Goal: Task Accomplishment & Management: Manage account settings

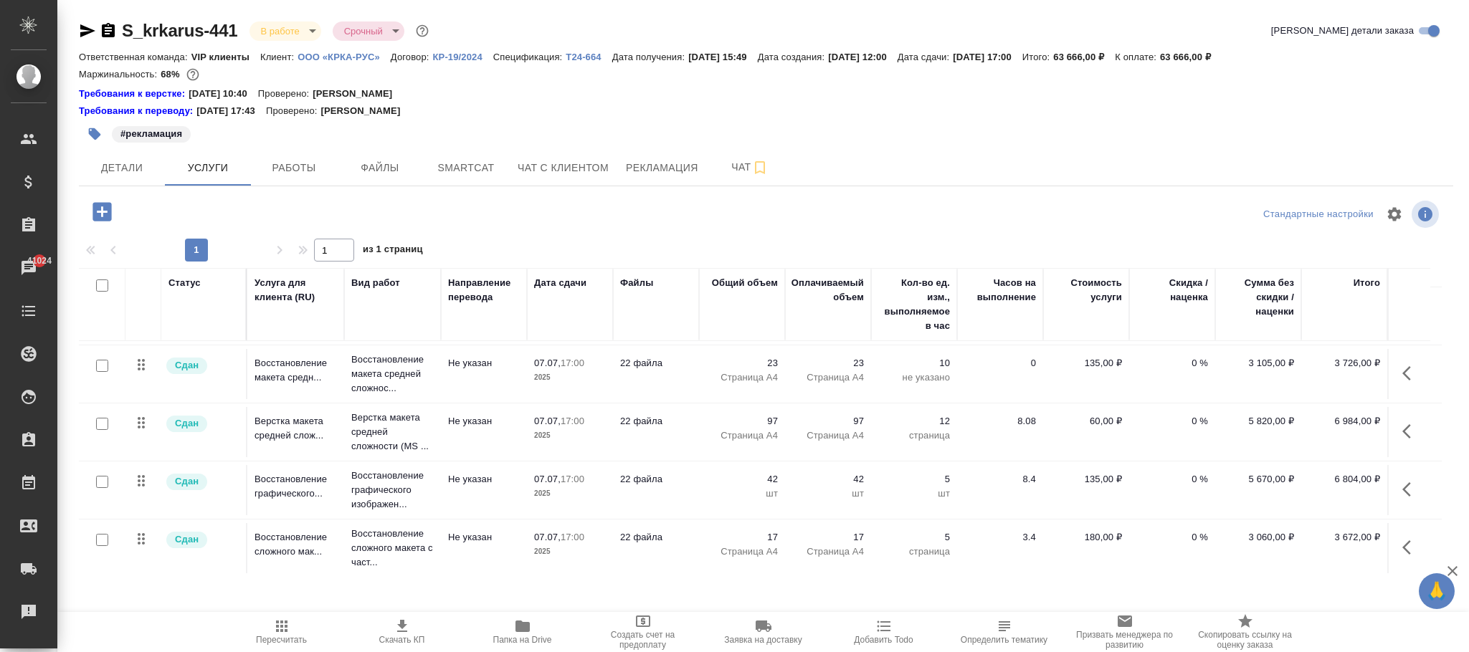
scroll to position [74, 0]
click at [105, 211] on icon "button" at bounding box center [101, 211] width 19 height 19
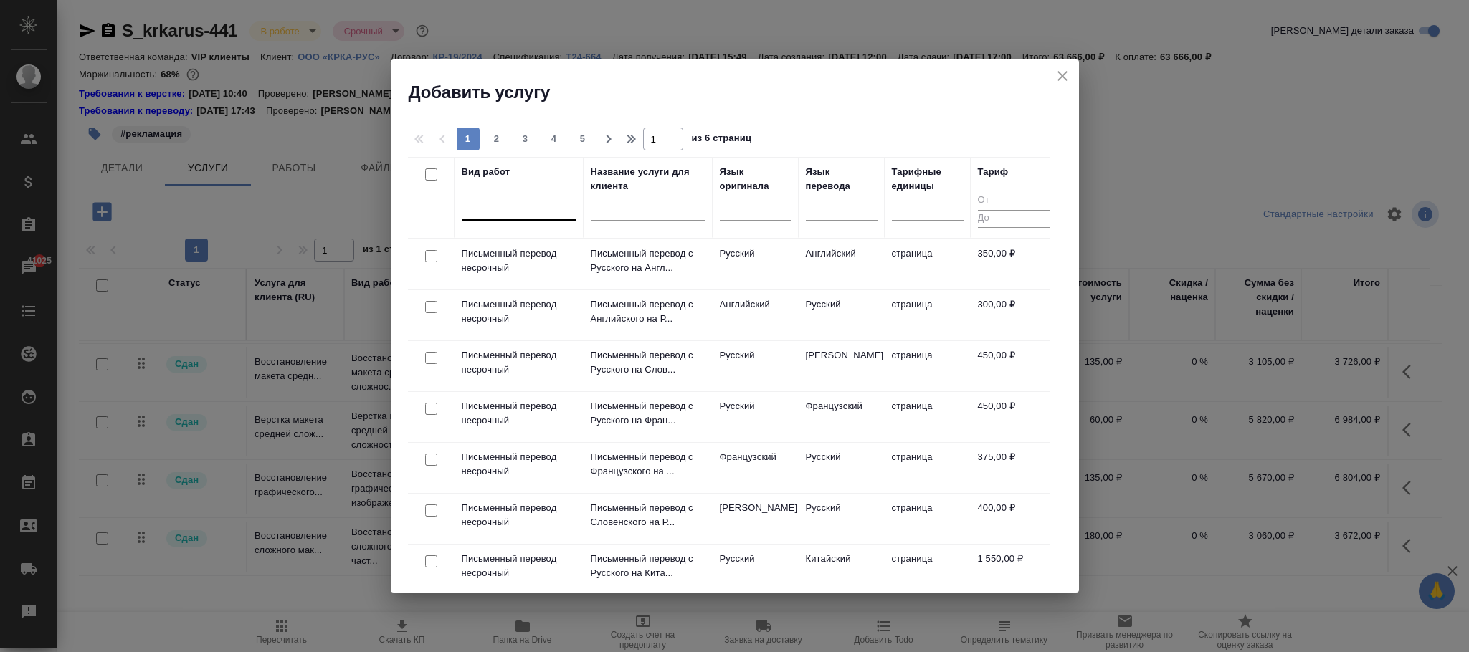
click at [538, 199] on div at bounding box center [519, 206] width 115 height 21
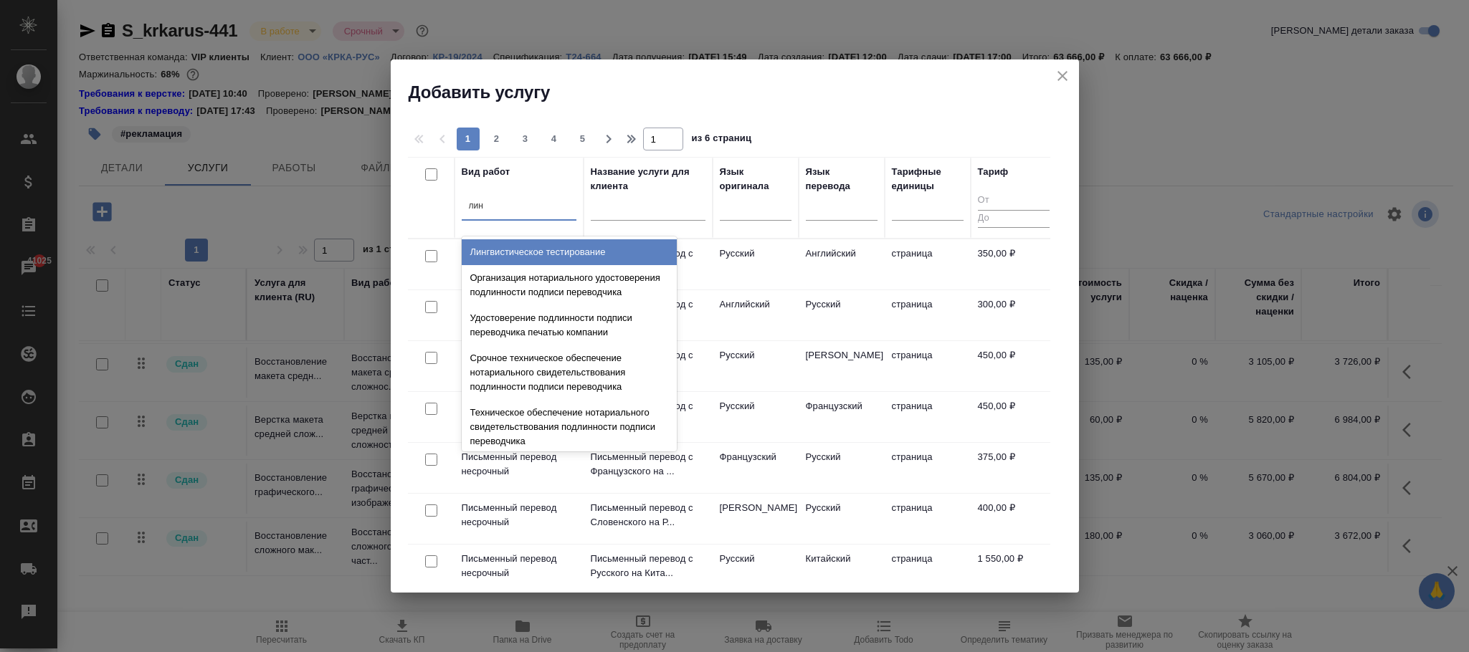
type input "линг"
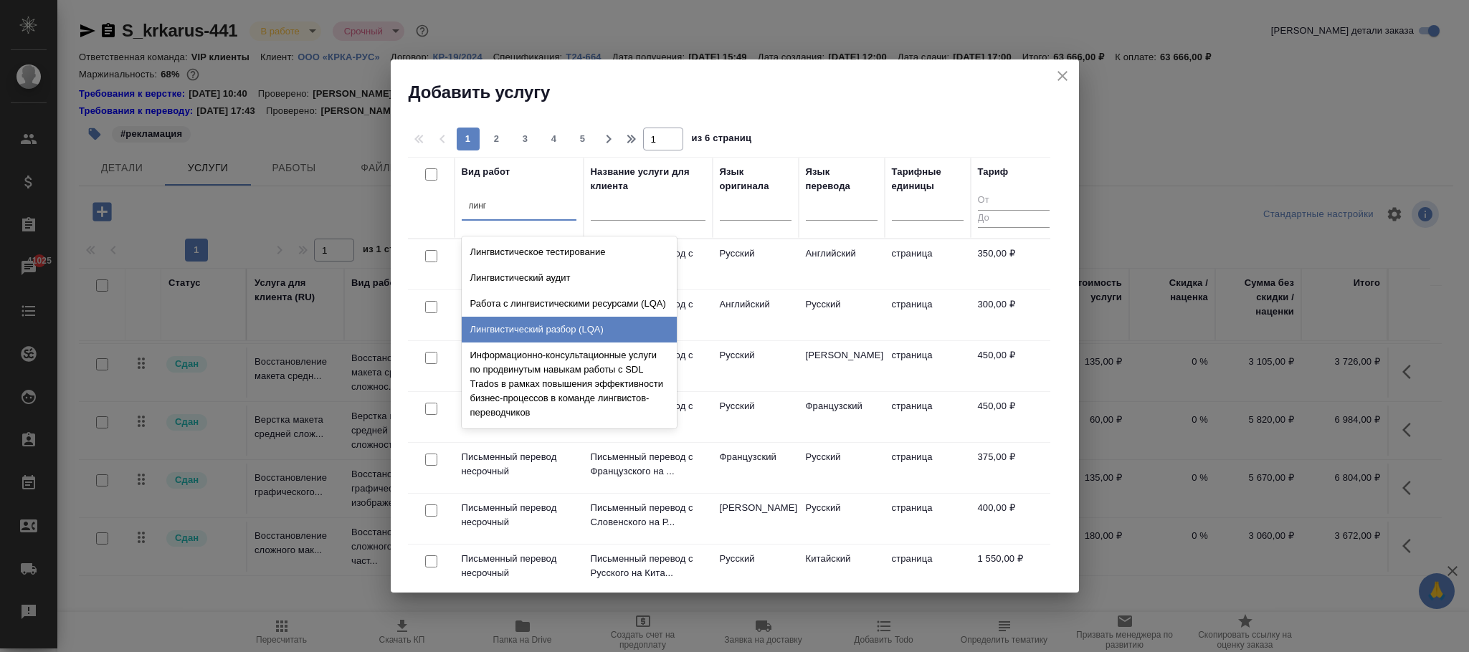
click at [596, 329] on div "Лингвистический разбор (LQA)" at bounding box center [569, 330] width 215 height 26
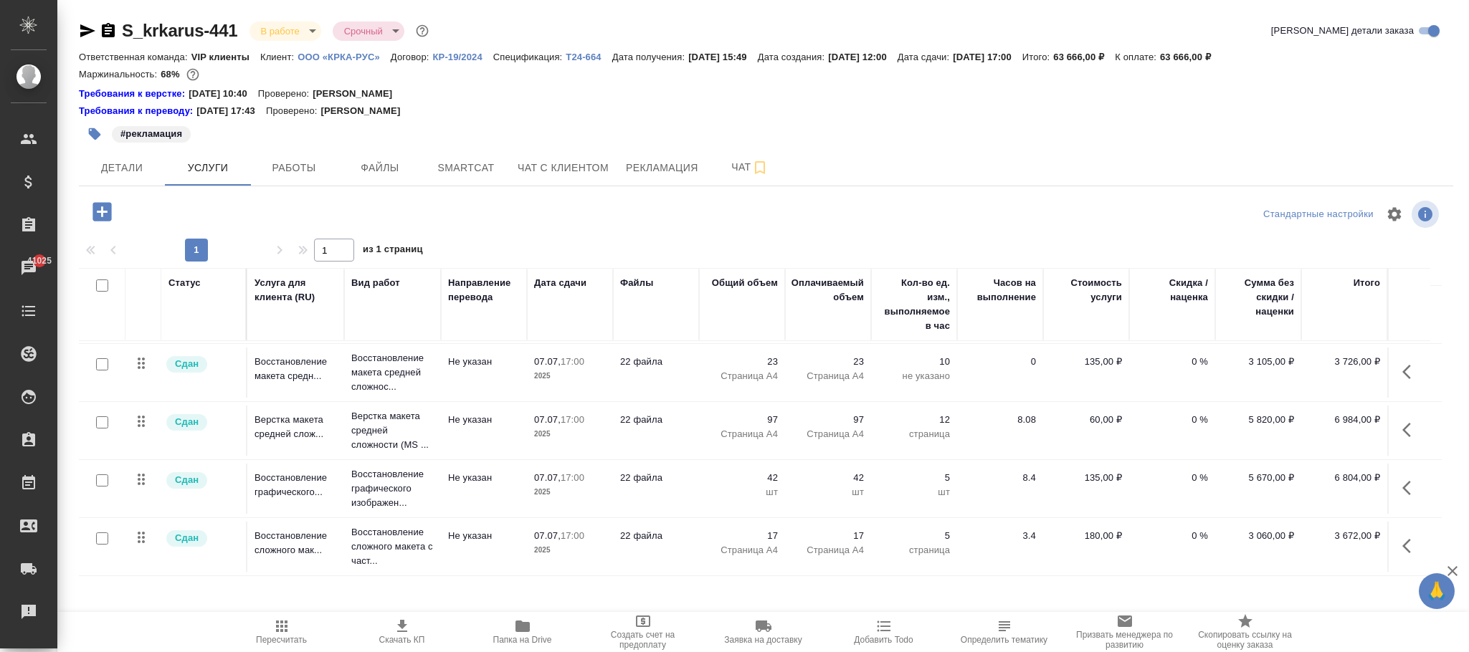
click at [458, 54] on p "КР-19/2024" at bounding box center [463, 57] width 60 height 11
click at [97, 214] on icon "button" at bounding box center [101, 211] width 19 height 19
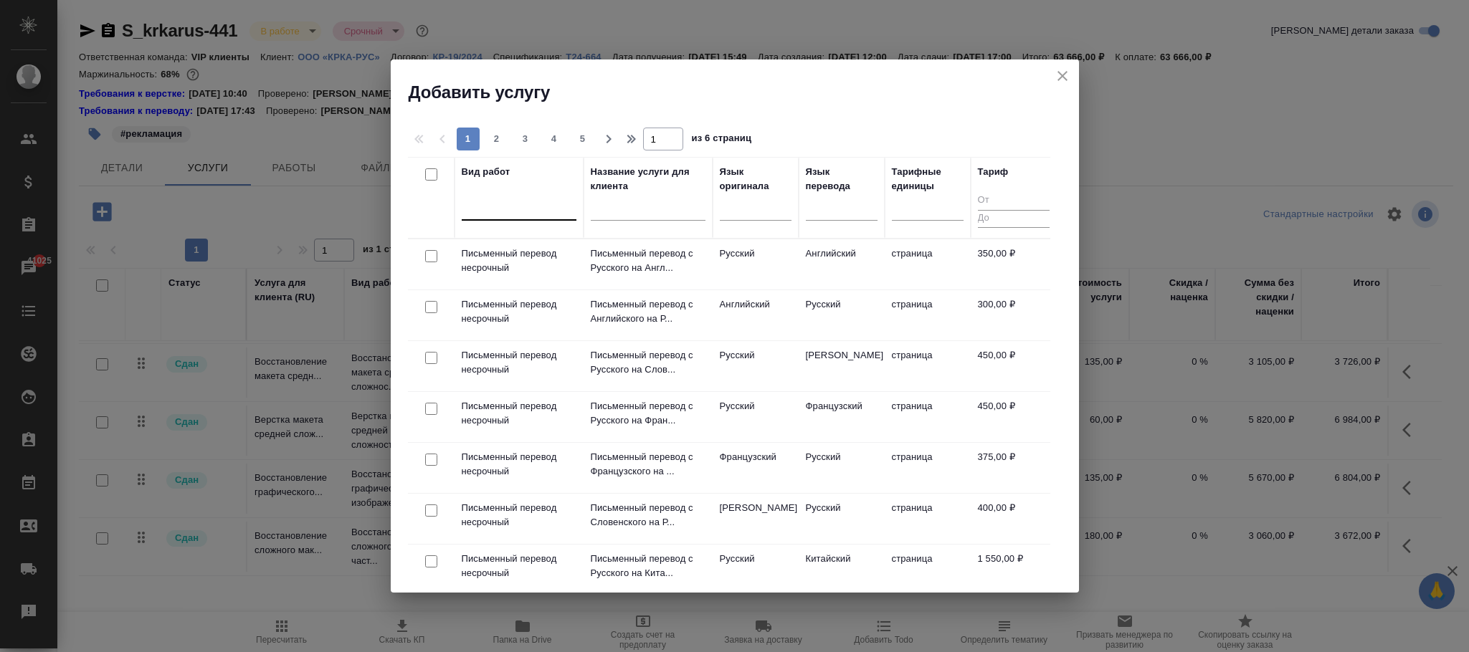
click at [519, 209] on div at bounding box center [519, 206] width 115 height 21
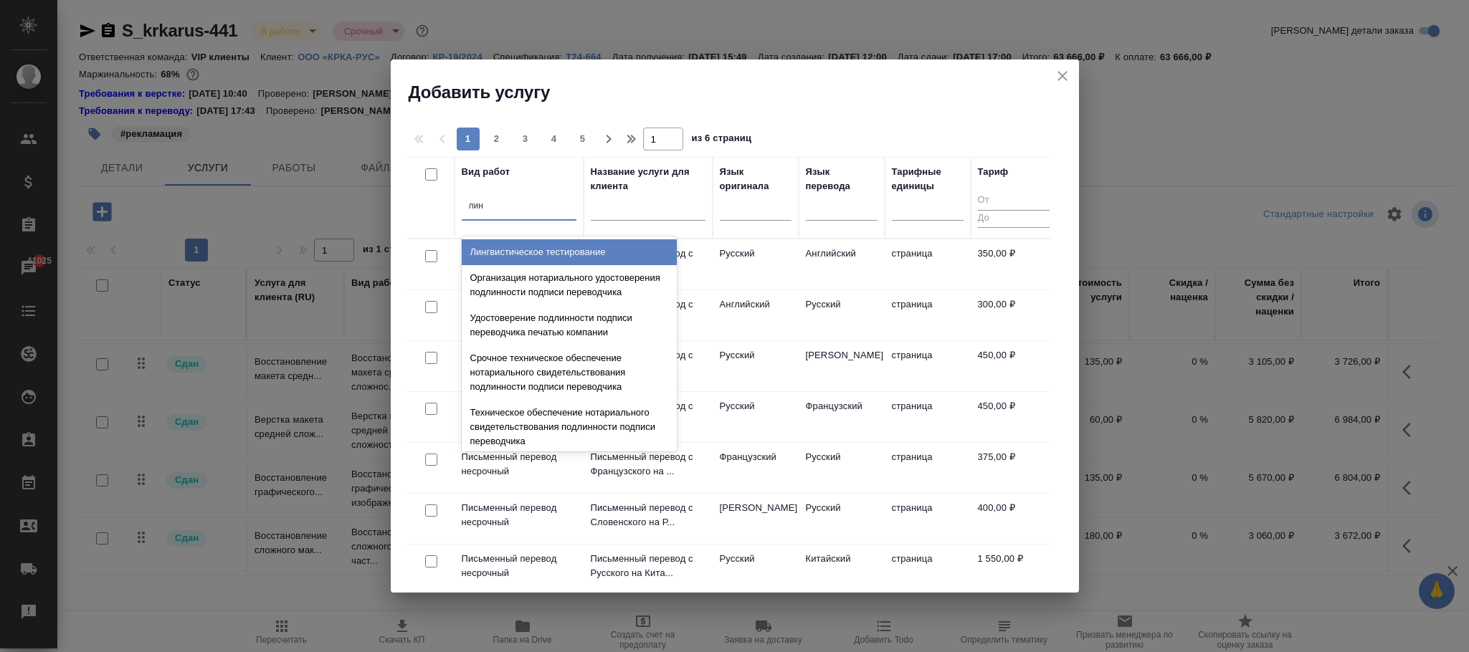
type input "линг"
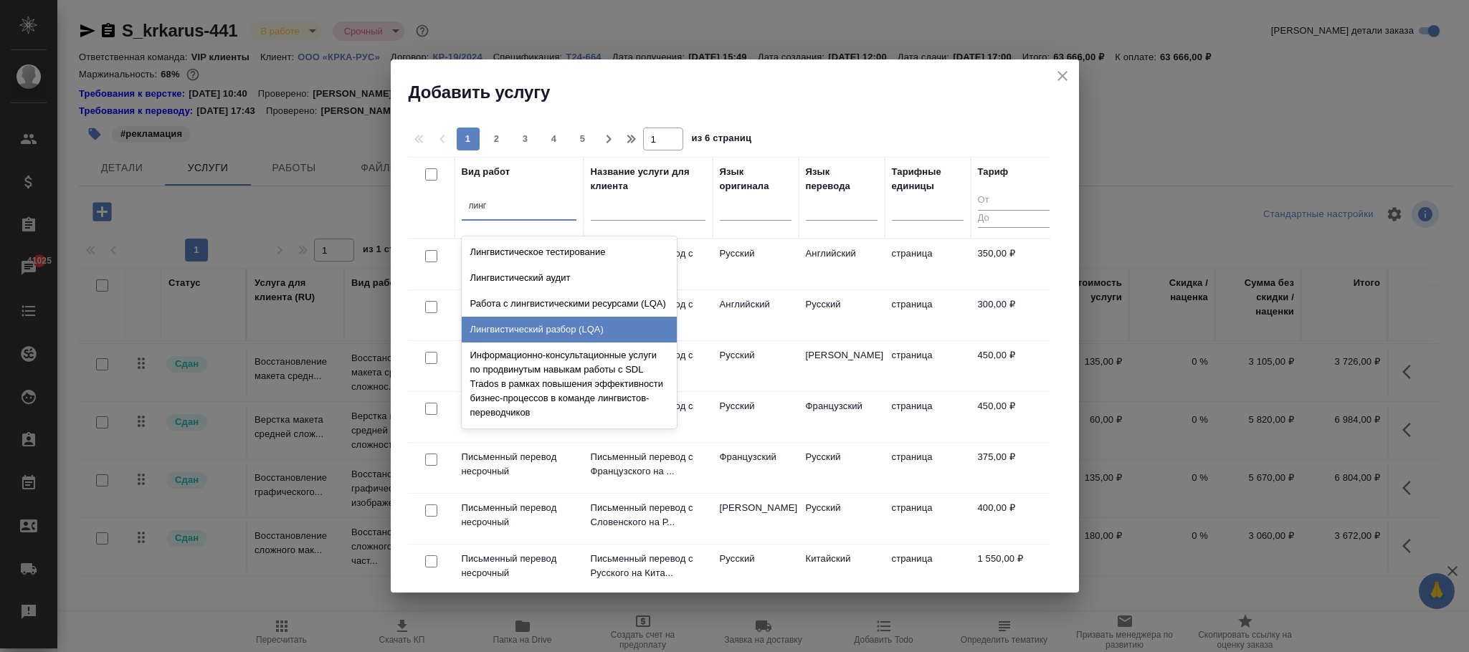
click at [596, 323] on div "Лингвистический разбор (LQA)" at bounding box center [569, 330] width 215 height 26
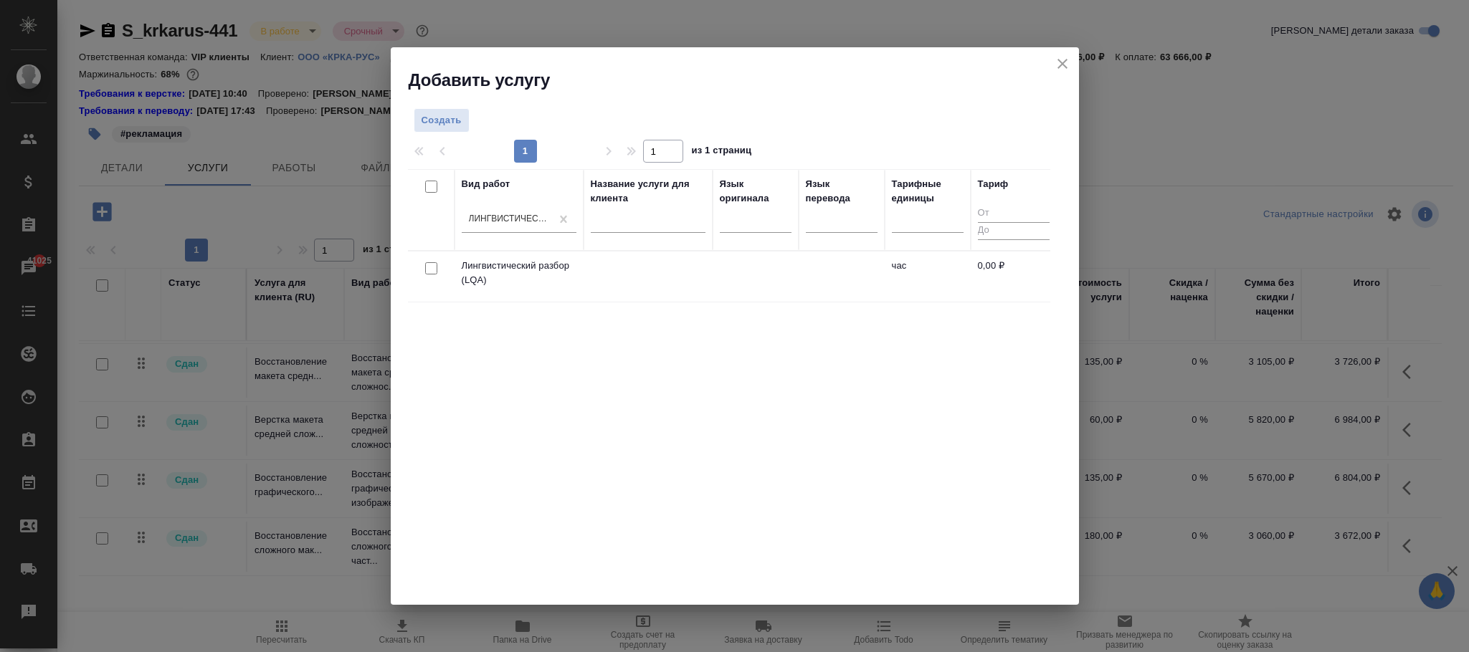
click at [818, 270] on td at bounding box center [842, 277] width 86 height 50
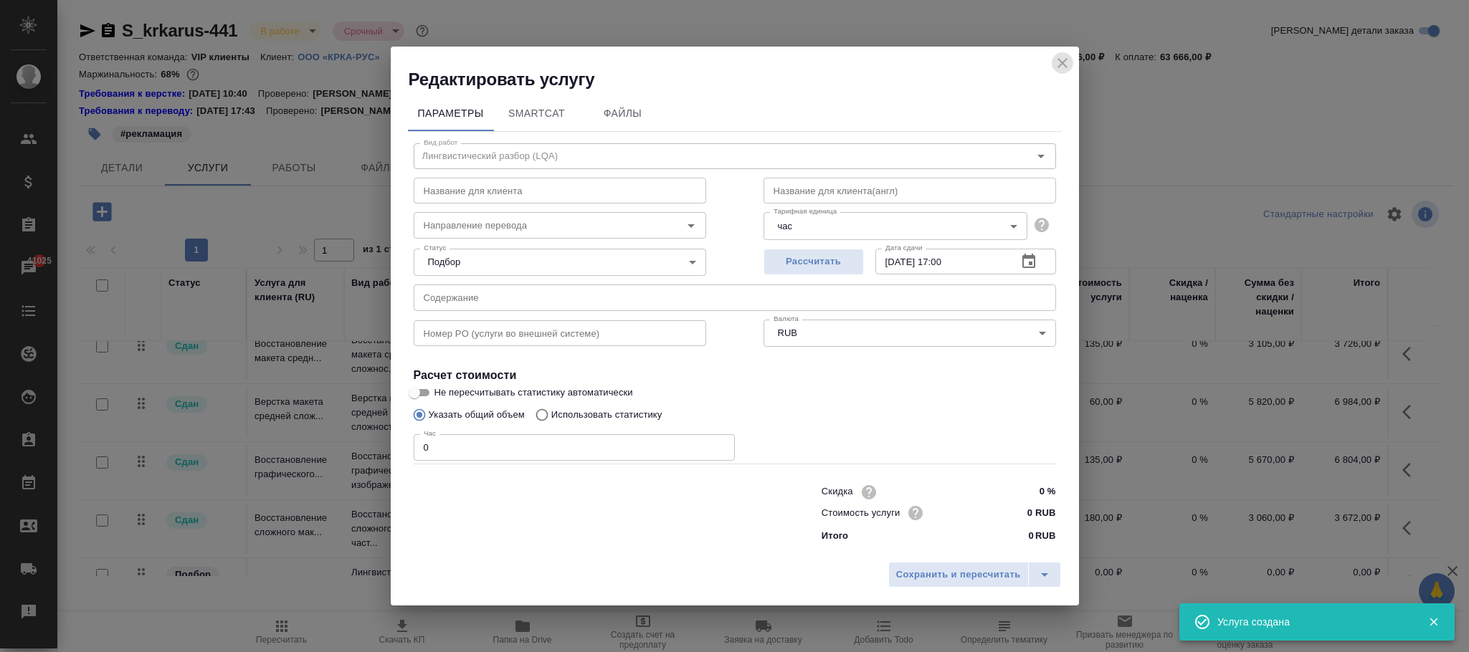
click at [1067, 65] on icon "close" at bounding box center [1062, 62] width 17 height 17
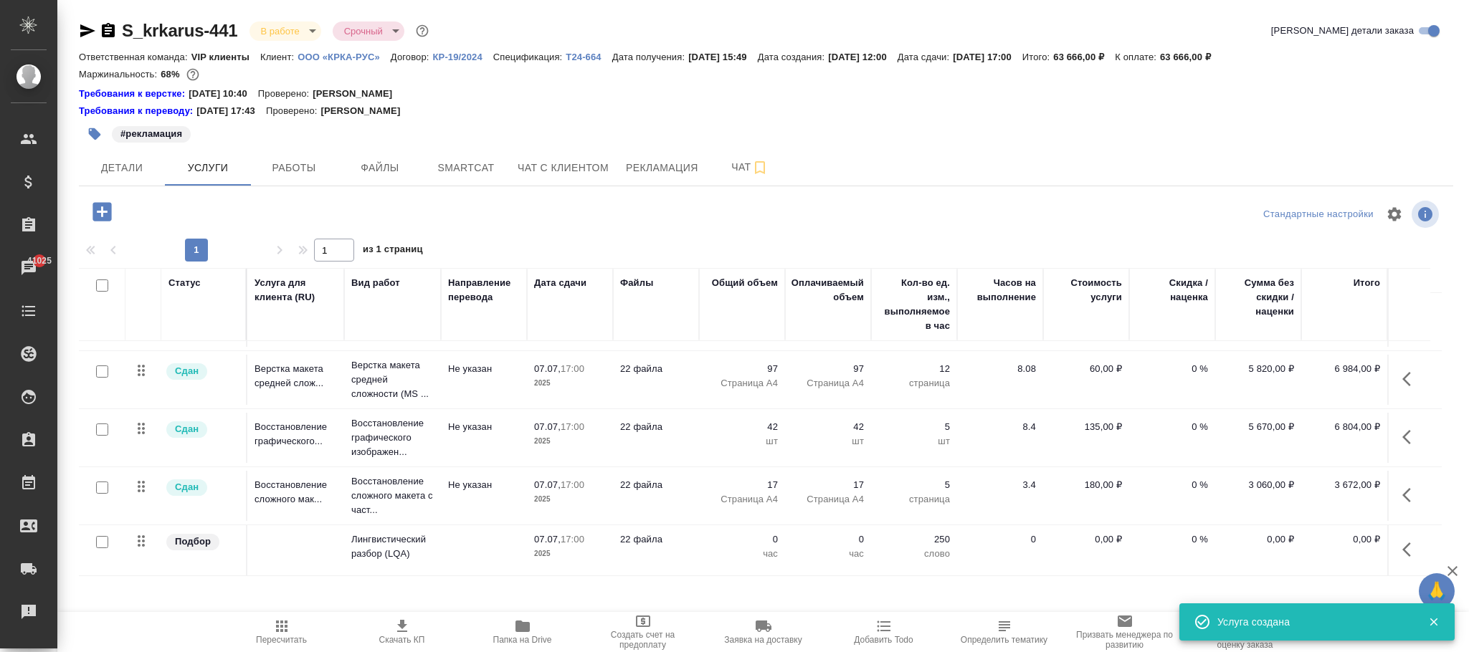
scroll to position [125, 0]
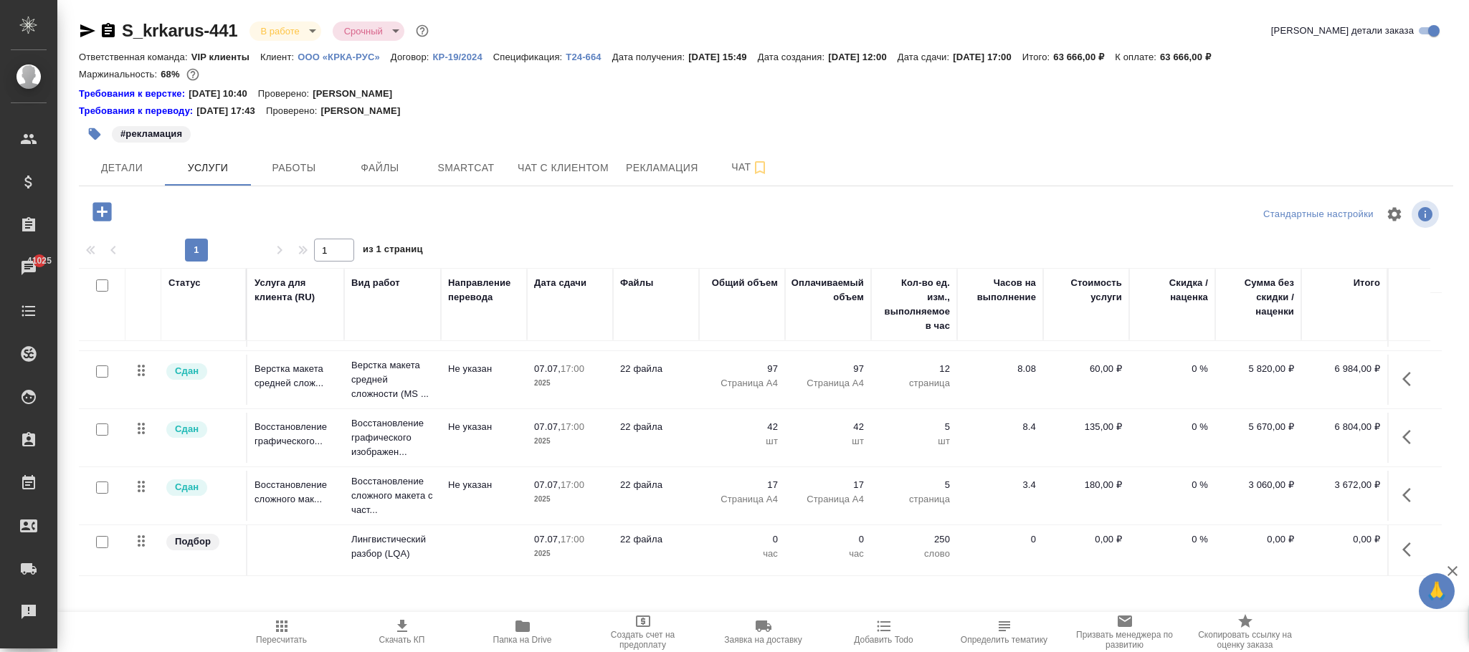
click at [1402, 541] on icon "button" at bounding box center [1410, 549] width 17 height 17
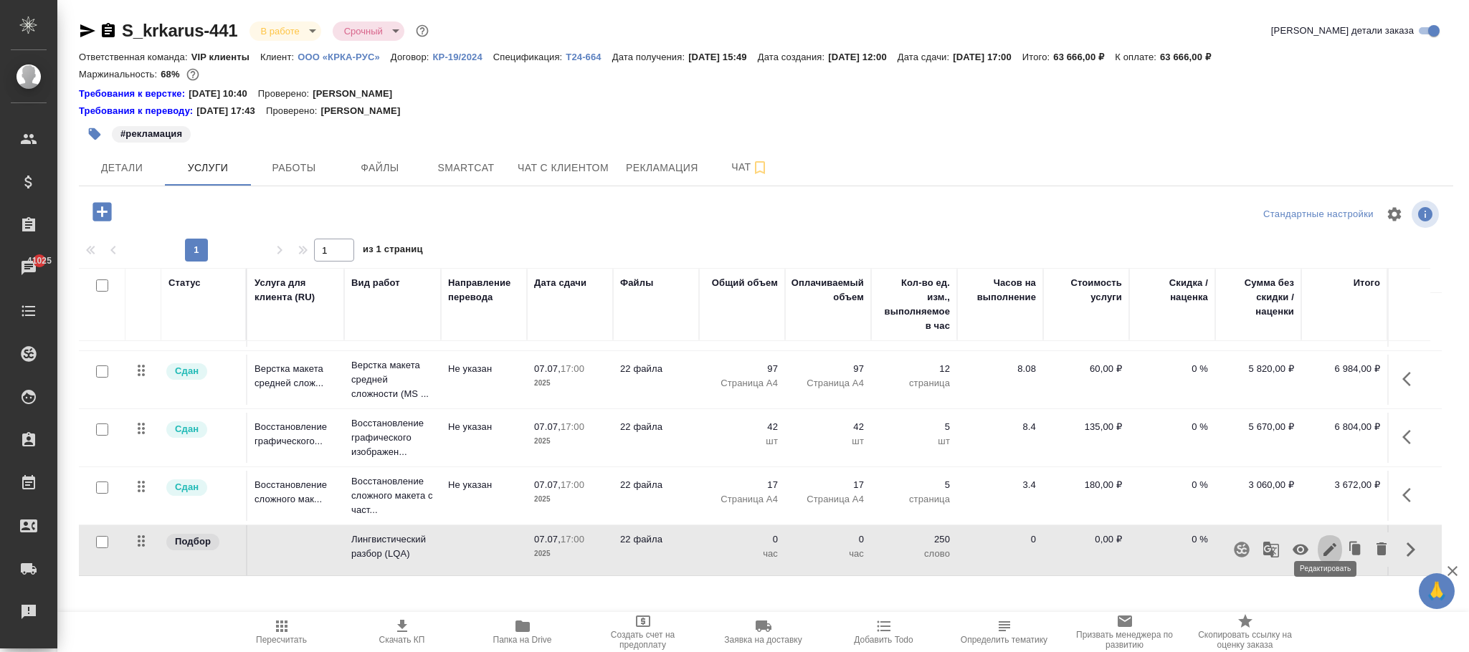
click at [1323, 543] on icon "button" at bounding box center [1329, 549] width 13 height 13
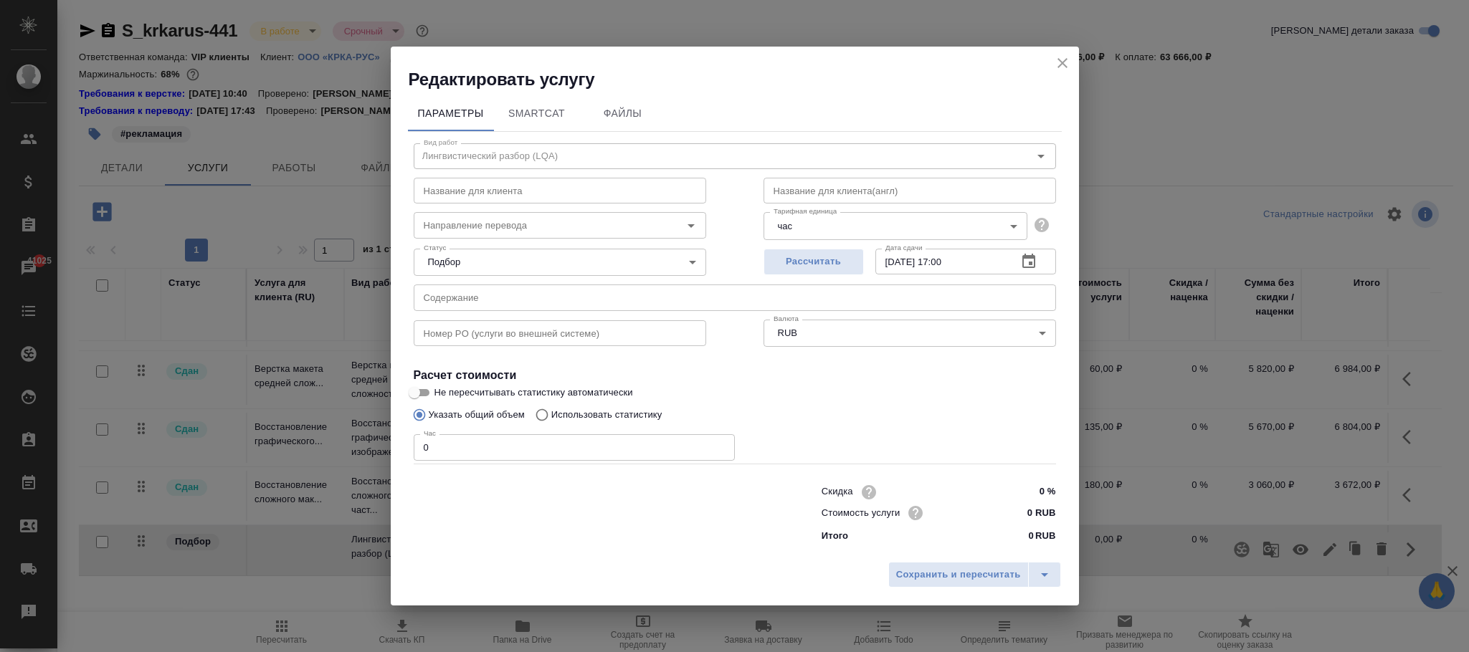
click at [498, 194] on input "text" at bounding box center [560, 191] width 292 height 26
paste input "Лингвистический разбор (LQA)"
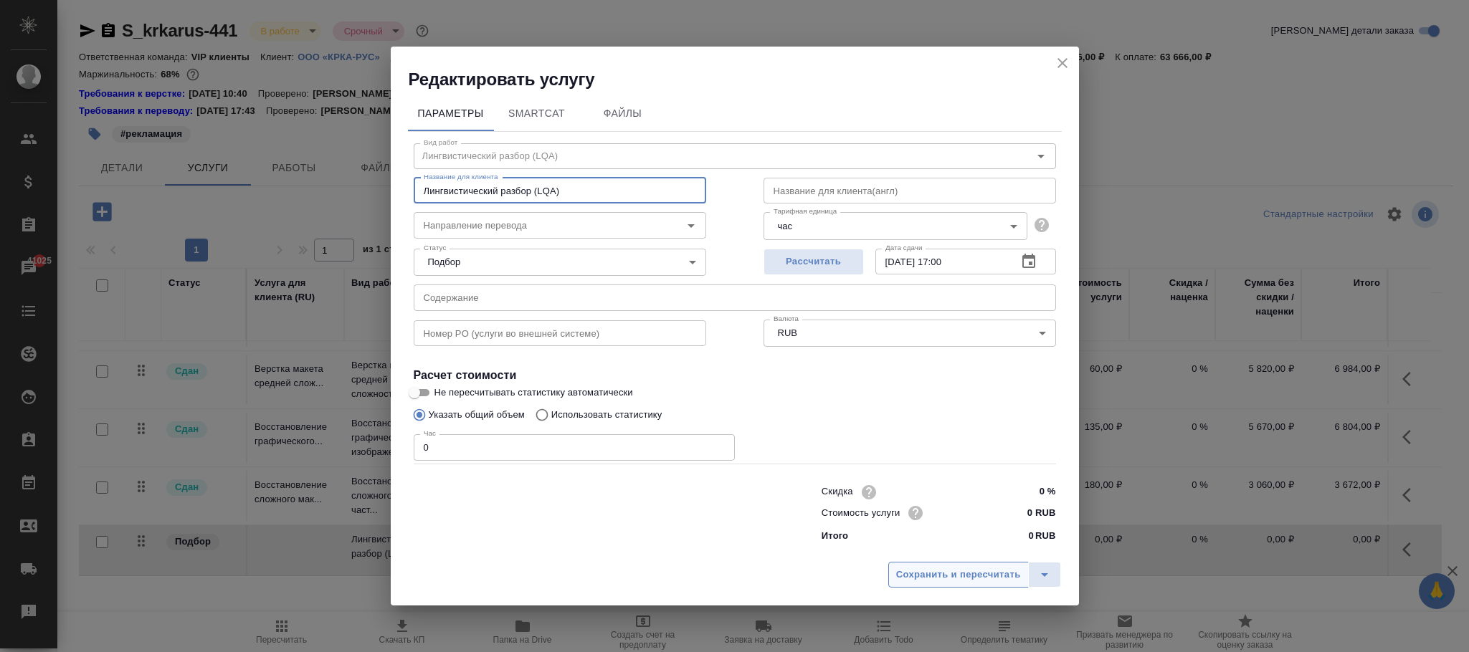
type input "Лингвистический разбор (LQA)"
click at [959, 575] on span "Сохранить и пересчитать" at bounding box center [958, 575] width 125 height 16
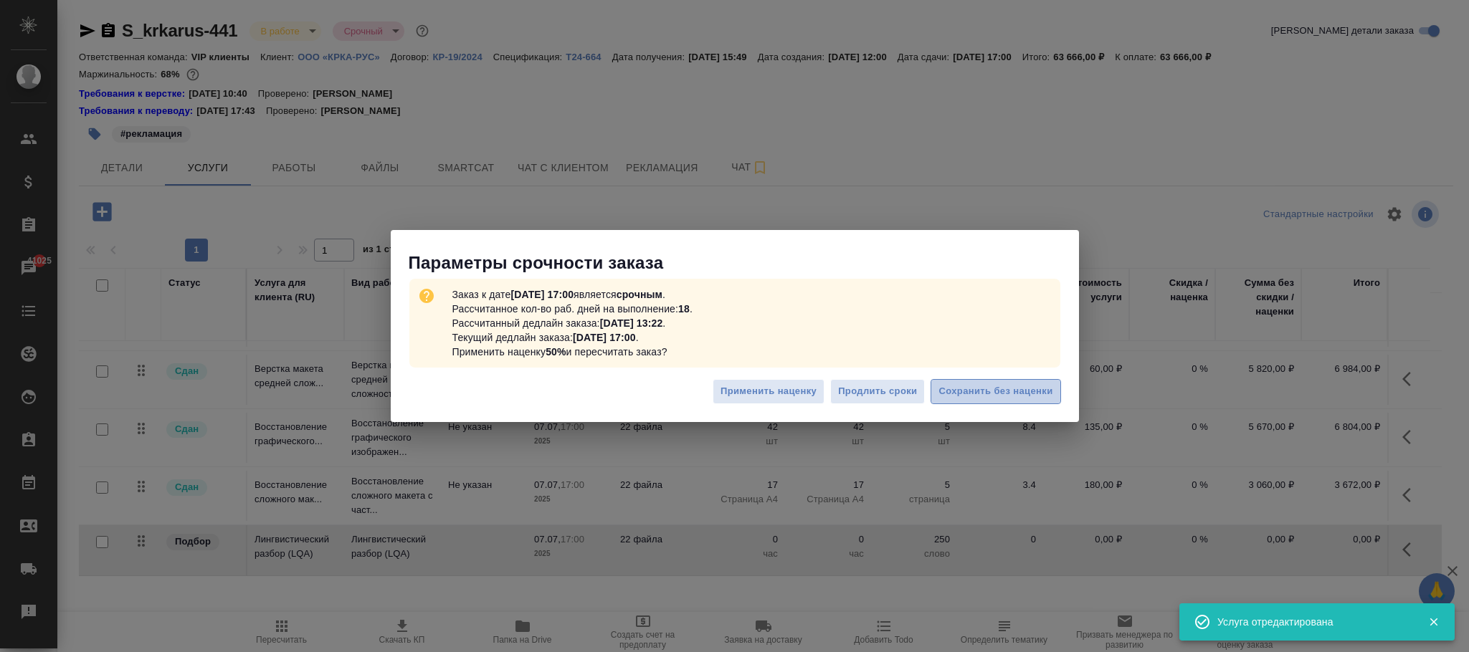
click at [1034, 401] on button "Сохранить без наценки" at bounding box center [996, 391] width 130 height 25
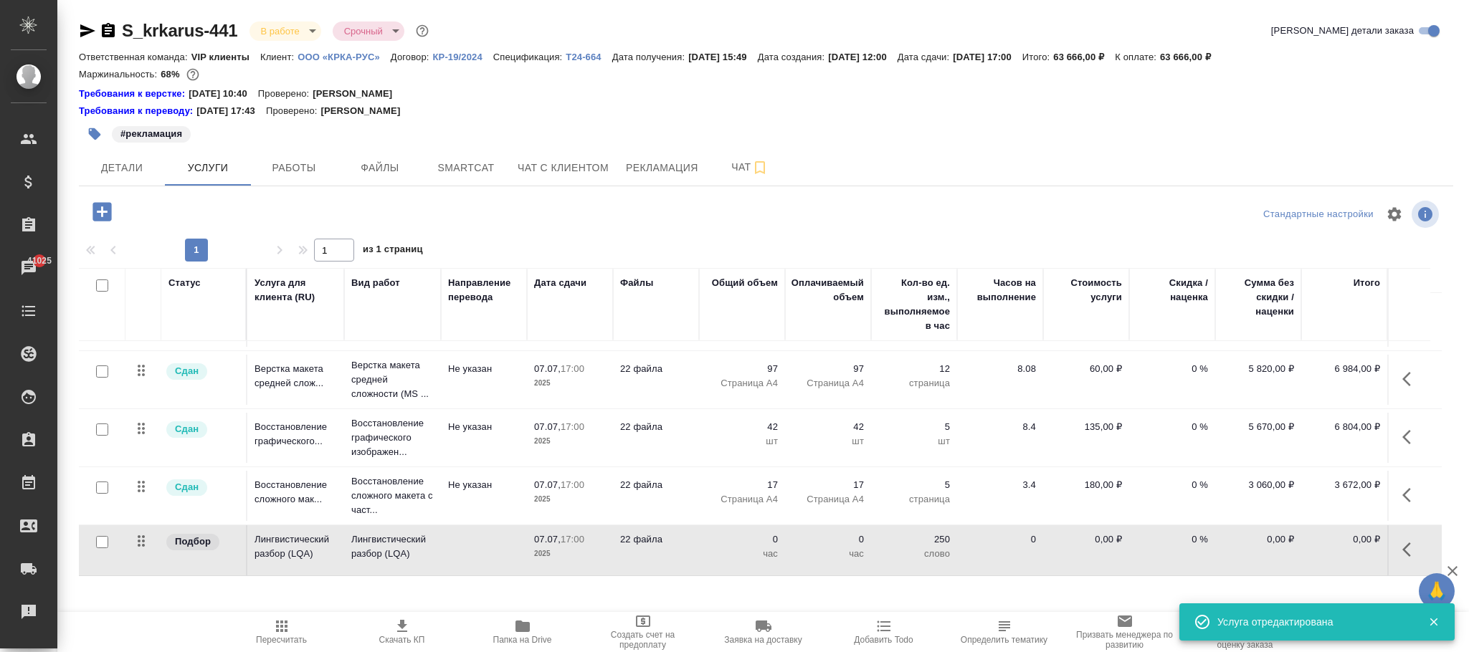
click at [1404, 541] on icon "button" at bounding box center [1410, 549] width 17 height 17
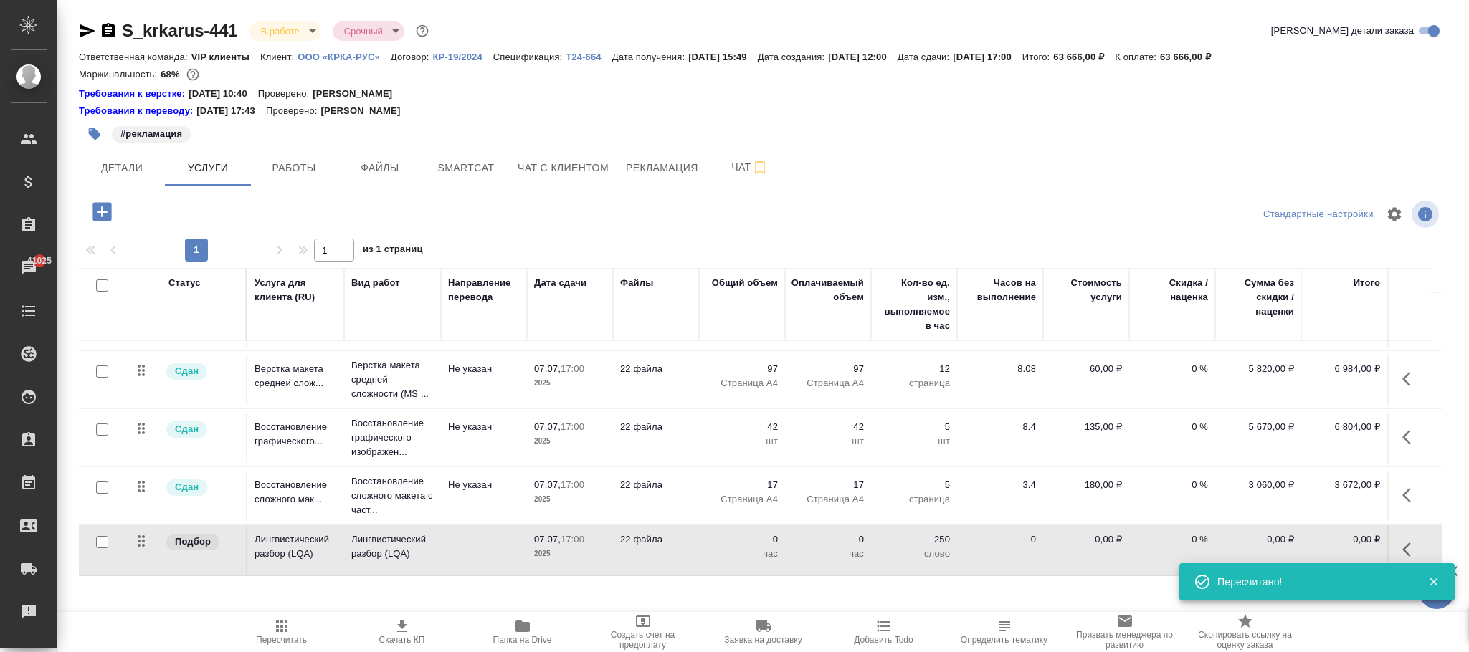
click at [1402, 541] on icon "button" at bounding box center [1410, 549] width 17 height 17
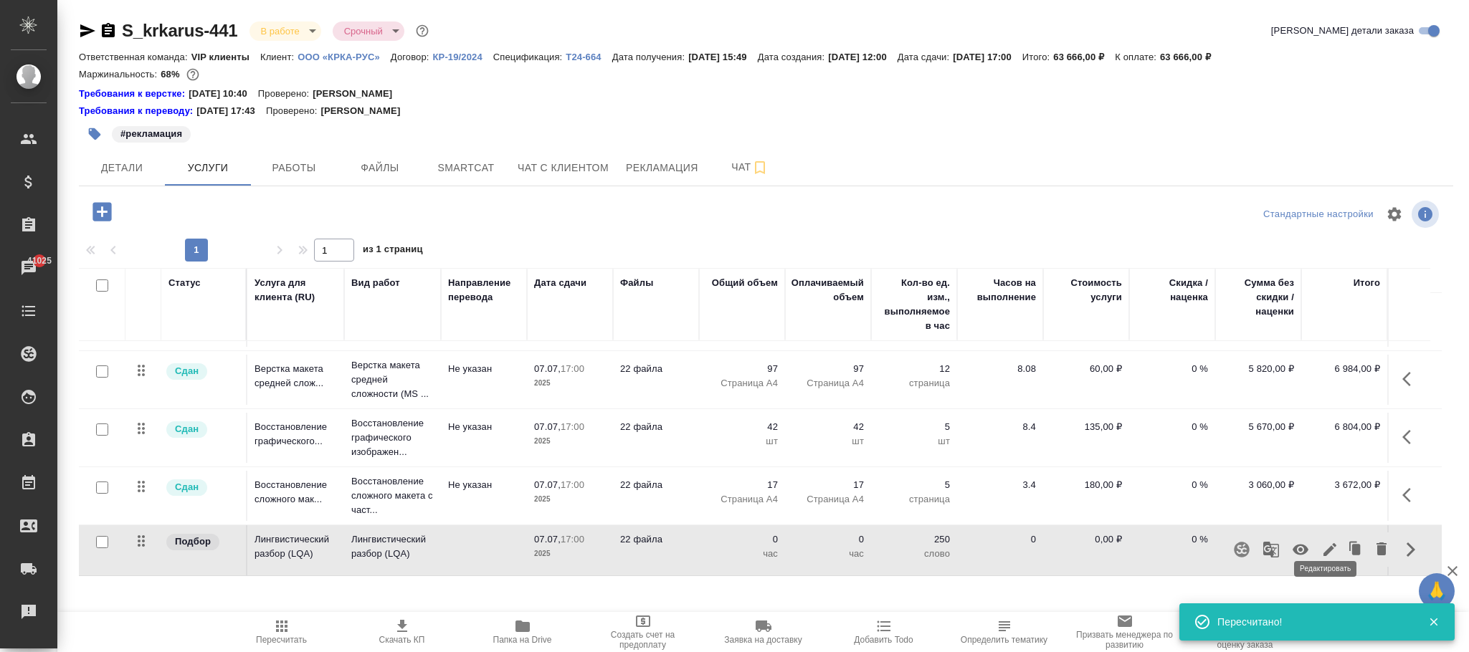
click at [1323, 541] on icon "button" at bounding box center [1329, 549] width 17 height 17
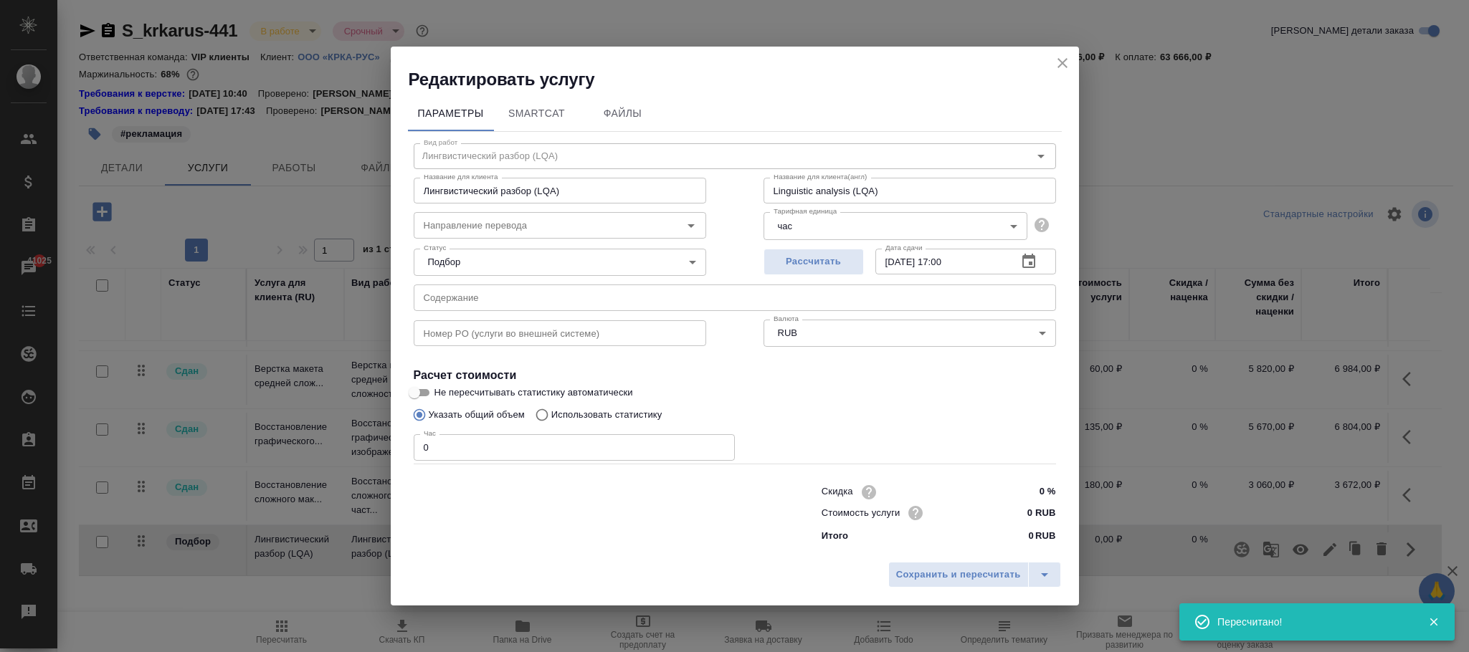
drag, startPoint x: 470, startPoint y: 458, endPoint x: 385, endPoint y: 439, distance: 86.6
click at [385, 439] on div "Редактировать услугу Параметры SmartCat Файлы Вид работ Лингвистический разбор …" at bounding box center [734, 326] width 1469 height 652
type input "1"
drag, startPoint x: 984, startPoint y: 568, endPoint x: 1014, endPoint y: 568, distance: 30.1
click at [985, 568] on span "Сохранить и пересчитать" at bounding box center [958, 575] width 125 height 16
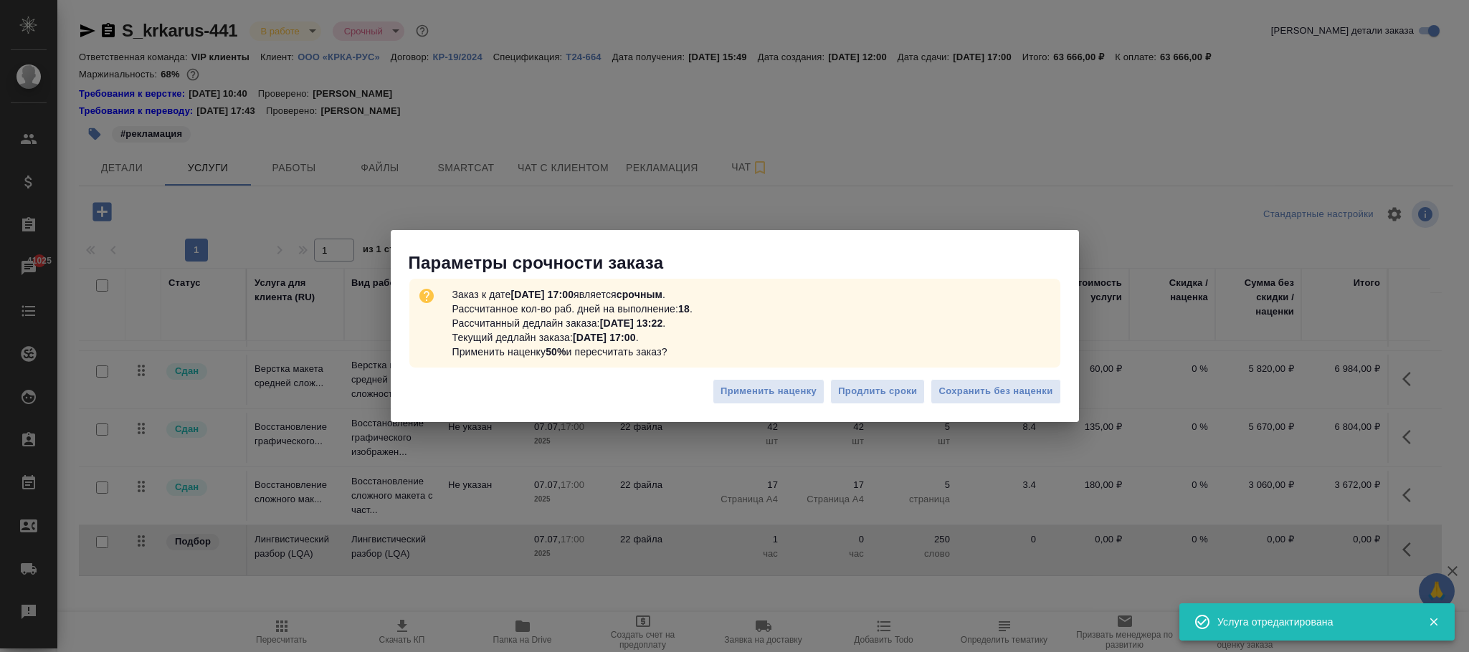
click at [1045, 394] on span "Сохранить без наценки" at bounding box center [995, 392] width 114 height 16
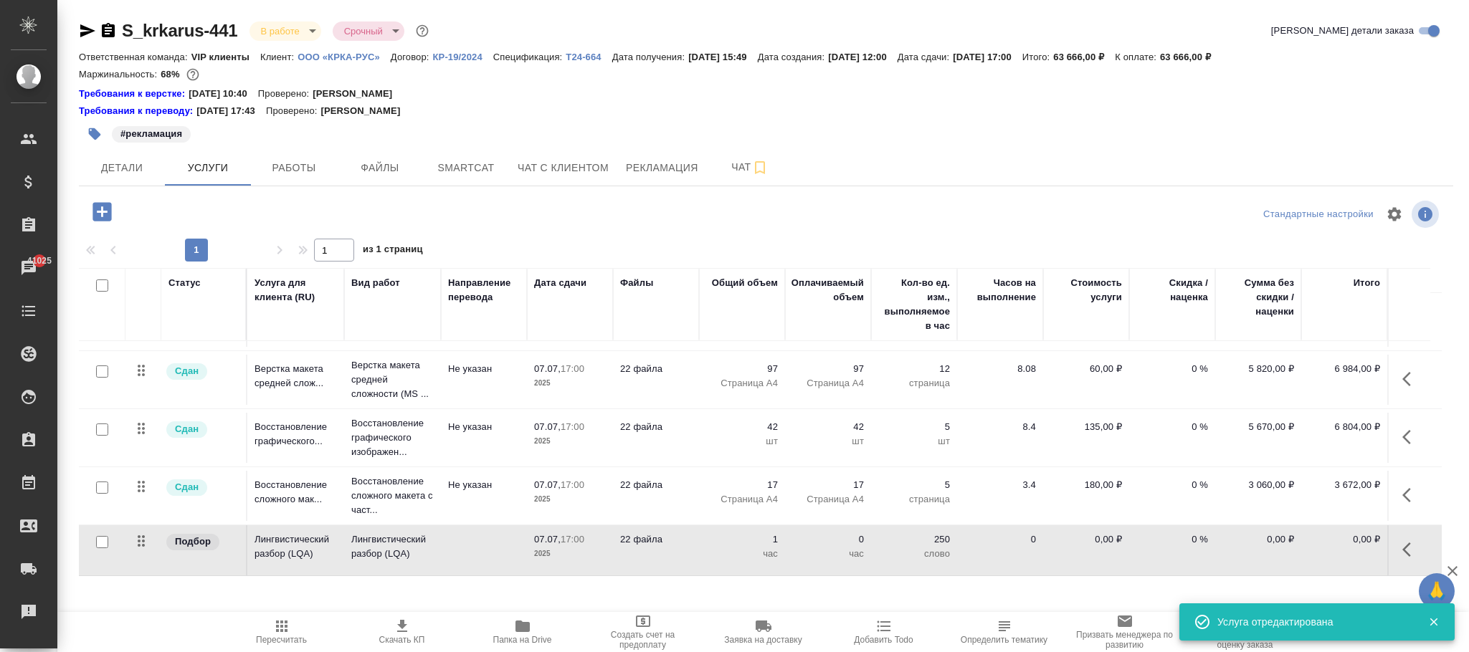
click at [1405, 541] on icon "button" at bounding box center [1410, 549] width 17 height 17
click at [1402, 543] on icon "button" at bounding box center [1406, 550] width 9 height 14
drag, startPoint x: 1302, startPoint y: 533, endPoint x: 1326, endPoint y: 532, distance: 23.7
click at [1301, 545] on icon "button" at bounding box center [1301, 550] width 16 height 11
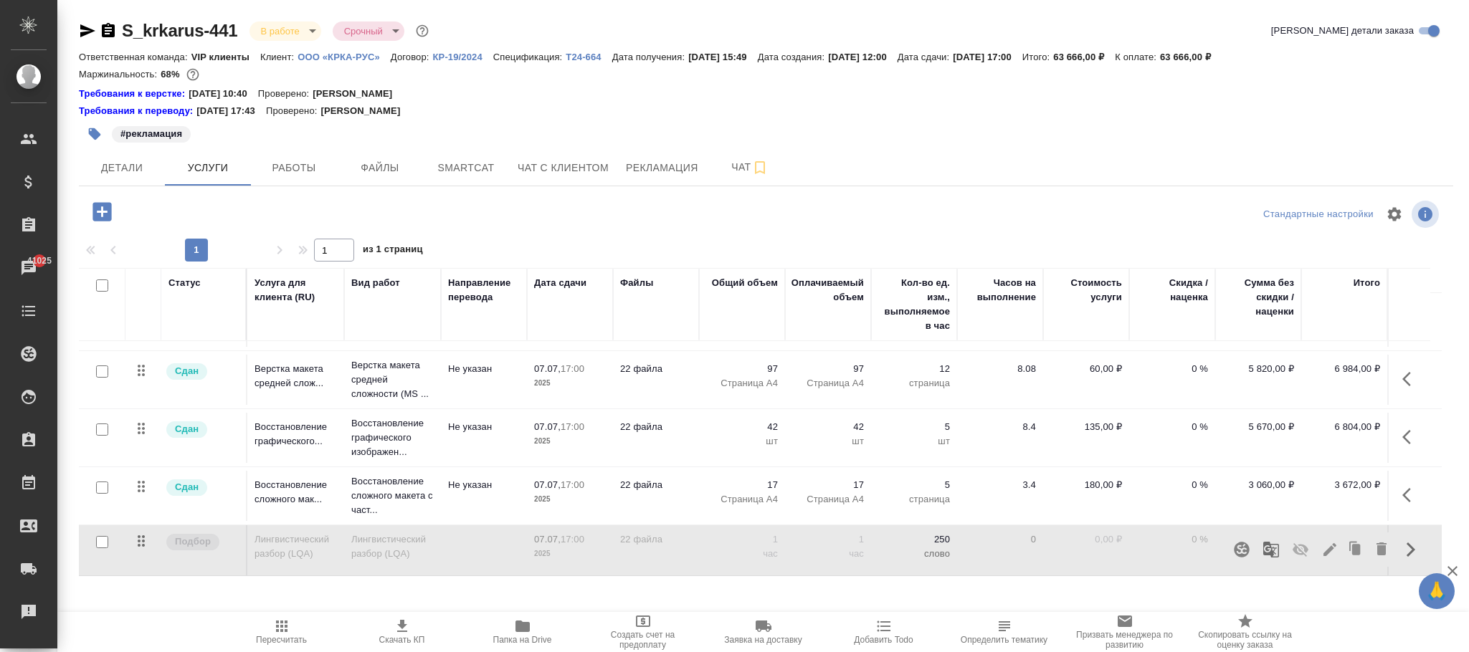
click at [269, 624] on span "Пересчитать" at bounding box center [281, 631] width 103 height 27
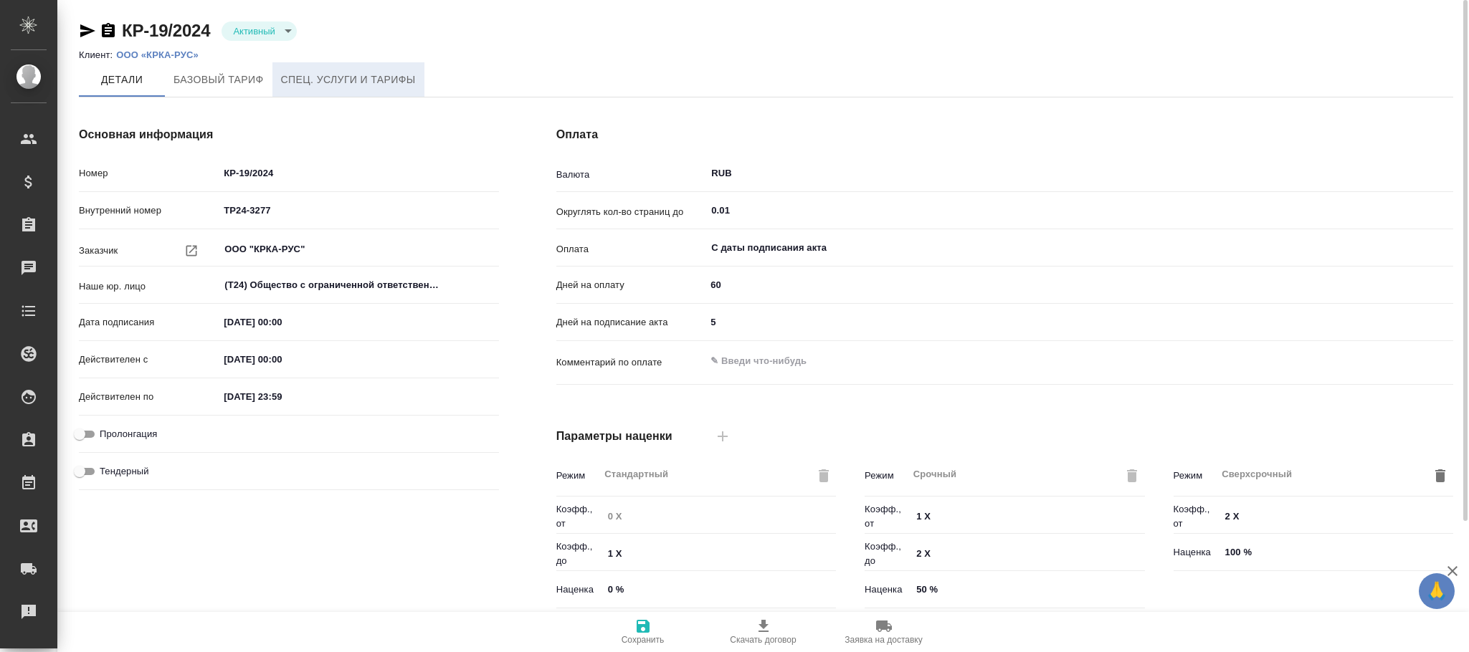
drag, startPoint x: 0, startPoint y: 0, endPoint x: 379, endPoint y: 72, distance: 385.2
click at [338, 76] on span "Спец. услуги и тарифы" at bounding box center [348, 80] width 135 height 18
type input "Стандартный шаблон - 30-70-100 - ВЫБЕРИ МЕНЯ!"
type input "без ТП"
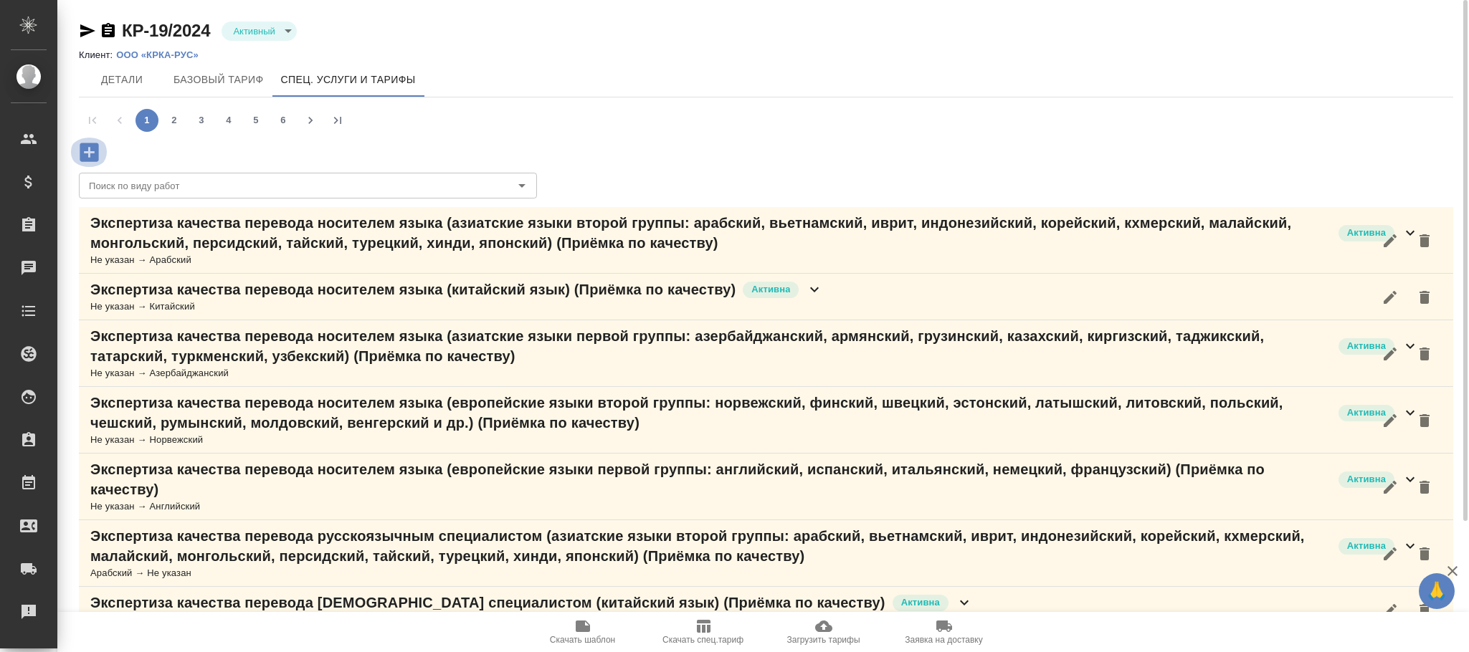
click at [82, 151] on icon "button" at bounding box center [89, 152] width 19 height 19
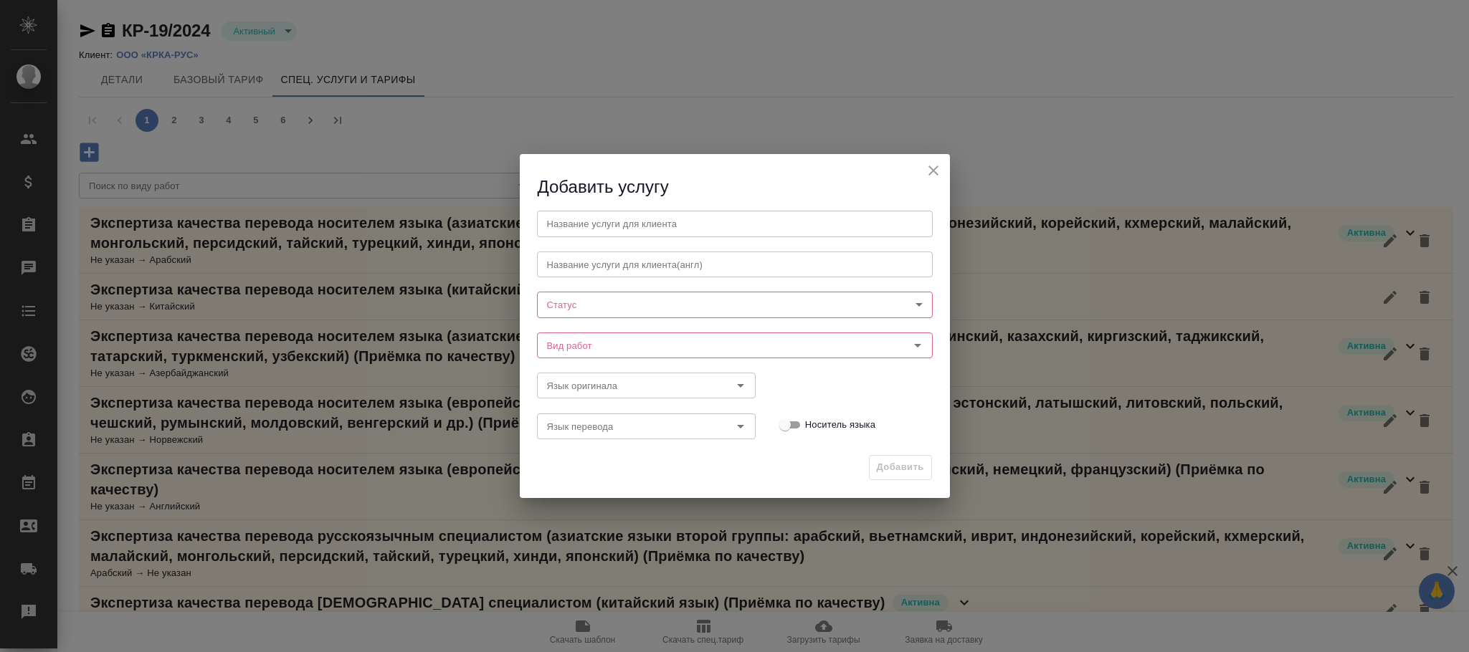
click at [584, 305] on body "🙏 .cls-1 fill:#fff; AWATERA Фокина Наталья n.fokina Клиенты Спецификации Заказы…" at bounding box center [734, 326] width 1469 height 652
click at [576, 330] on button "Активна" at bounding box center [570, 329] width 44 height 16
type input "active"
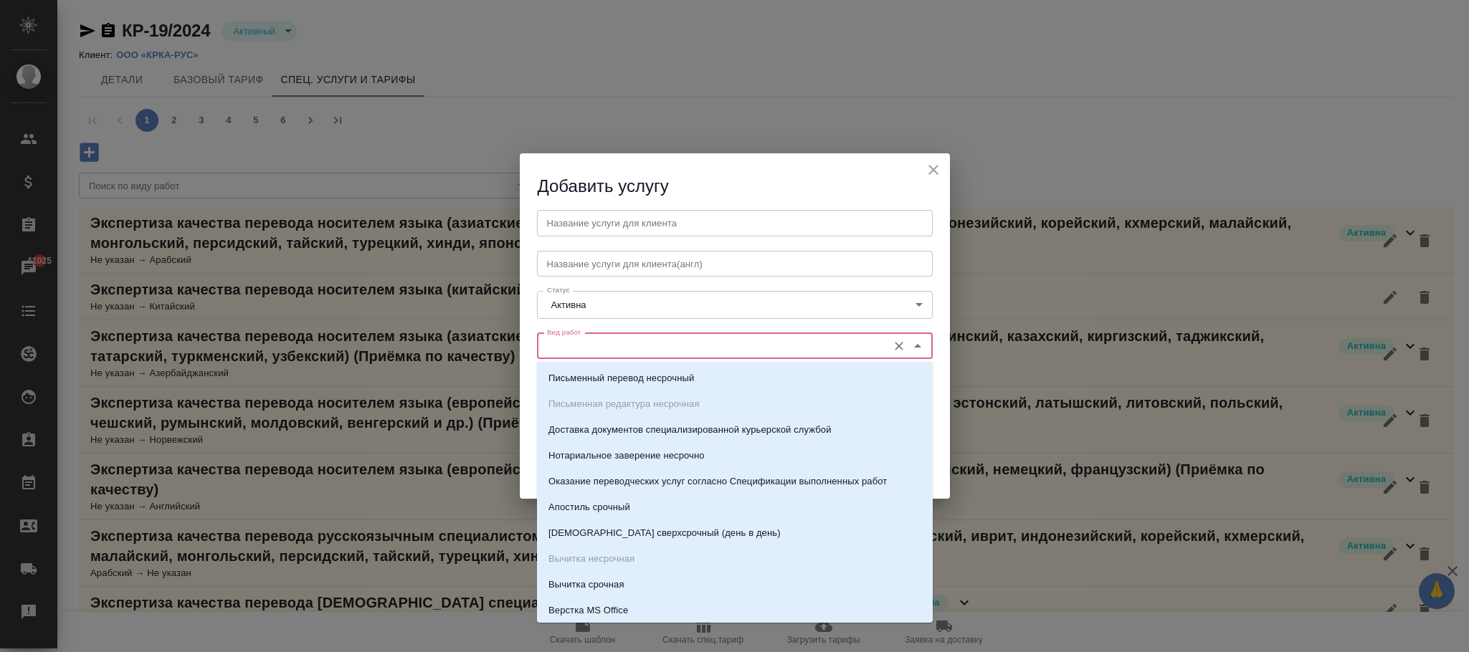
click at [573, 346] on input "Вид работ" at bounding box center [710, 346] width 339 height 17
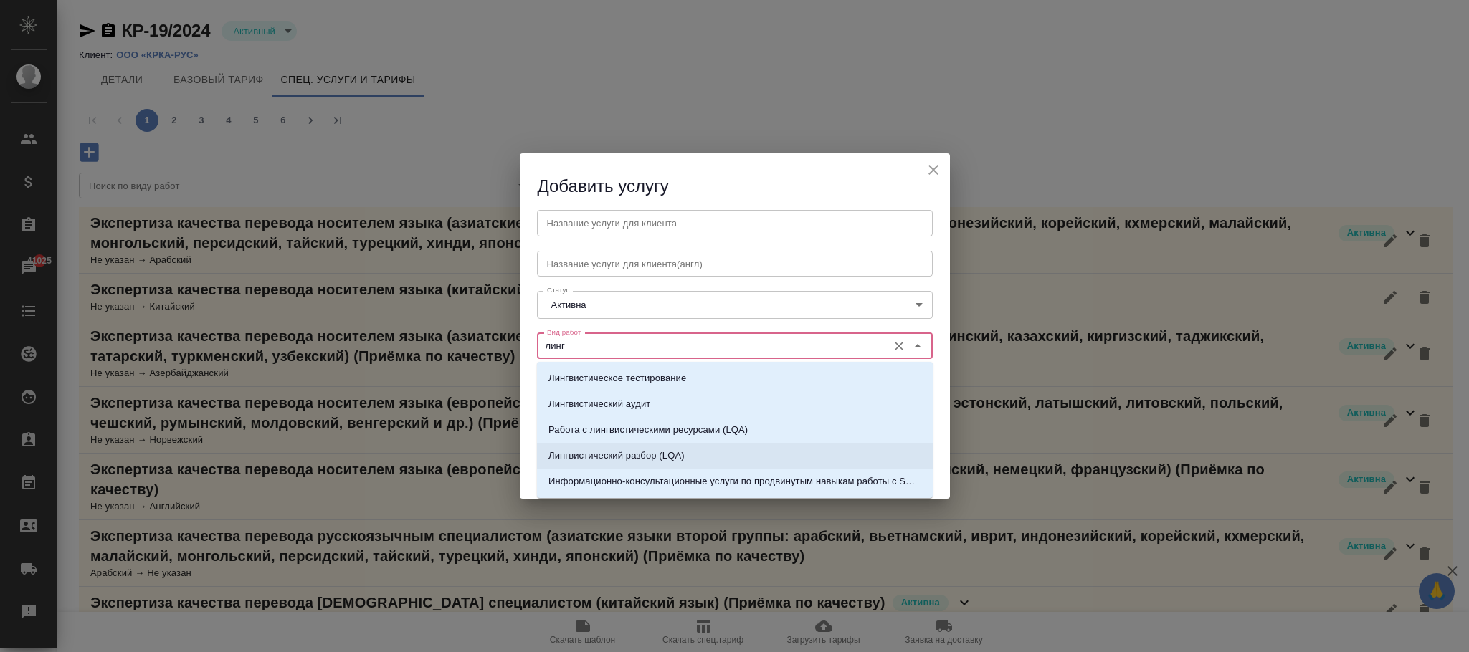
click at [672, 452] on p "Лингвистический разбор (LQA)" at bounding box center [616, 456] width 136 height 14
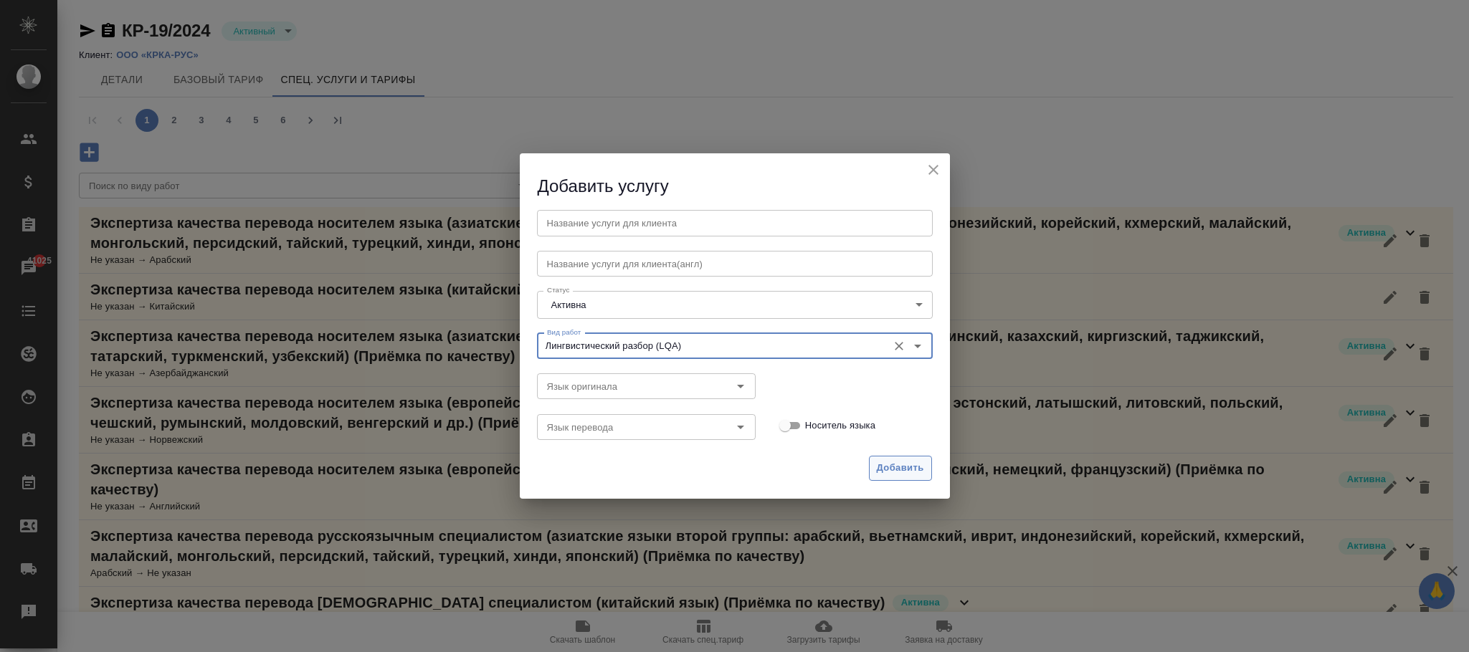
type input "Лингвистический разбор (LQA)"
click at [897, 474] on span "Добавить" at bounding box center [900, 468] width 47 height 16
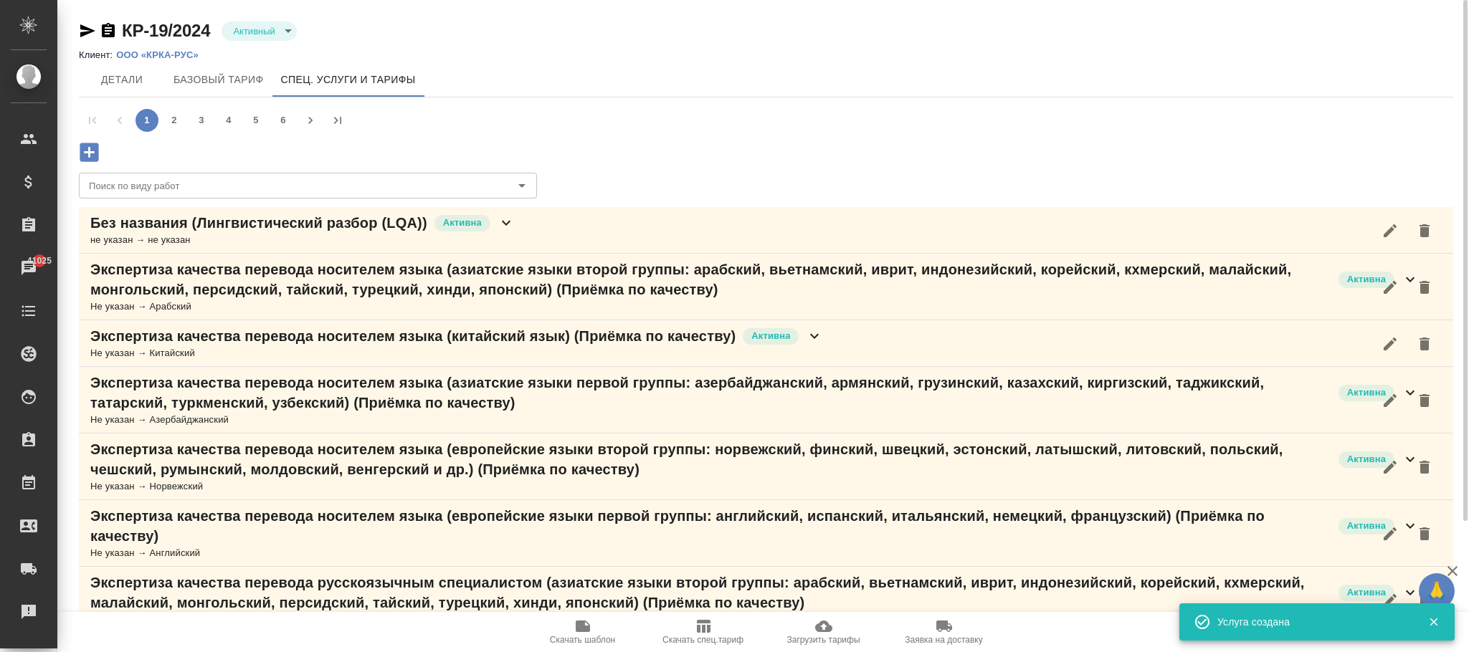
click at [510, 231] on icon at bounding box center [506, 222] width 17 height 17
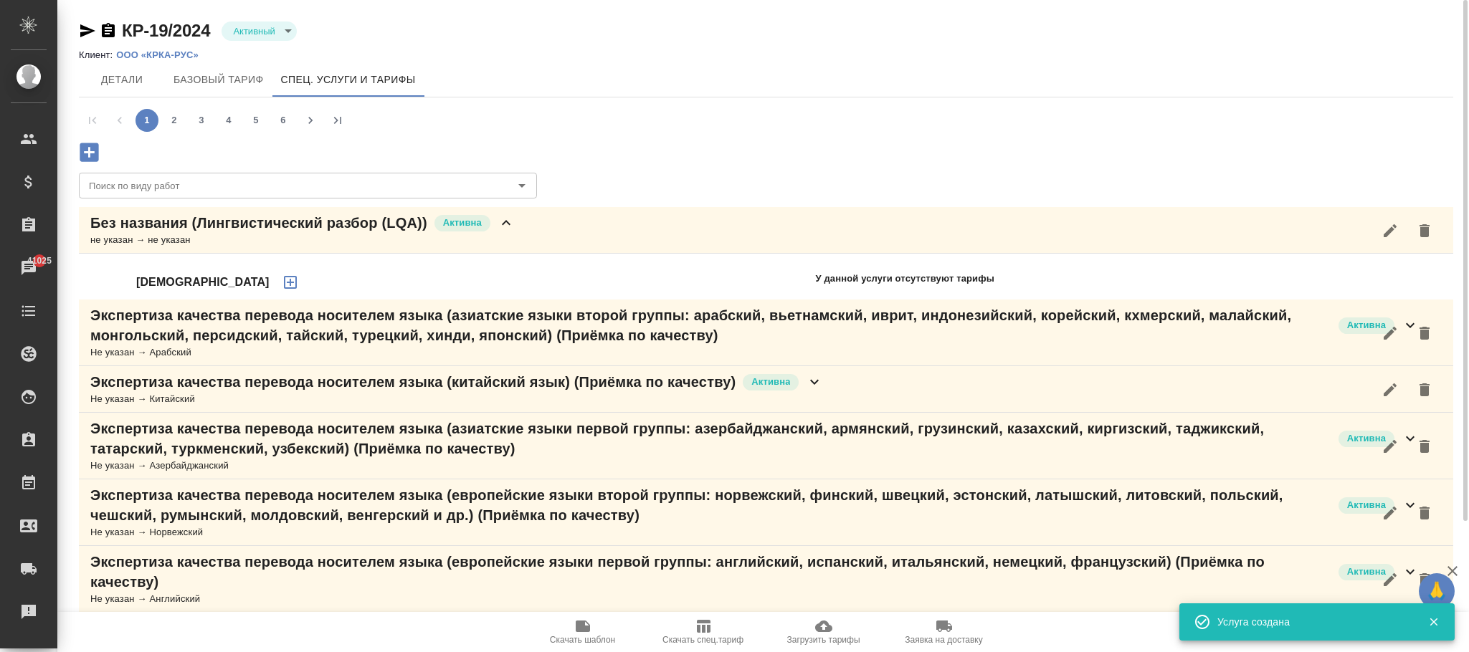
click at [282, 284] on icon "button" at bounding box center [290, 282] width 17 height 17
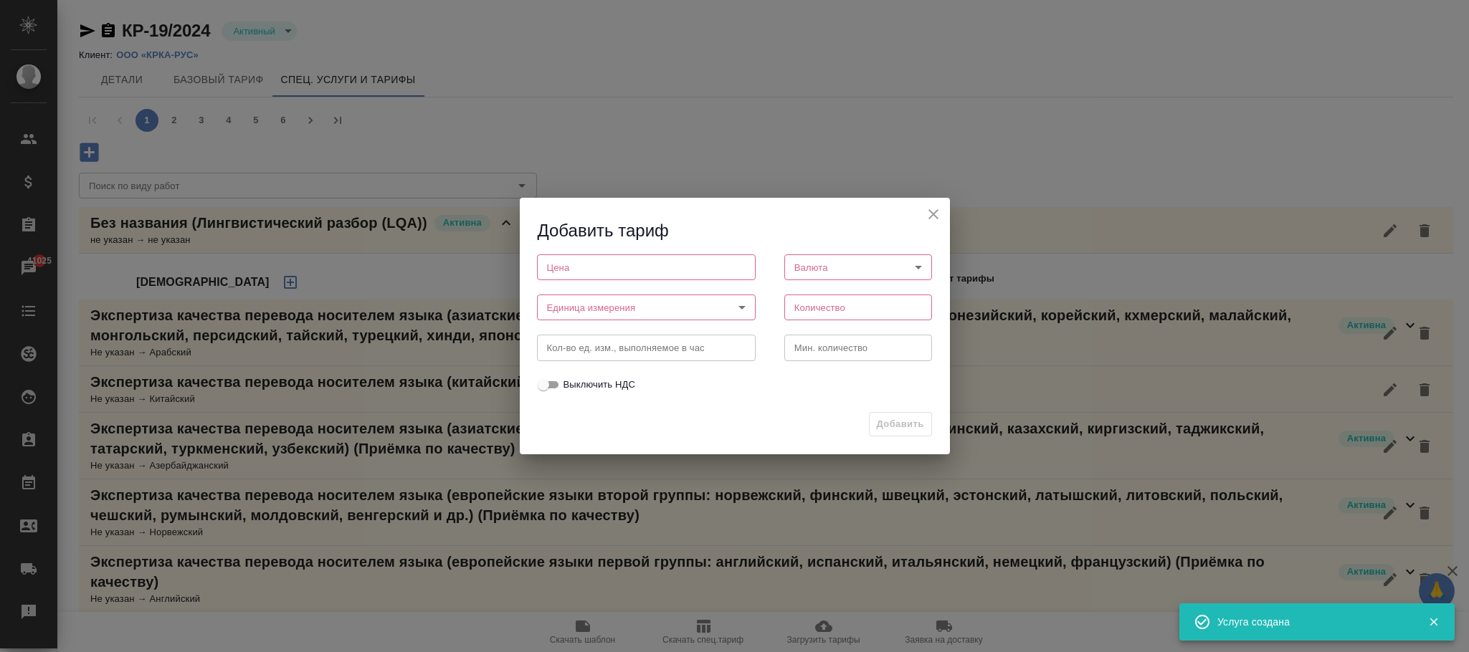
click at [566, 269] on input "number" at bounding box center [646, 267] width 219 height 26
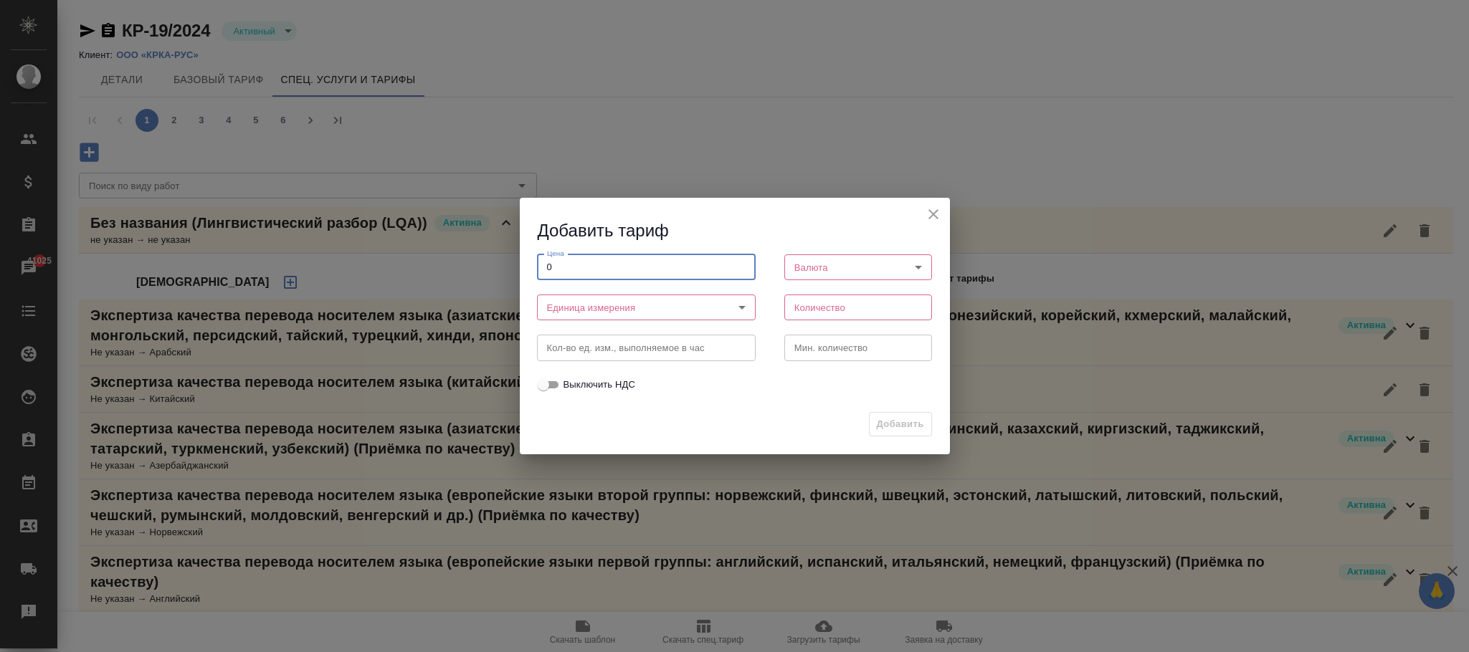
type input "0"
click at [611, 314] on body "🙏 .cls-1 fill:#fff; AWATERA Фокина Наталья n.fokina Клиенты Спецификации Заказы…" at bounding box center [734, 326] width 1469 height 652
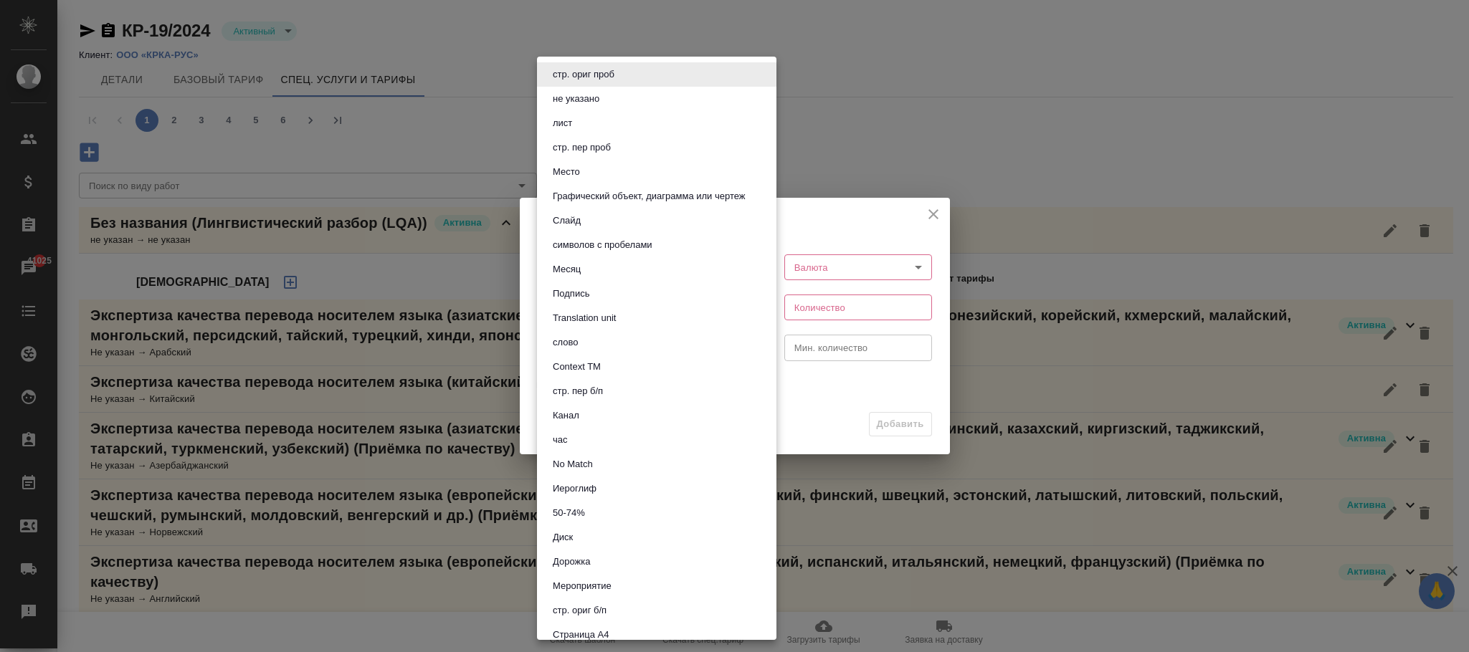
click at [568, 432] on button "час" at bounding box center [560, 440] width 24 height 16
type input "5a8b1489cc6b4906c91bfd93"
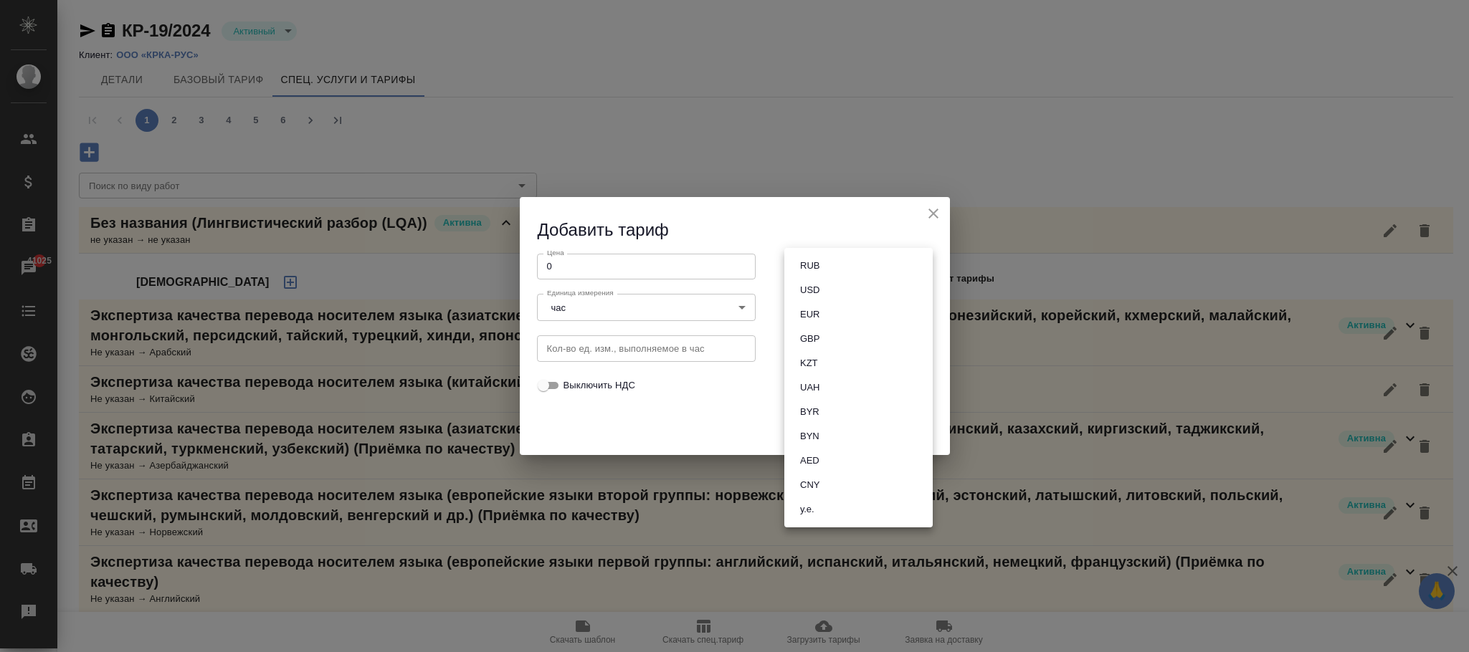
click at [831, 260] on body "🙏 .cls-1 fill:#fff; AWATERA Фокина Наталья n.fokina Клиенты Спецификации Заказы…" at bounding box center [734, 326] width 1469 height 652
click at [833, 267] on li "RUB" at bounding box center [858, 266] width 148 height 24
type input "RUB"
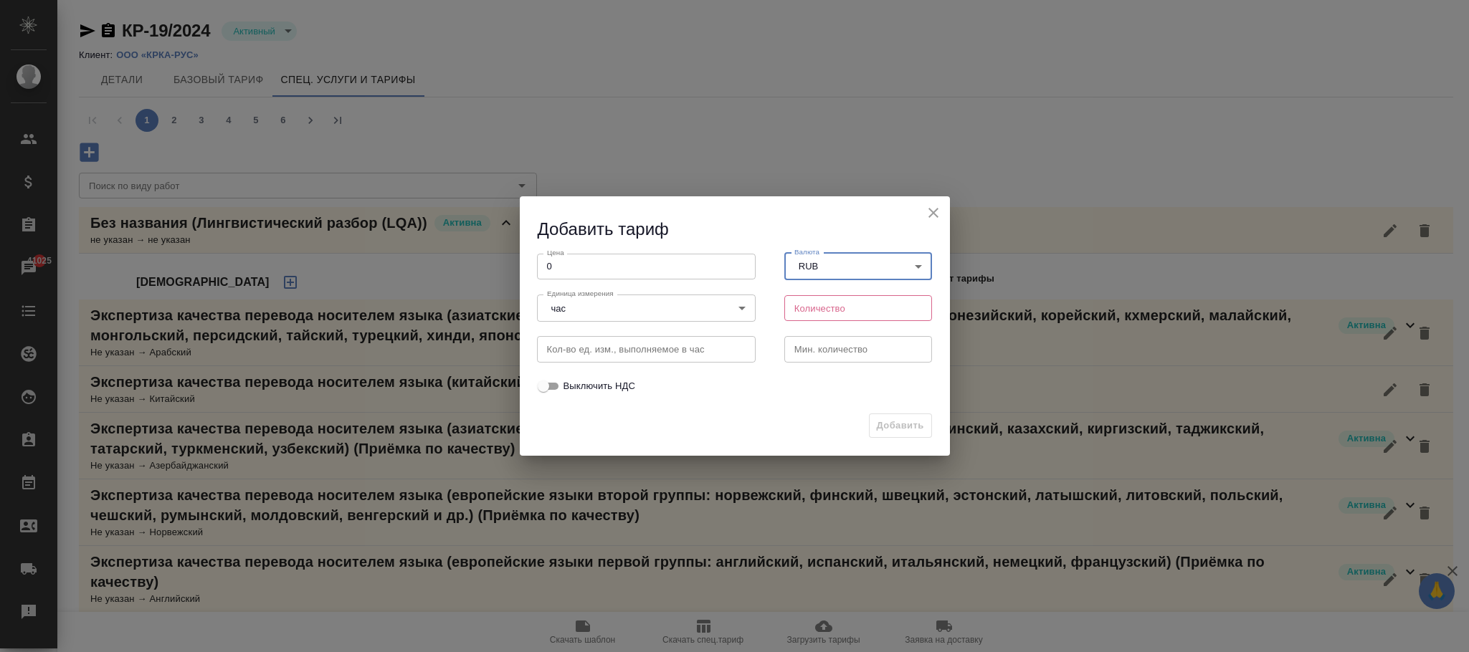
click at [829, 300] on input "number" at bounding box center [858, 308] width 148 height 26
type input "1"
click at [900, 417] on button "Добавить" at bounding box center [900, 426] width 63 height 25
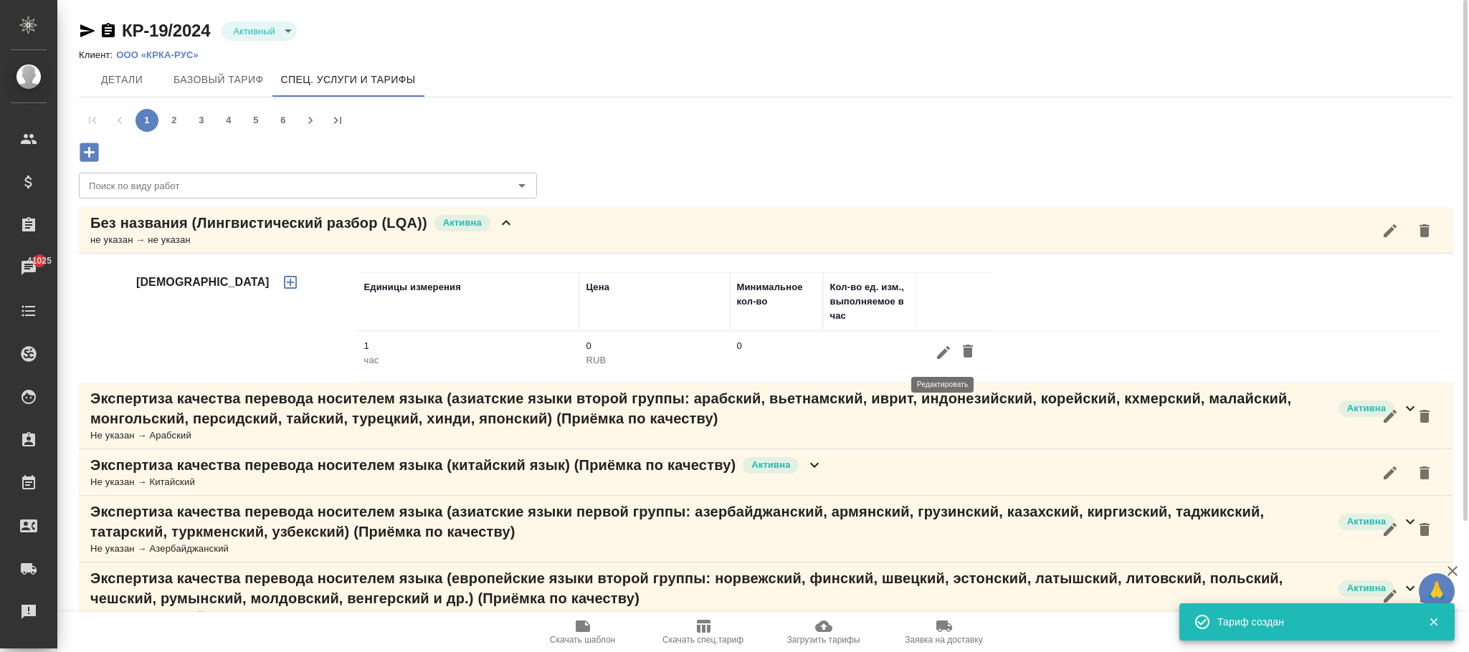
click at [942, 359] on icon "button" at bounding box center [943, 352] width 17 height 17
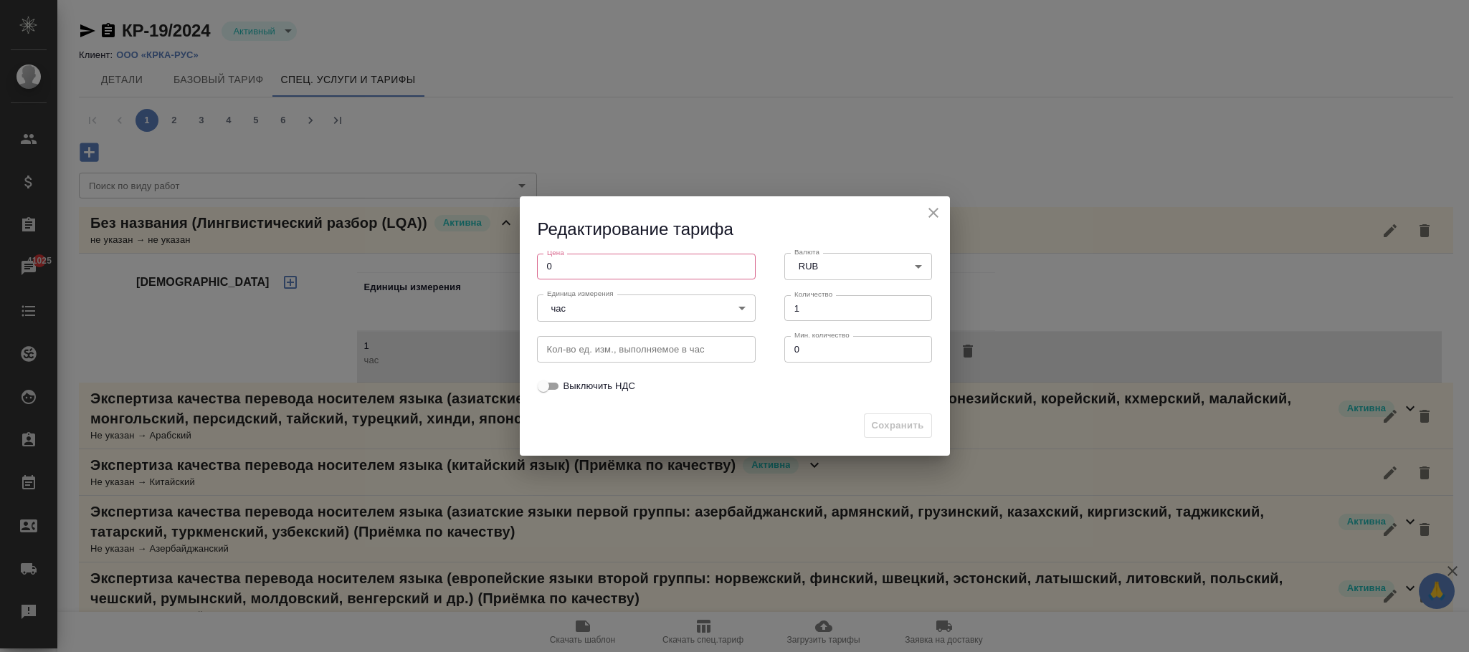
click at [933, 224] on h2 "Редактирование тарифа" at bounding box center [744, 230] width 412 height 24
click at [929, 204] on icon "close" at bounding box center [933, 212] width 17 height 17
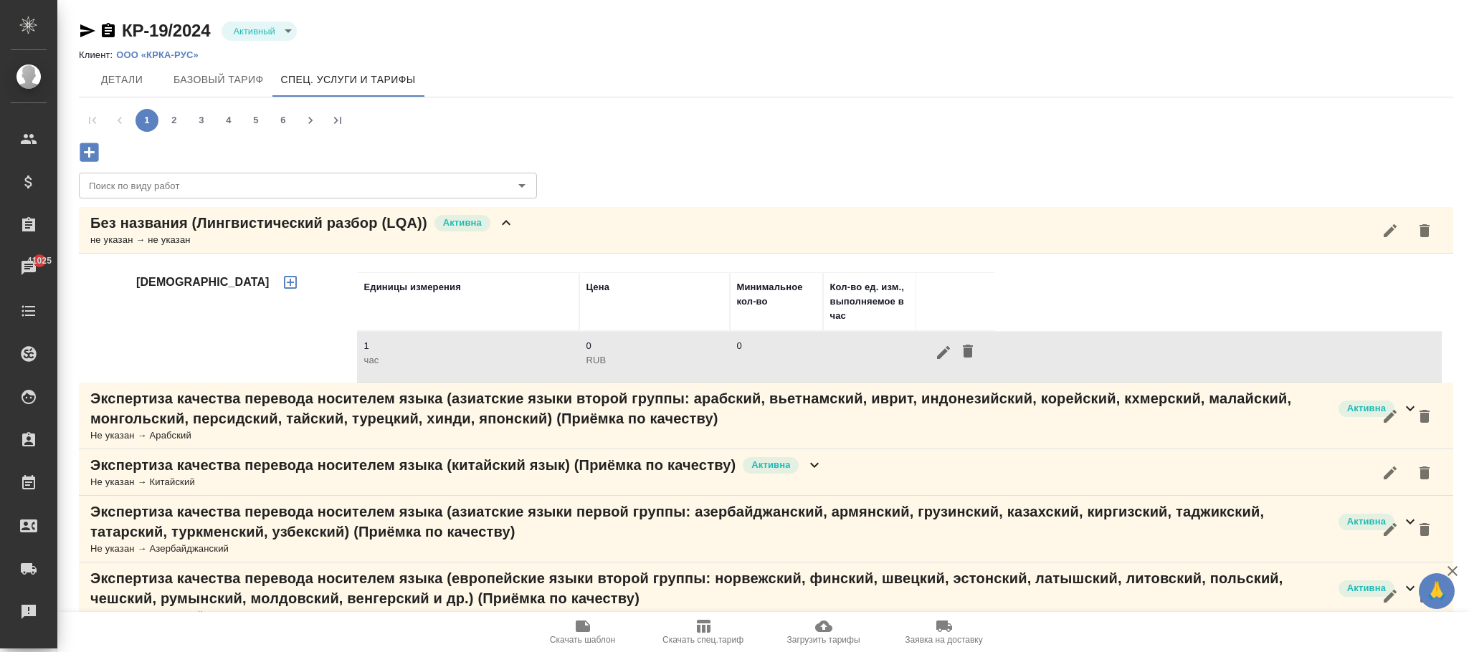
click at [1391, 233] on icon "button" at bounding box center [1389, 230] width 17 height 17
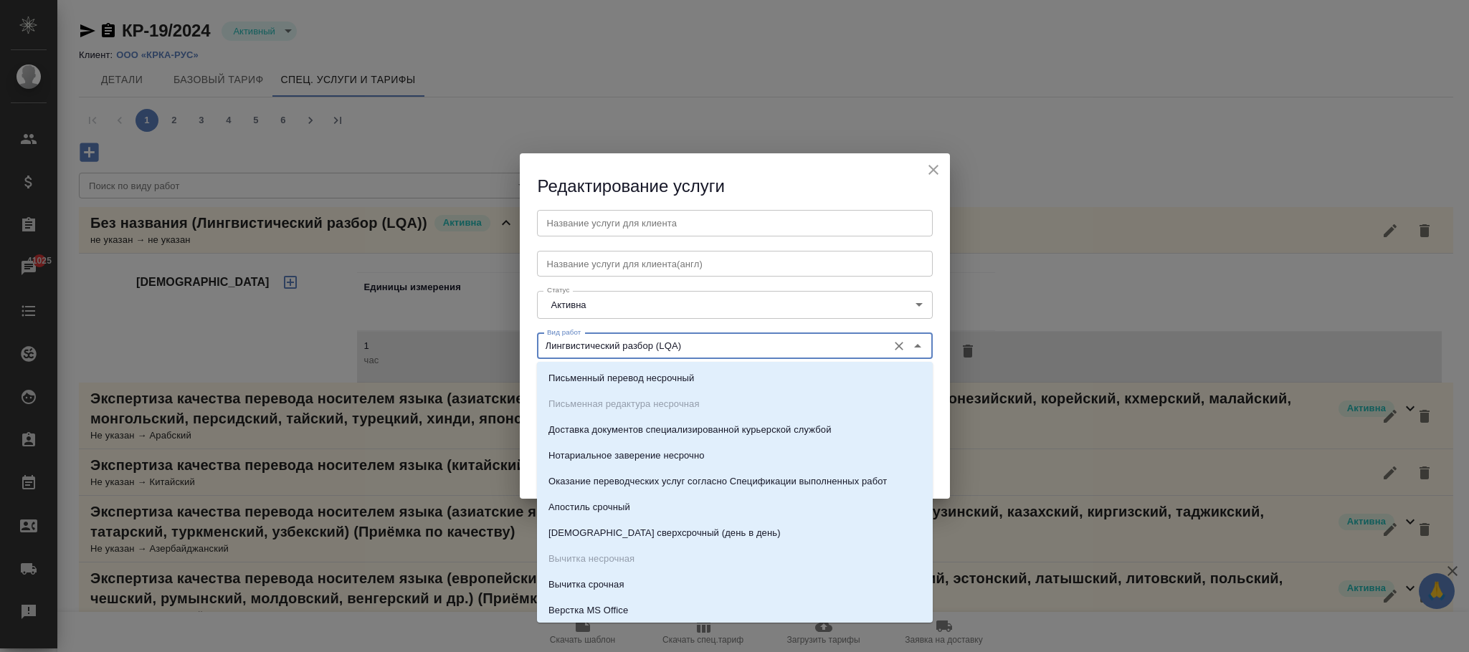
drag, startPoint x: 697, startPoint y: 345, endPoint x: 607, endPoint y: 349, distance: 89.7
click at [538, 351] on div "Лингвистический разбор (LQA) Вид работ" at bounding box center [735, 346] width 396 height 26
click at [641, 226] on input "text" at bounding box center [735, 223] width 396 height 26
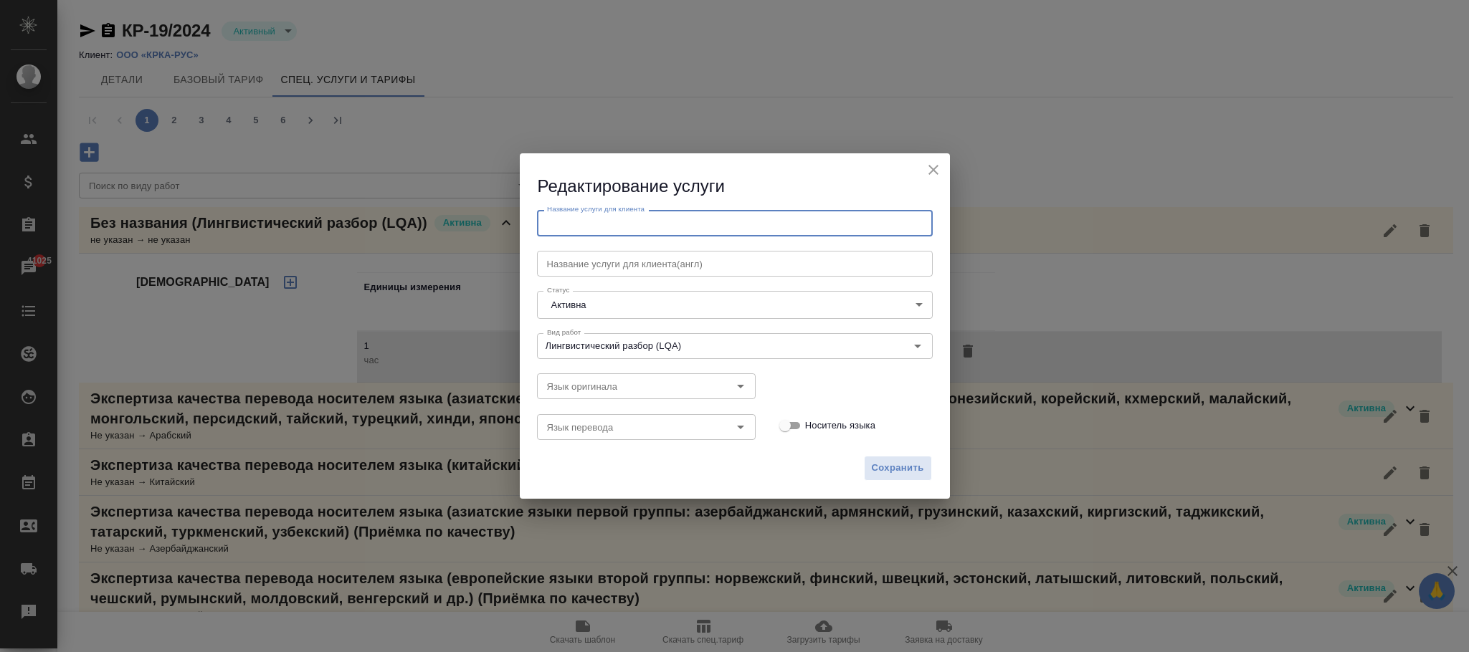
paste input "Лингвистический разбор (LQA)"
type input "Лингвистический разбор (LQA)"
click at [895, 460] on span "Сохранить" at bounding box center [898, 468] width 52 height 16
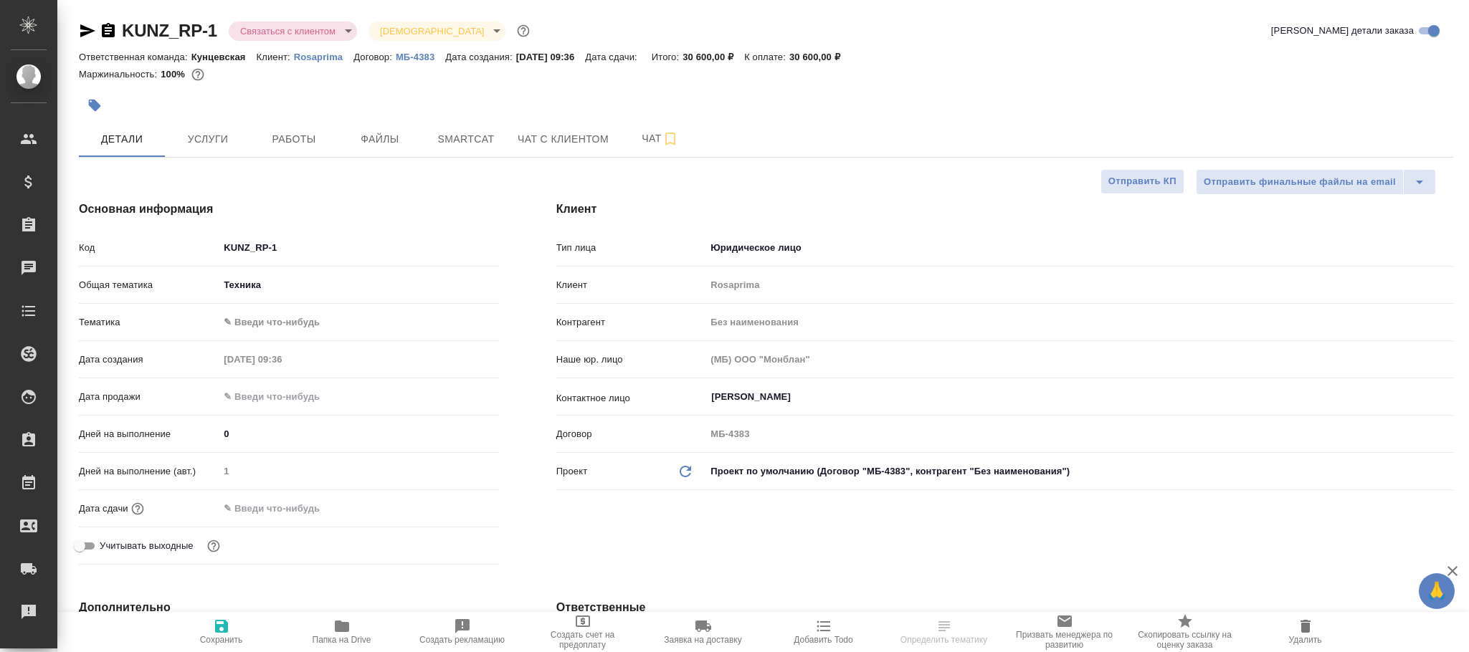
select select "RU"
click at [308, 32] on body "🙏 .cls-1 fill:#fff; AWATERA Фокина Наталья n.fokina Клиенты Спецификации Заказы…" at bounding box center [734, 326] width 1469 height 652
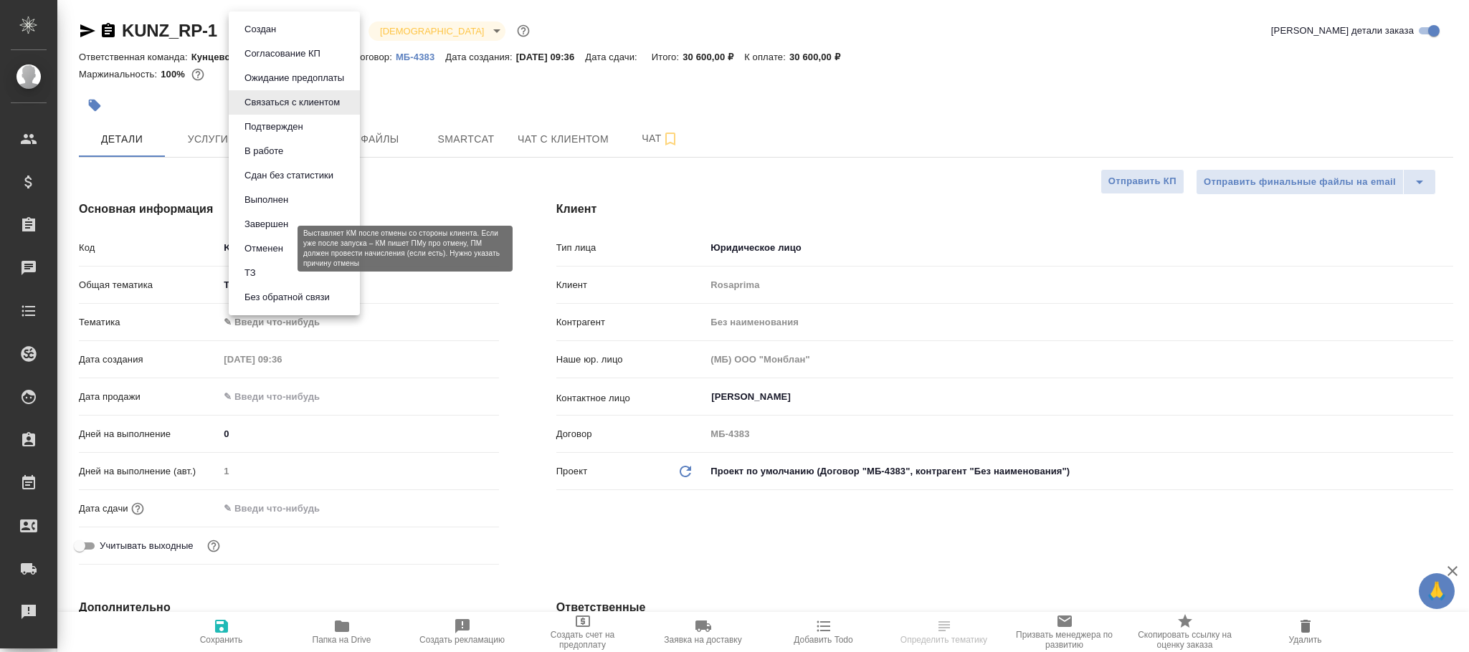
click at [278, 246] on button "Отменен" at bounding box center [263, 249] width 47 height 16
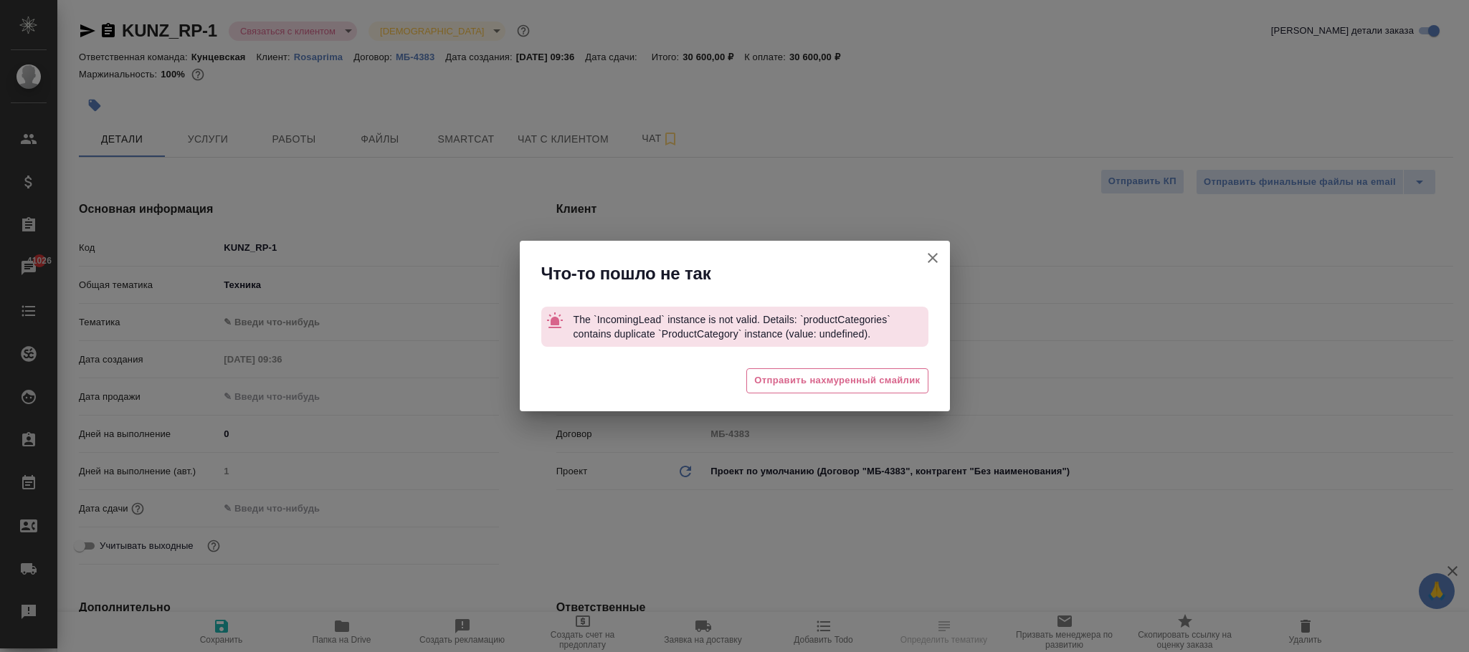
click at [936, 254] on icon "button" at bounding box center [932, 257] width 17 height 17
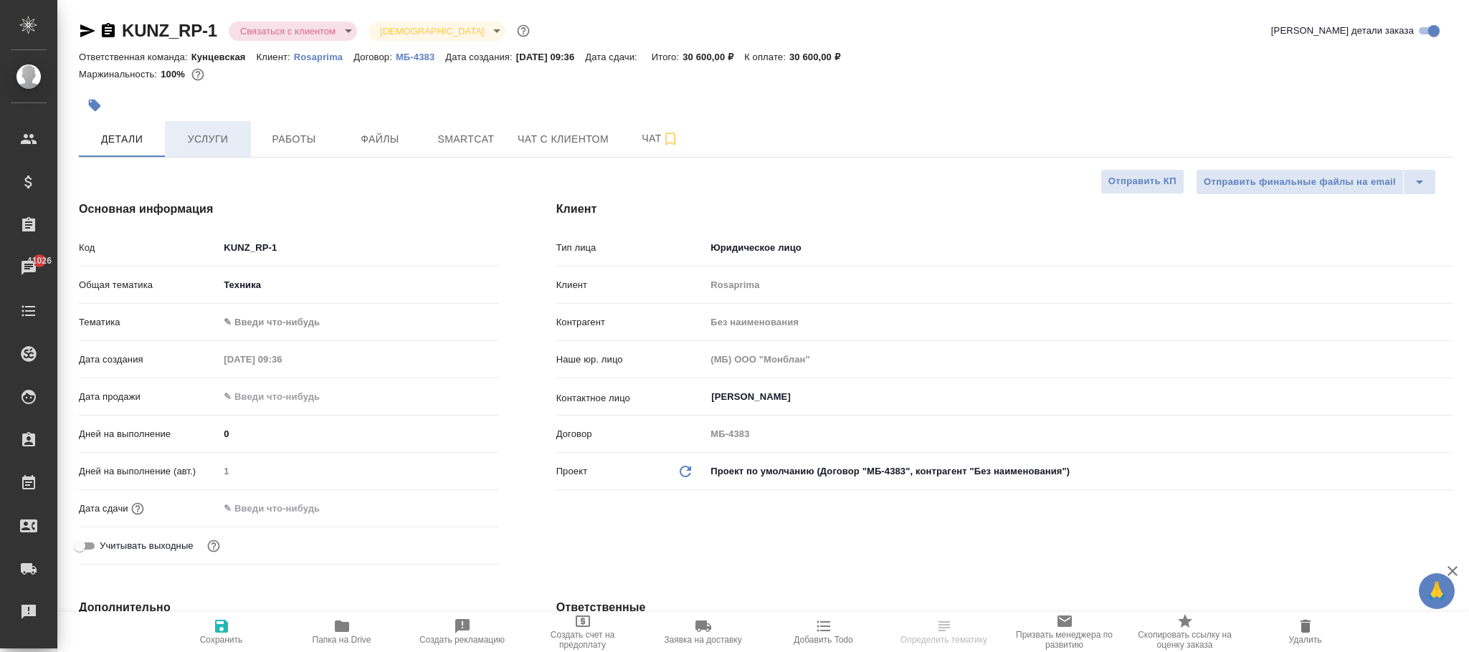
click at [194, 145] on span "Услуги" at bounding box center [207, 139] width 69 height 18
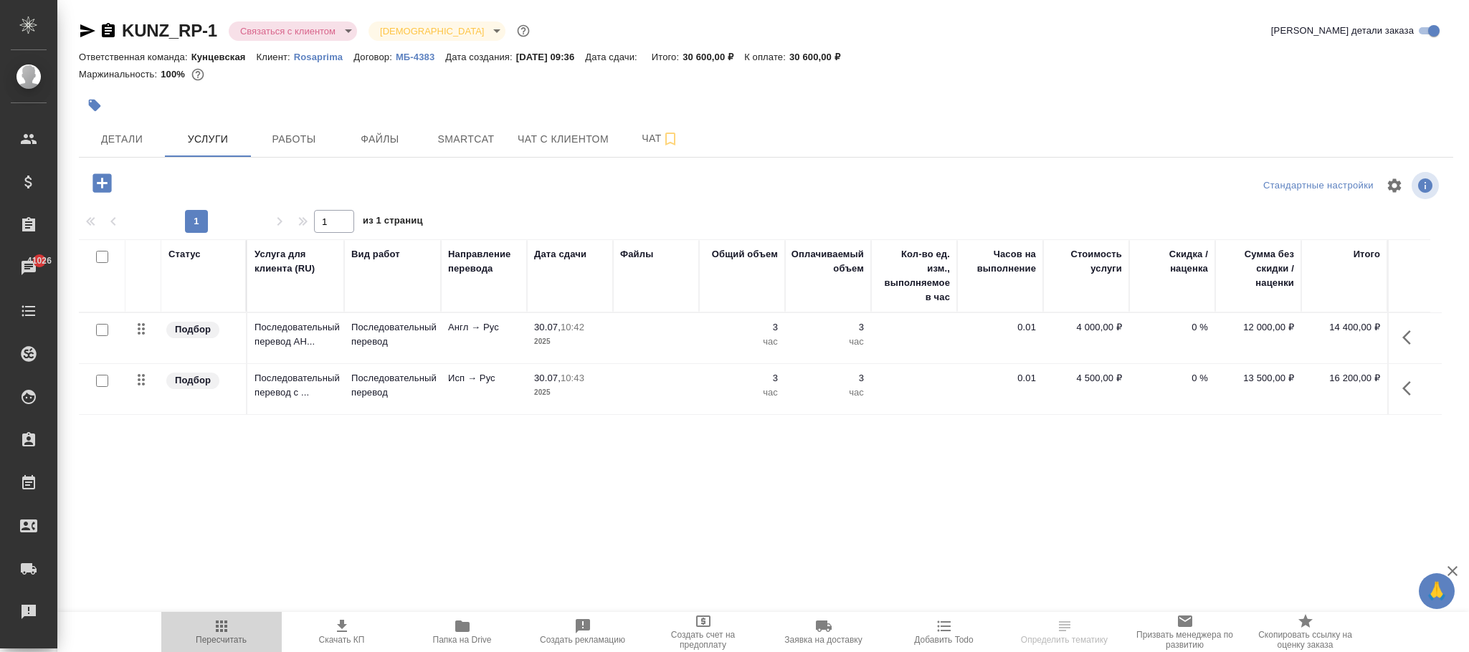
click at [211, 628] on span "Пересчитать" at bounding box center [221, 631] width 103 height 27
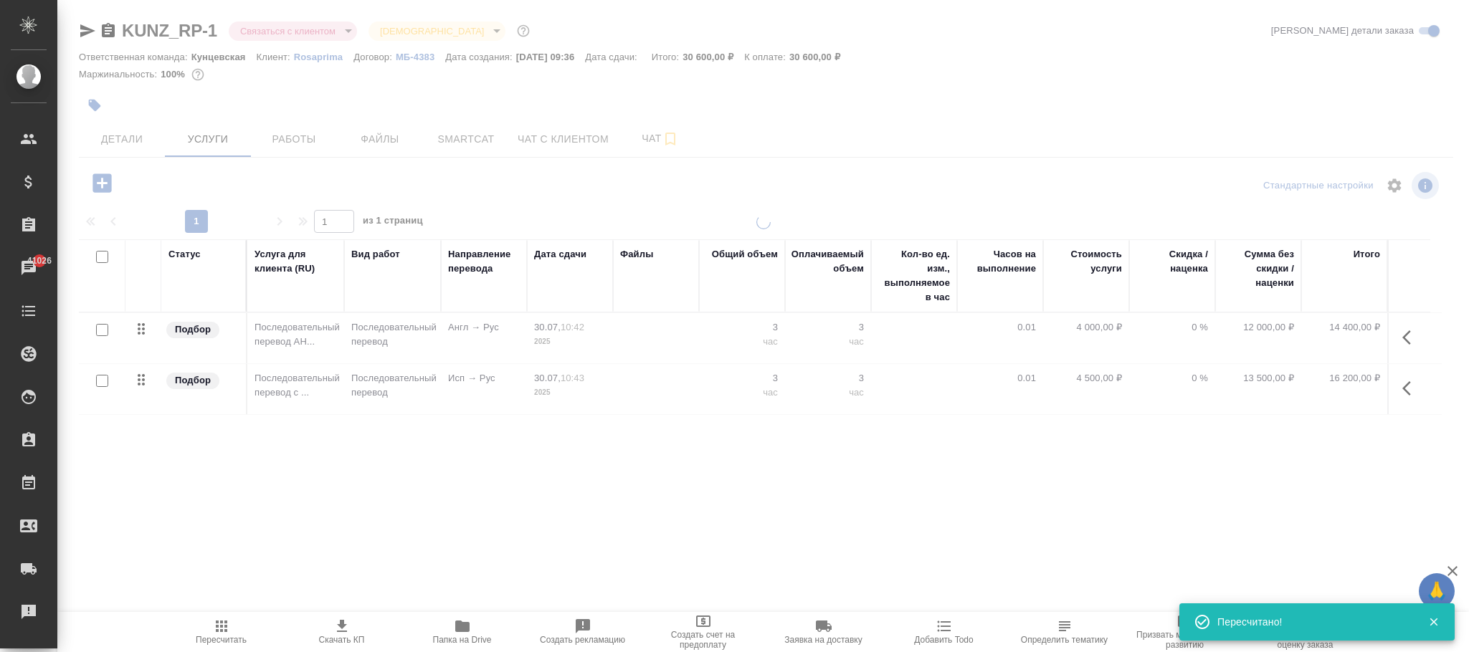
type input "cancelled"
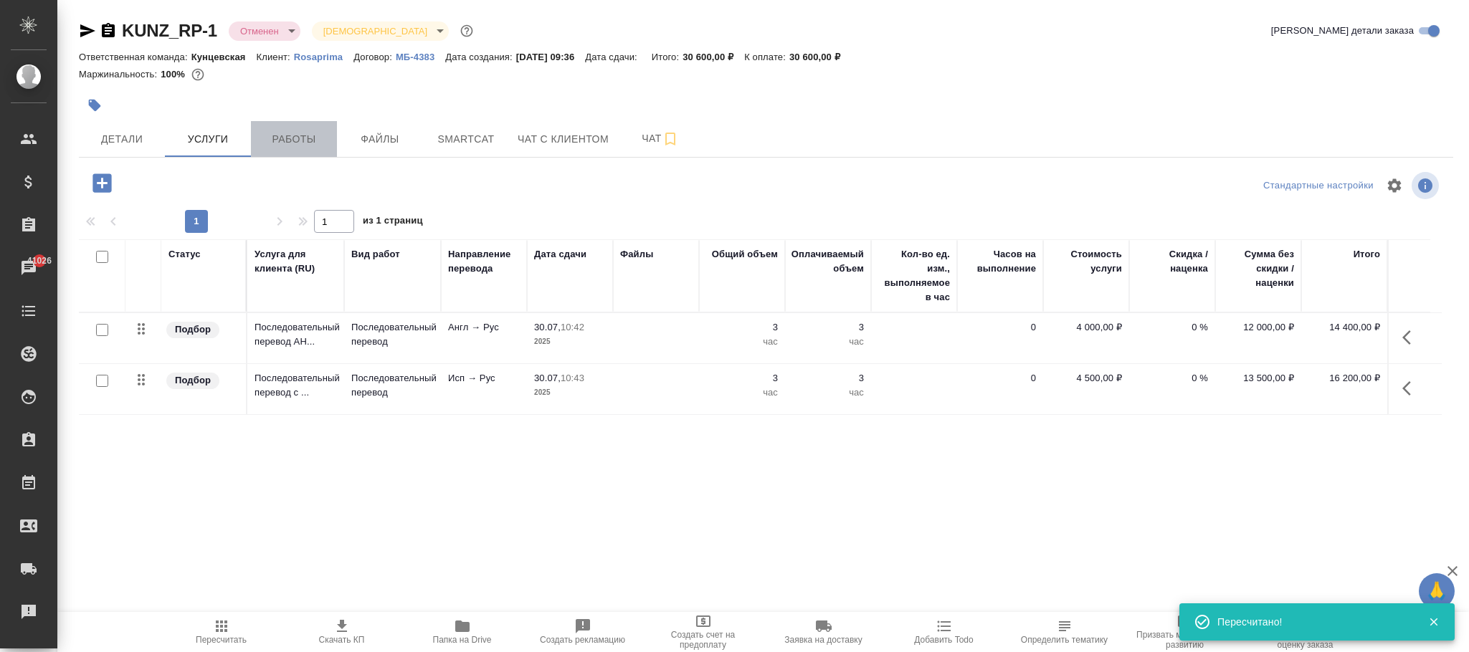
click at [291, 136] on span "Работы" at bounding box center [294, 139] width 69 height 18
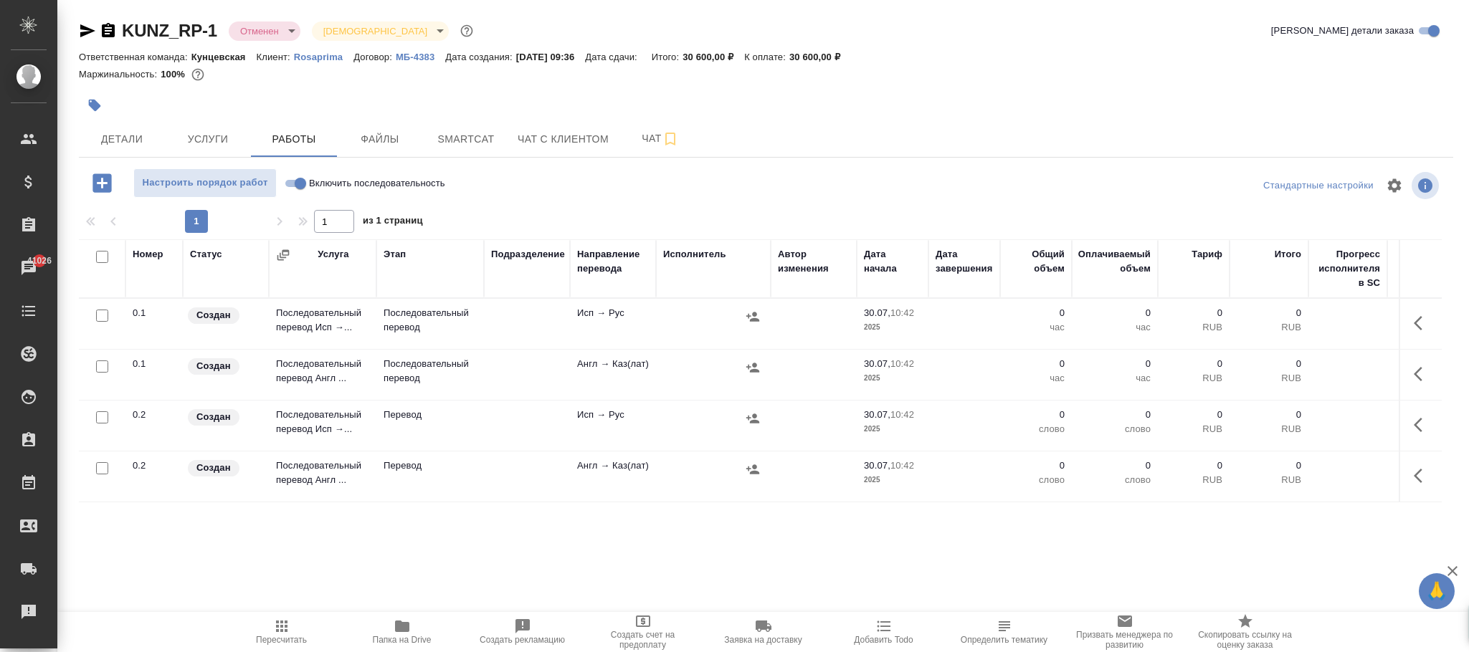
click at [100, 250] on div at bounding box center [98, 257] width 24 height 20
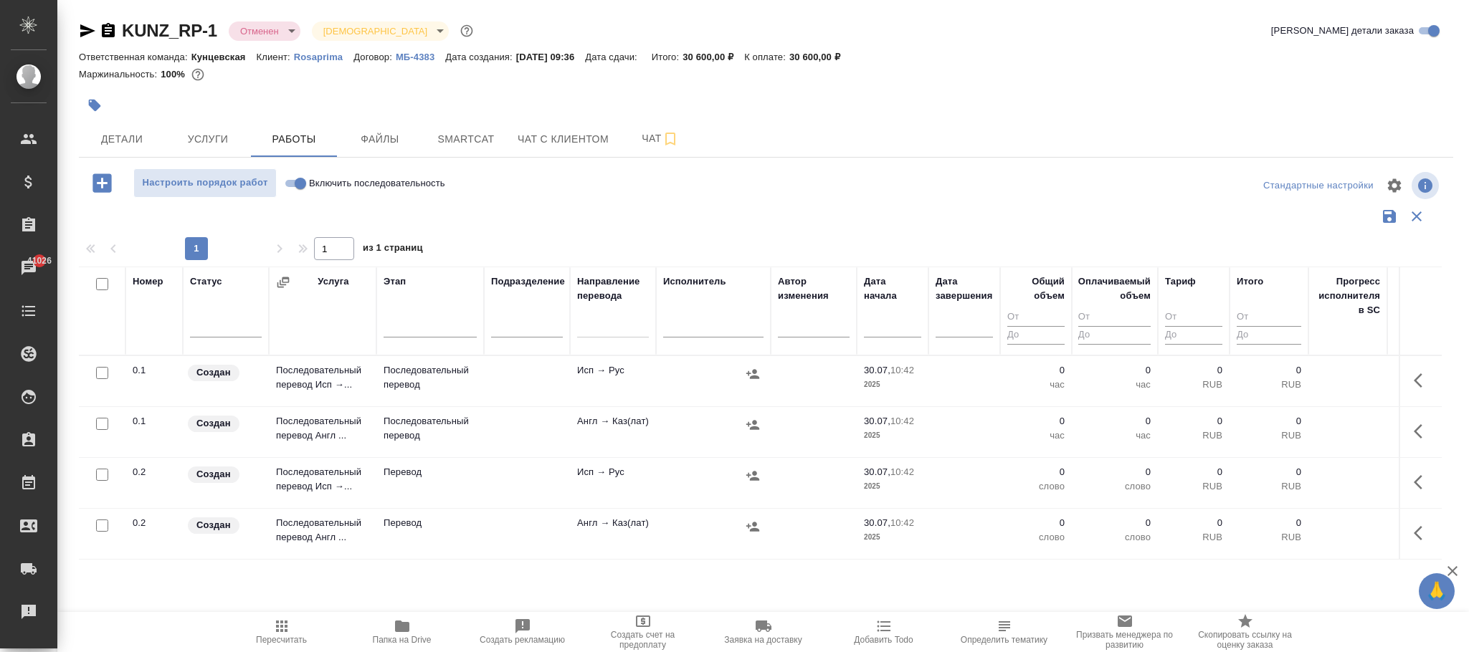
click at [101, 285] on input "checkbox" at bounding box center [102, 284] width 12 height 12
checkbox input "true"
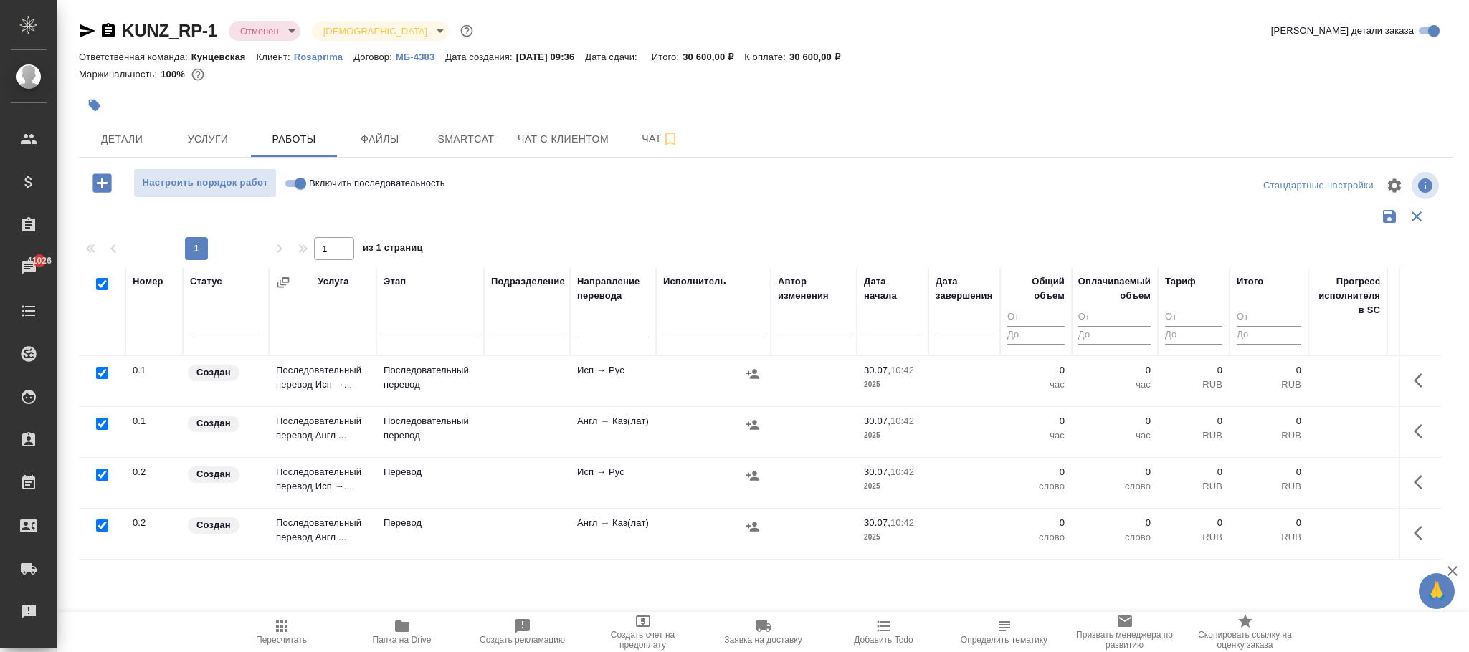
checkbox input "true"
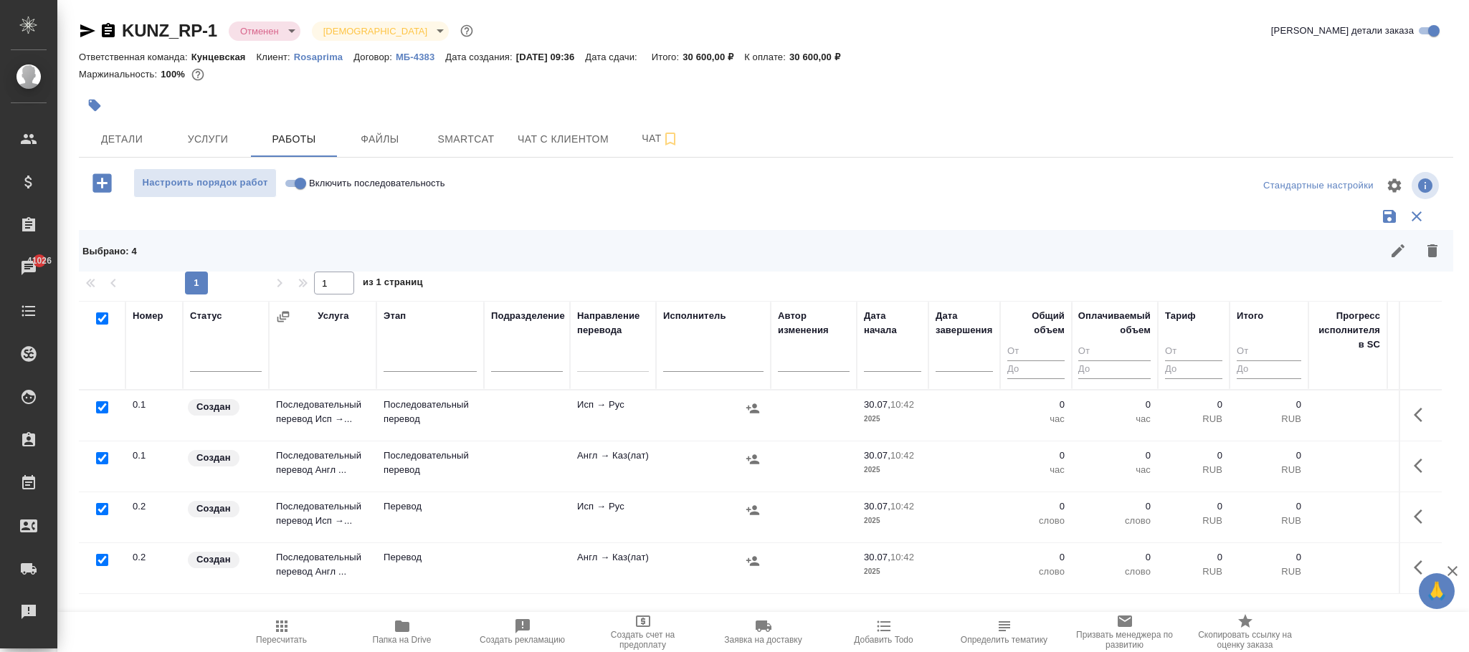
click at [1433, 247] on icon "button" at bounding box center [1432, 250] width 10 height 13
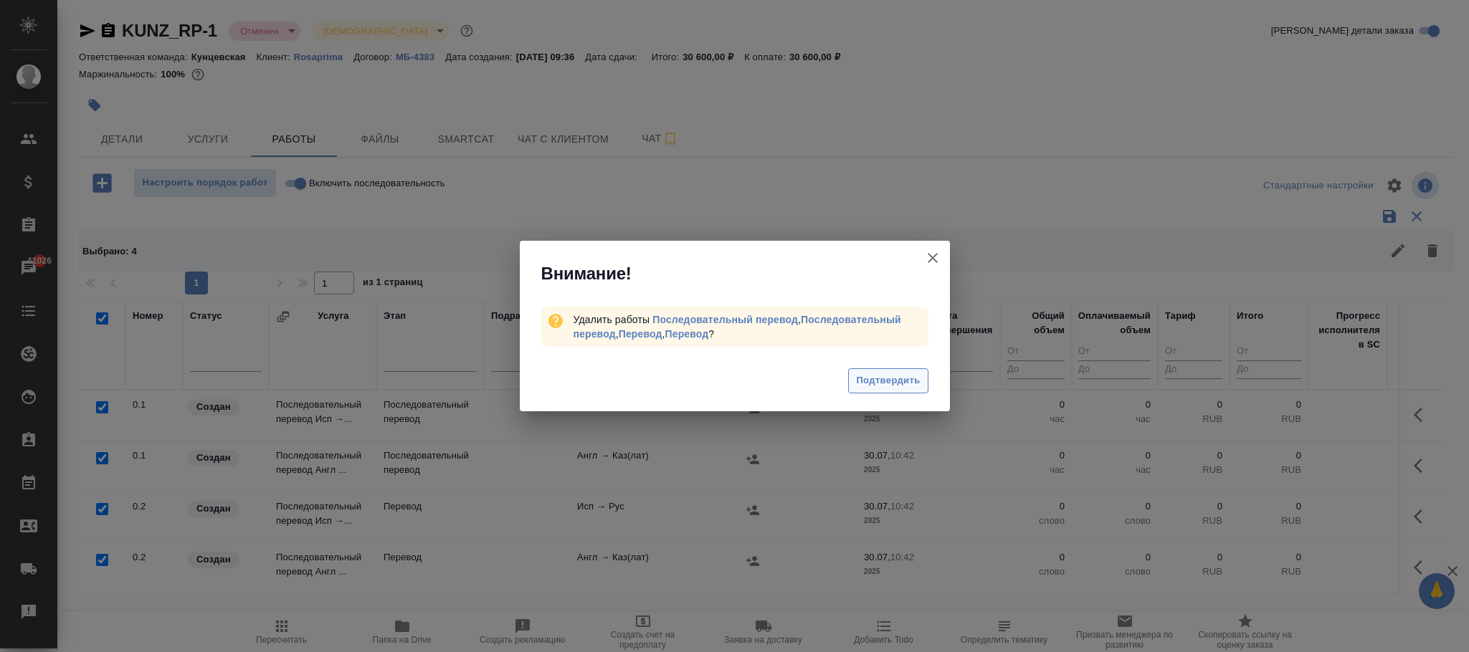
click at [874, 379] on span "Подтвердить" at bounding box center [888, 381] width 64 height 16
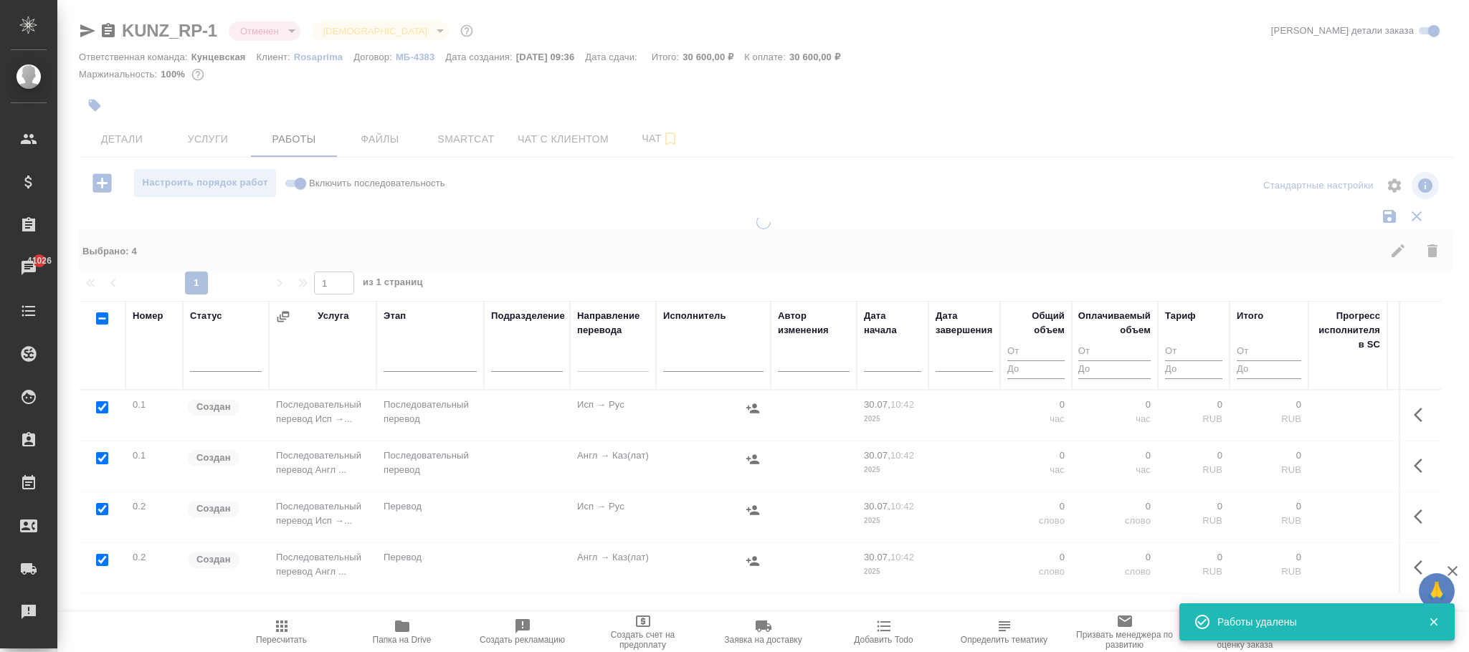
checkbox input "false"
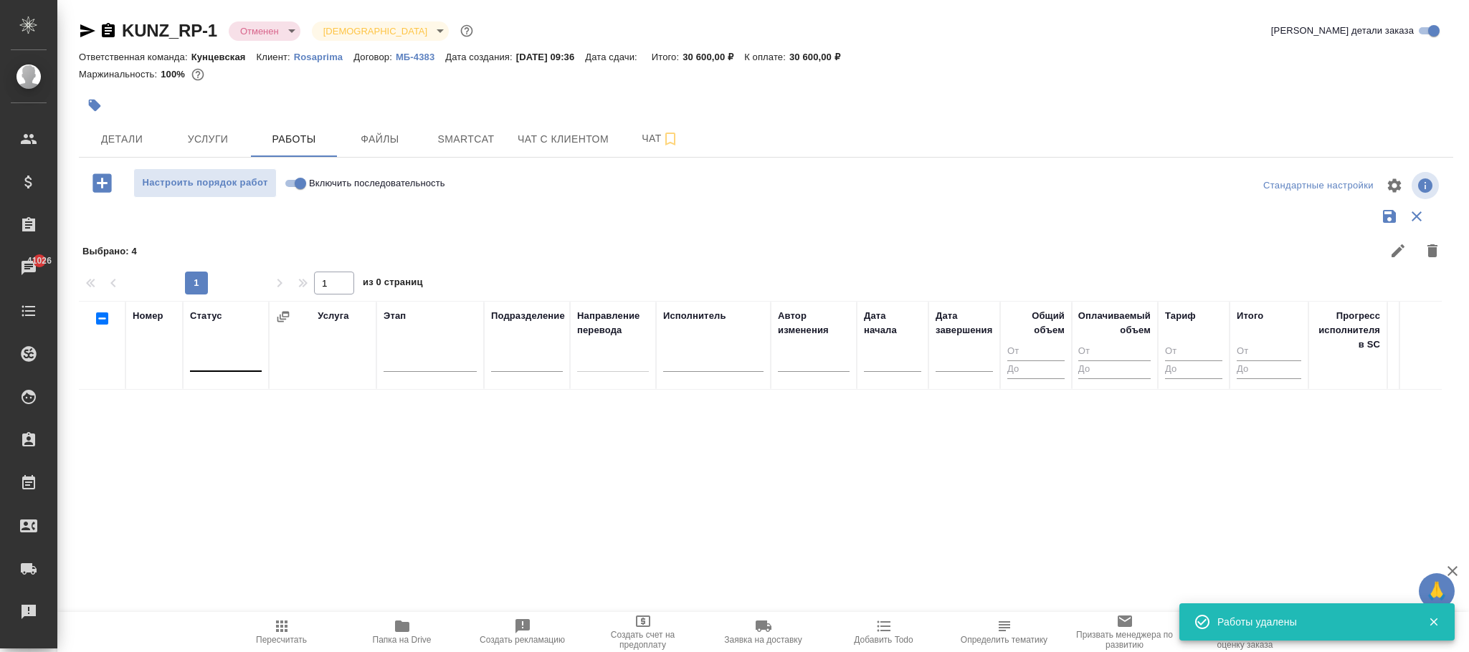
drag, startPoint x: 278, startPoint y: 639, endPoint x: 227, endPoint y: 360, distance: 283.6
click at [273, 627] on span "Пересчитать" at bounding box center [281, 631] width 103 height 27
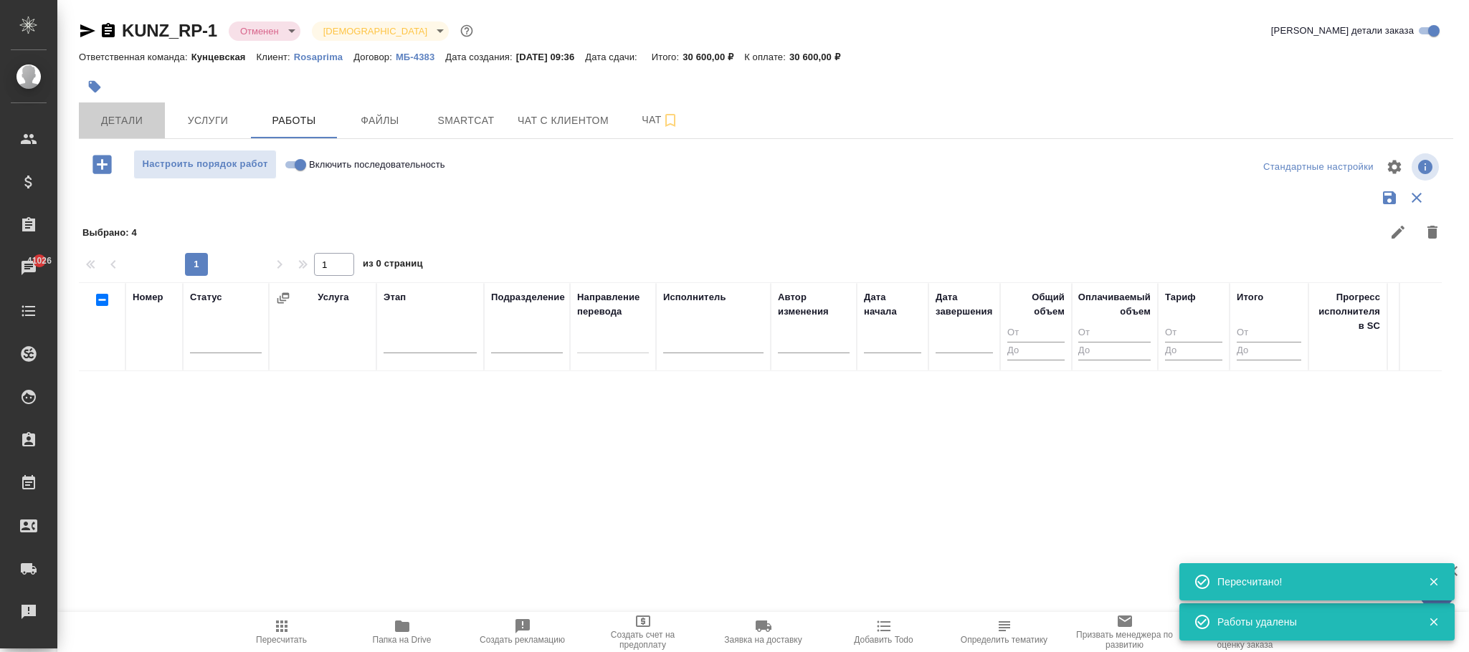
drag, startPoint x: 128, startPoint y: 110, endPoint x: 360, endPoint y: 248, distance: 270.0
click at [128, 116] on button "Детали" at bounding box center [122, 121] width 86 height 36
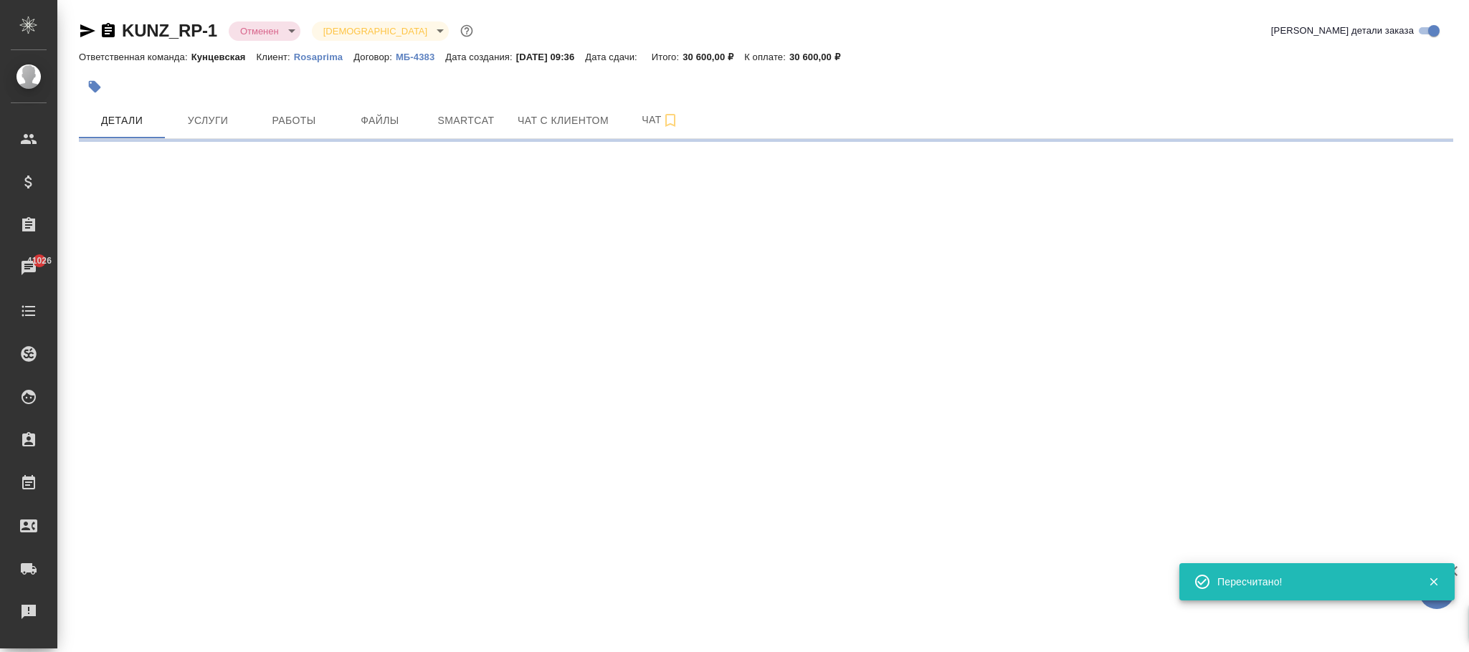
select select "RU"
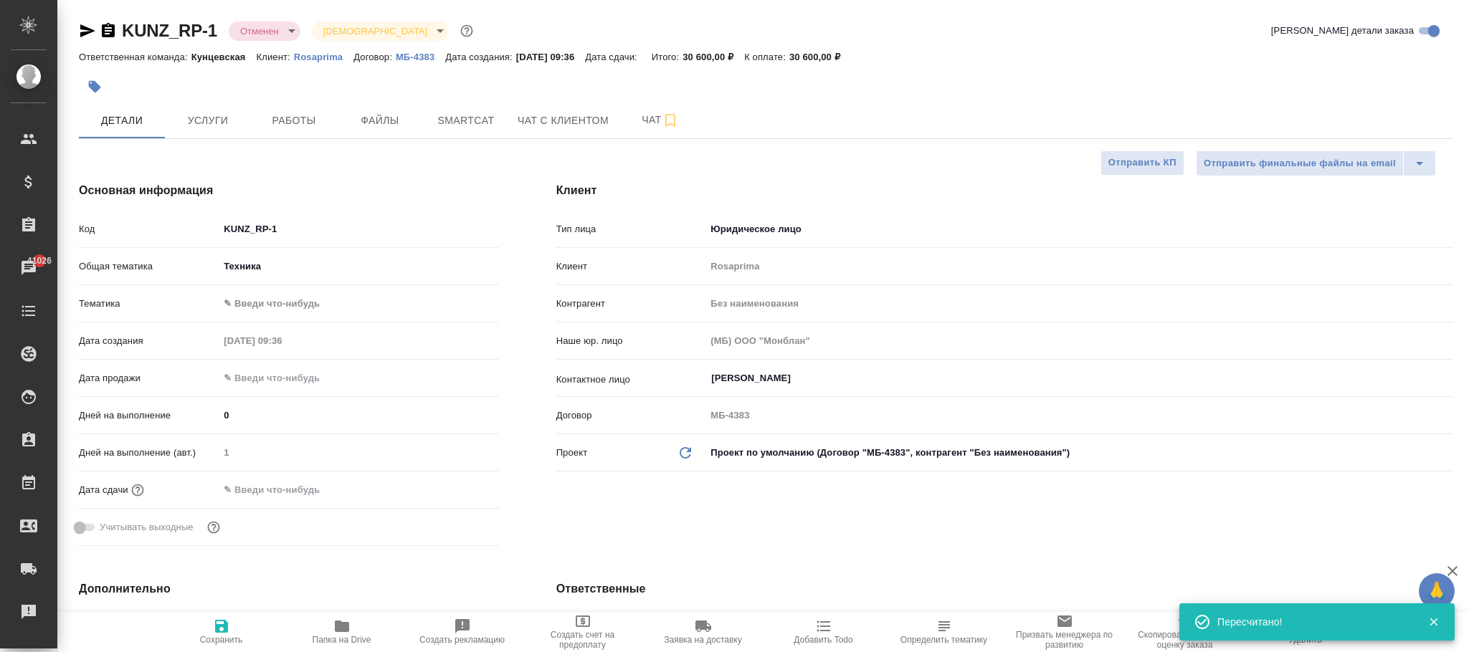
type textarea "x"
drag, startPoint x: 231, startPoint y: 628, endPoint x: 285, endPoint y: 563, distance: 84.0
click at [231, 613] on button "Сохранить" at bounding box center [221, 632] width 120 height 40
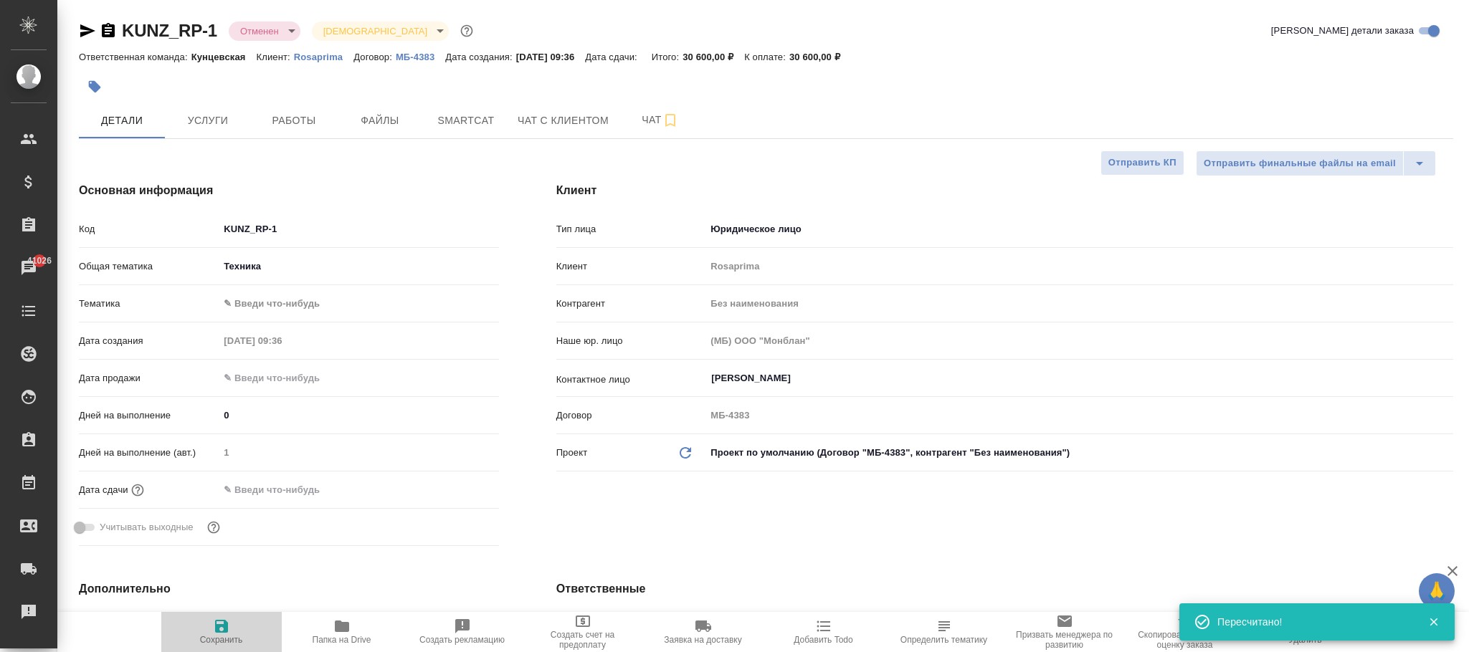
type textarea "x"
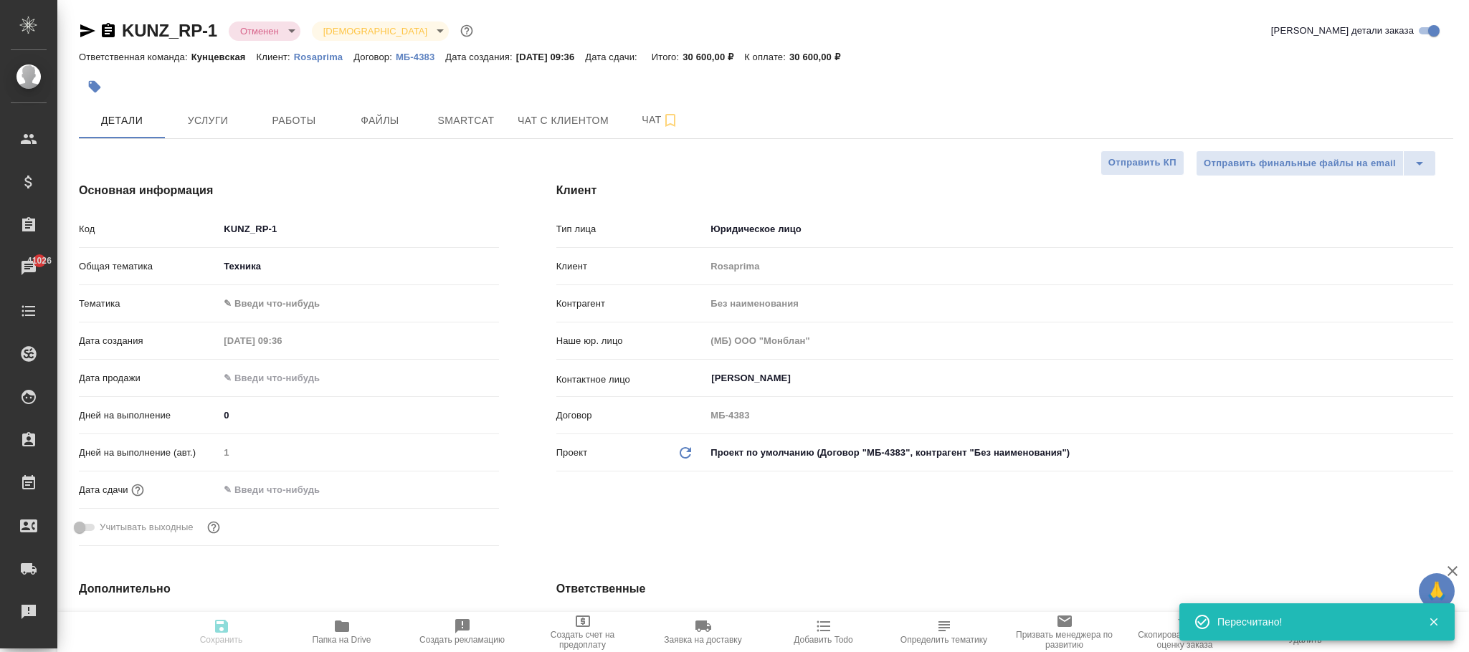
type textarea "x"
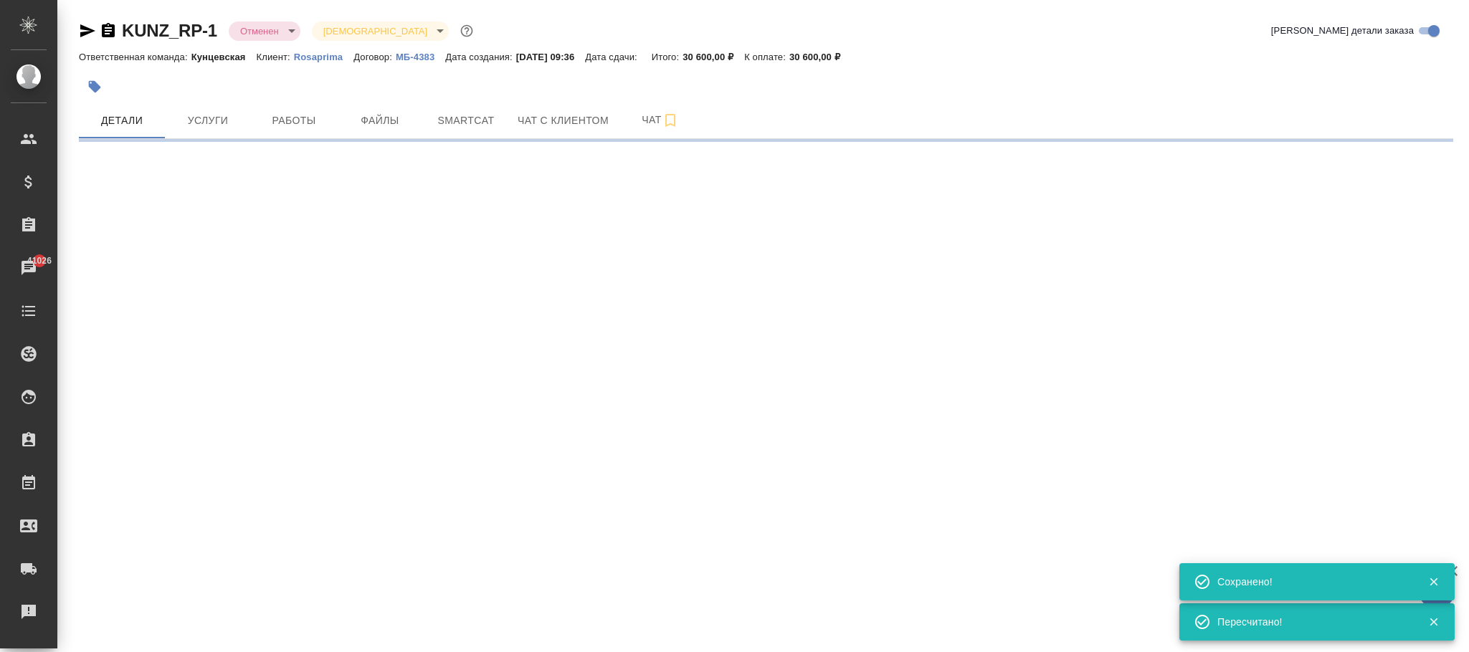
select select "RU"
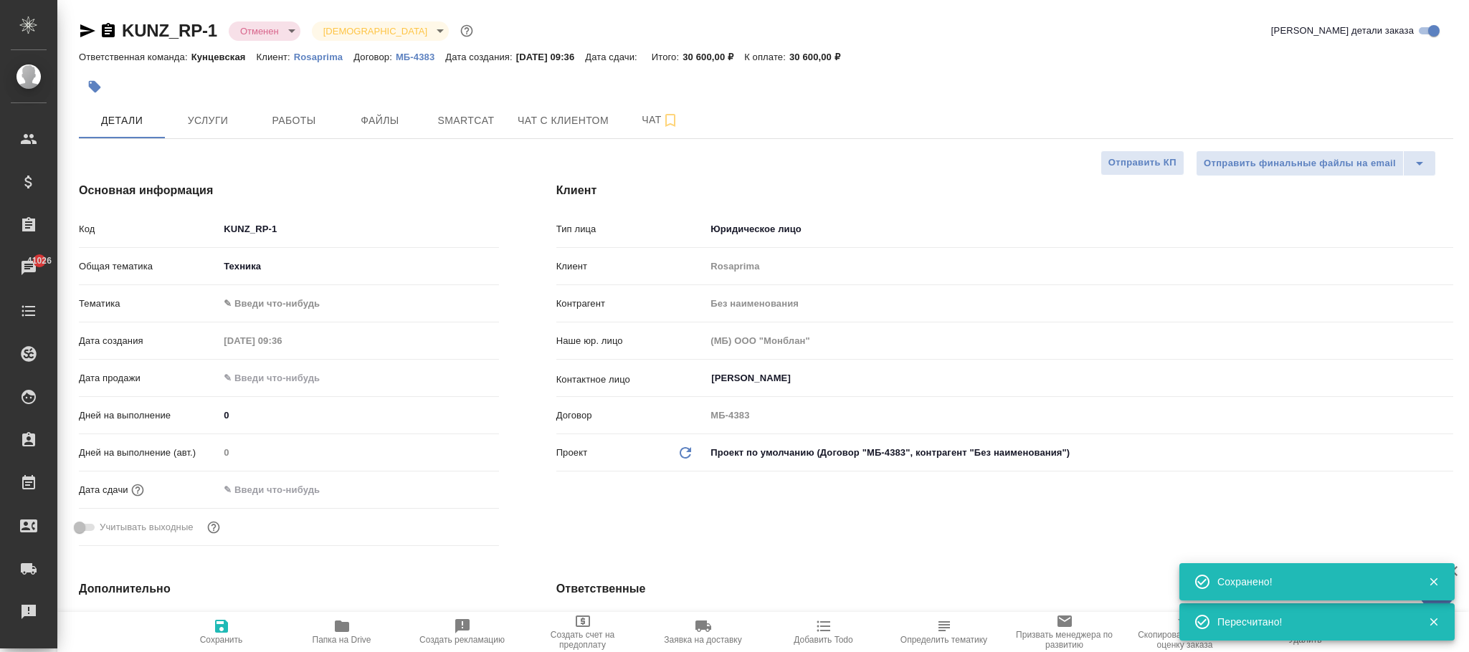
type textarea "x"
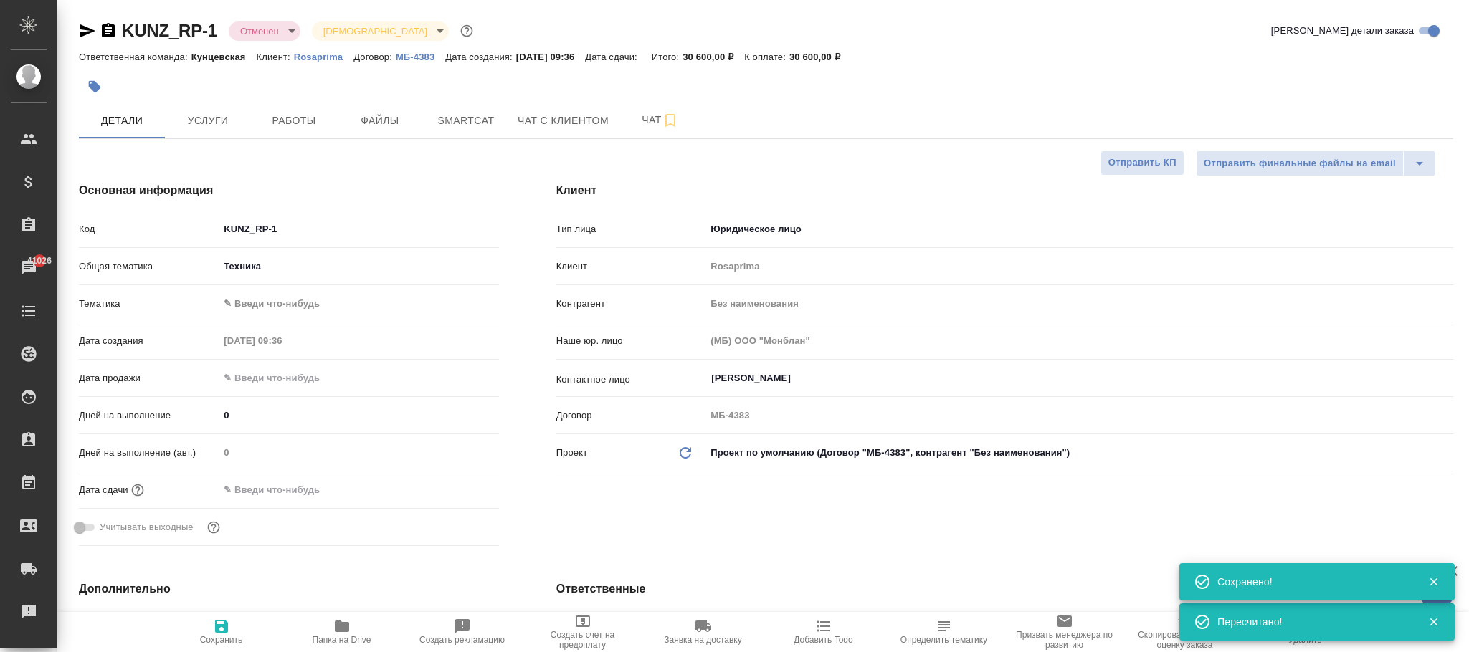
type textarea "x"
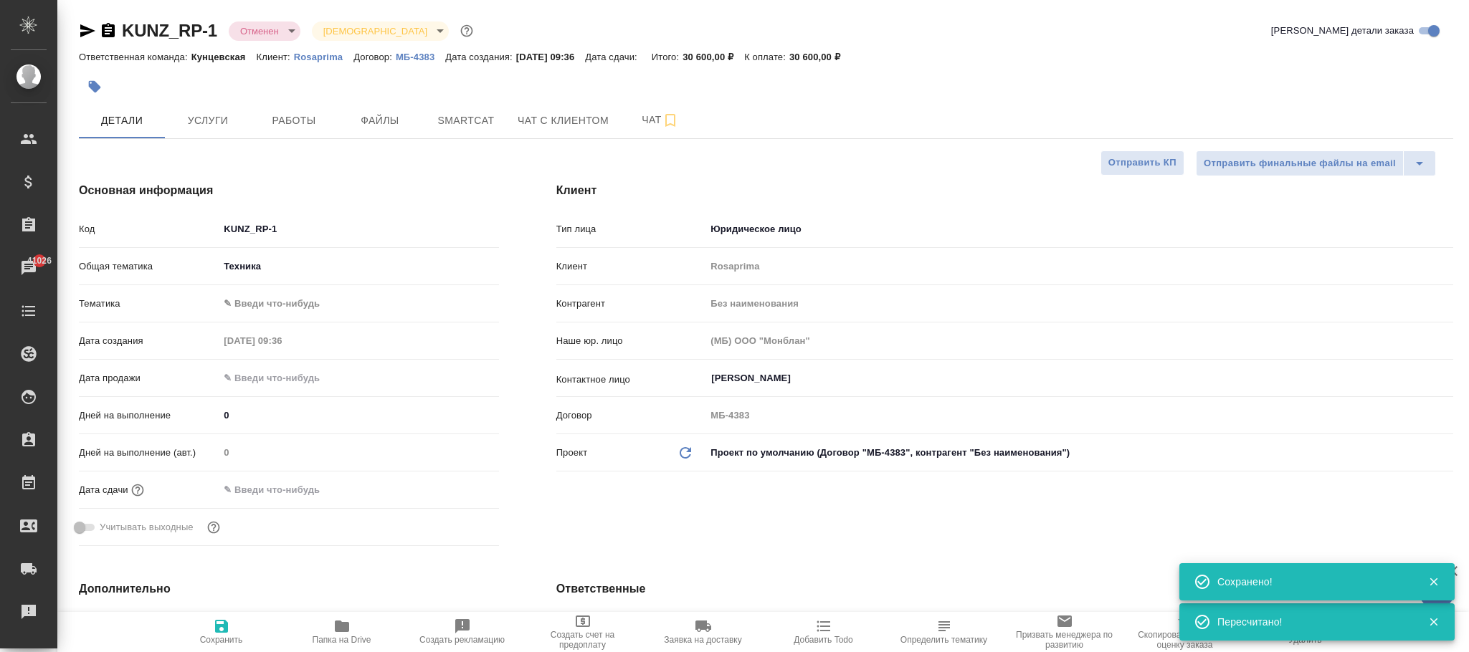
type textarea "x"
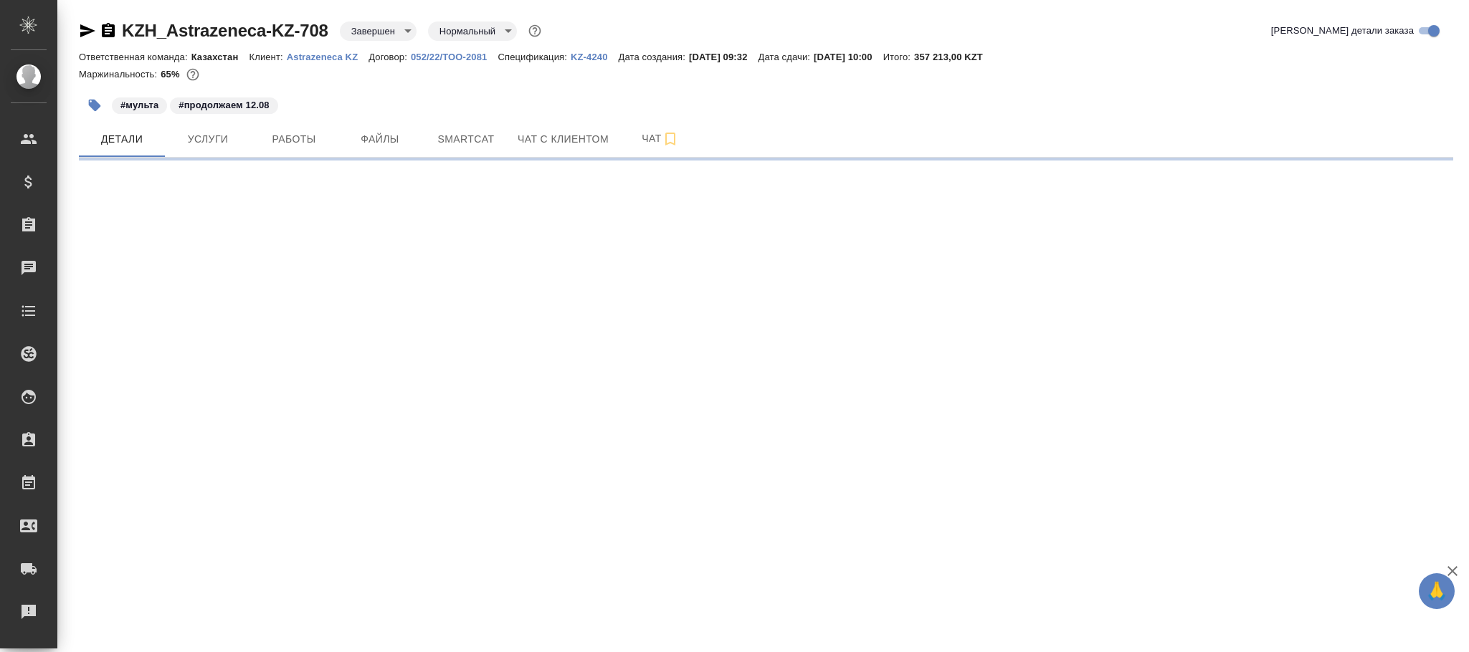
select select "RU"
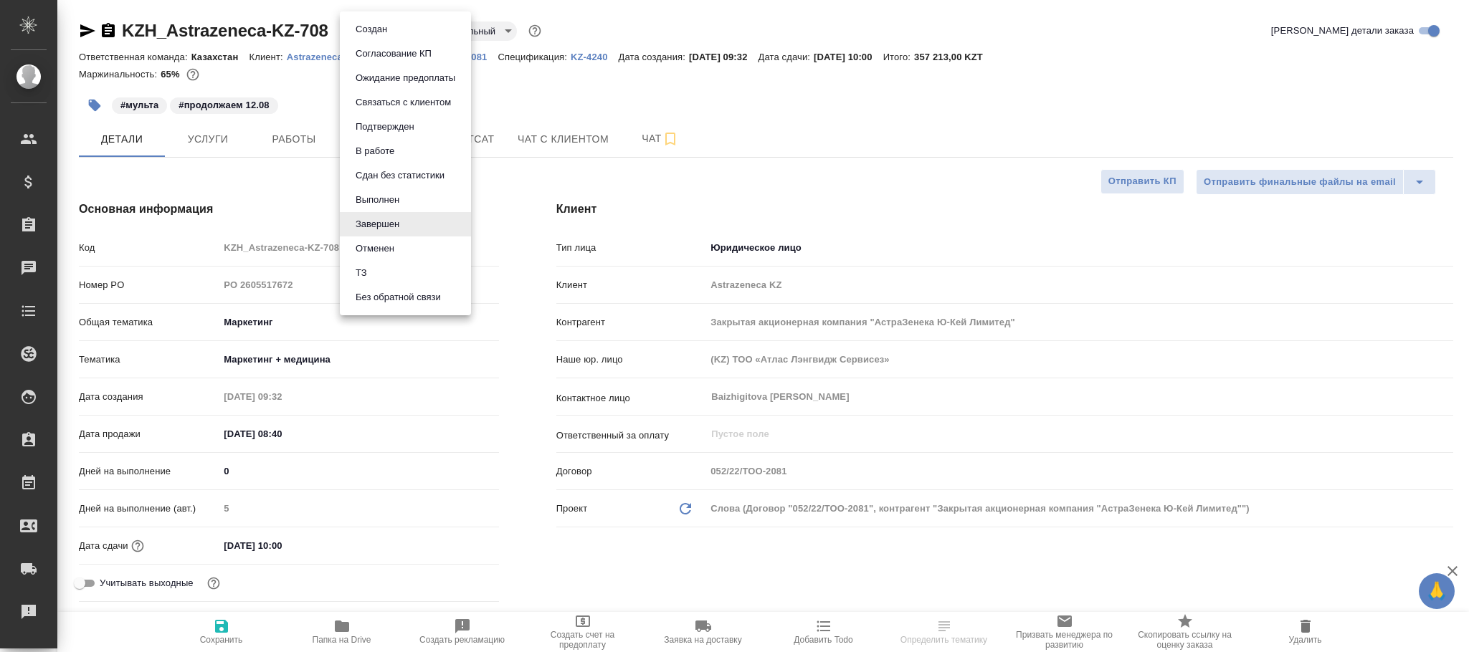
click at [387, 27] on body "🙏 .cls-1 fill:#fff; AWATERA [PERSON_NAME]fokina Клиенты Спецификации Заказы Чат…" at bounding box center [734, 326] width 1469 height 652
type textarea "x"
drag, startPoint x: 407, startPoint y: 191, endPoint x: 432, endPoint y: 192, distance: 25.1
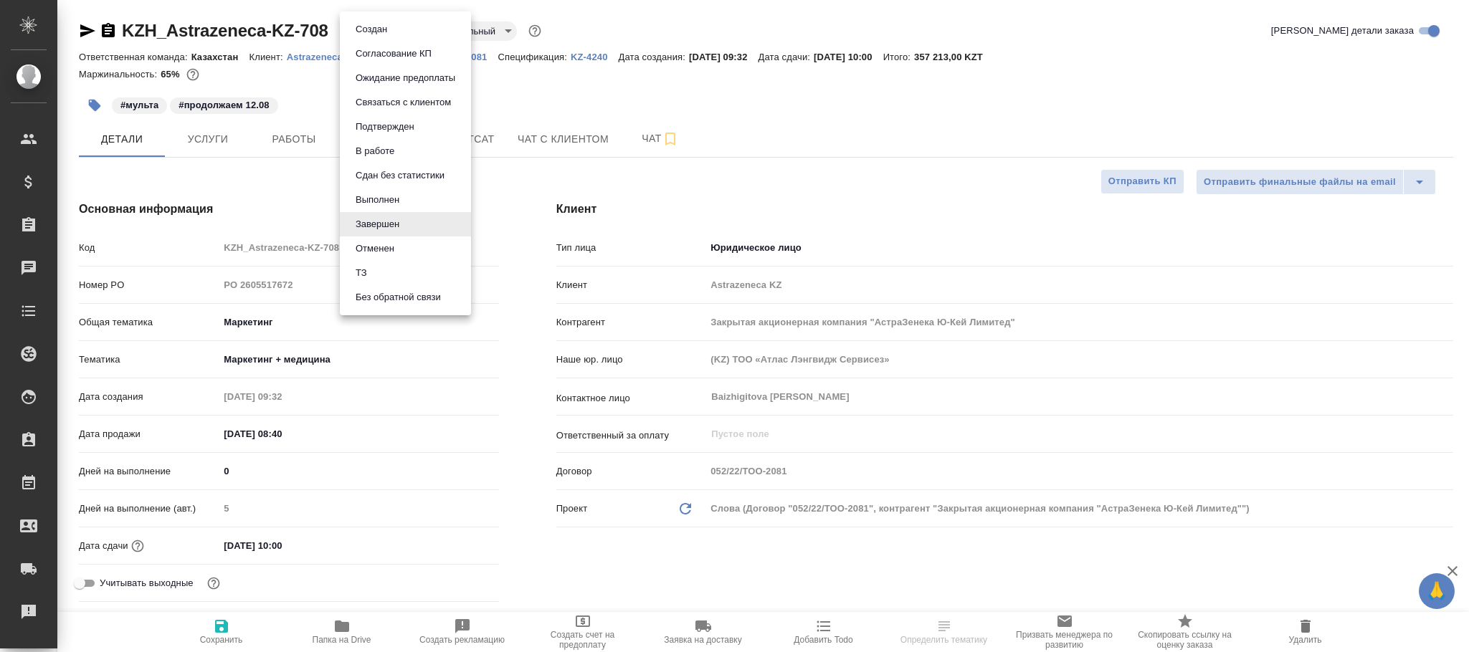
click at [409, 192] on li "Выполнен" at bounding box center [405, 200] width 131 height 24
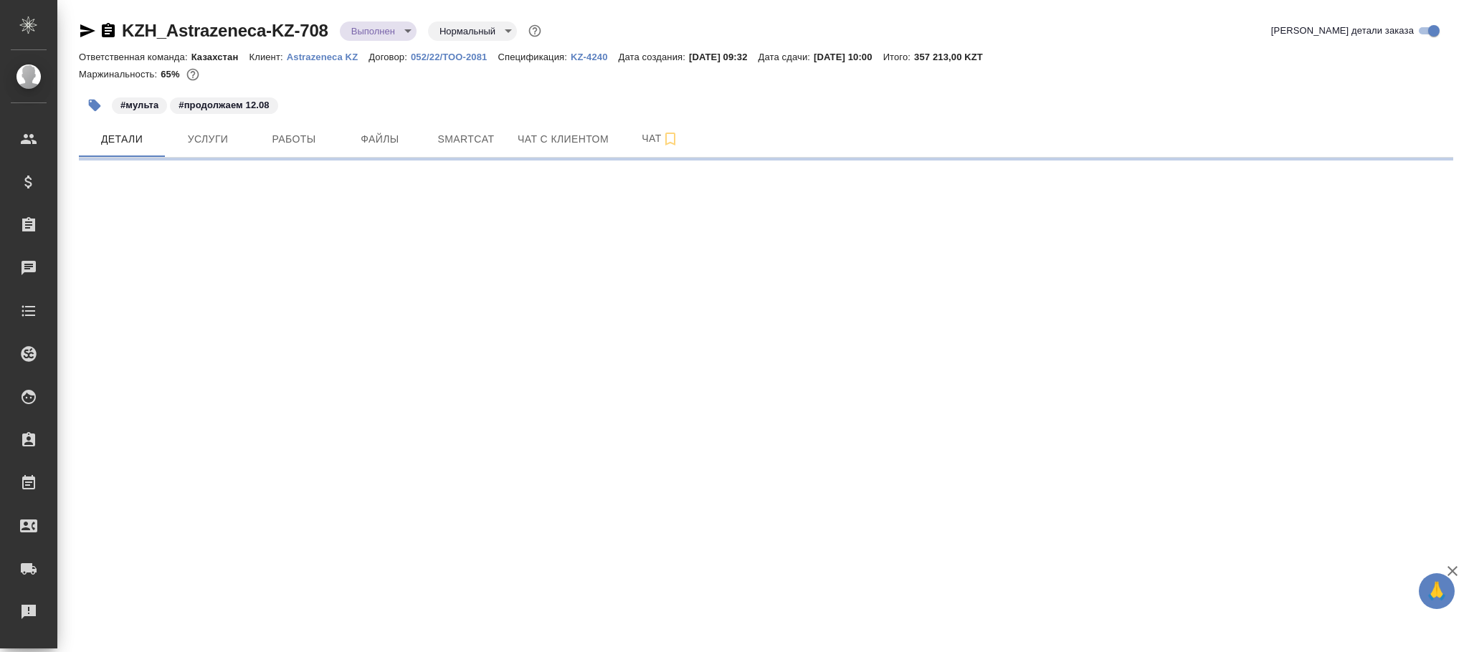
select select "RU"
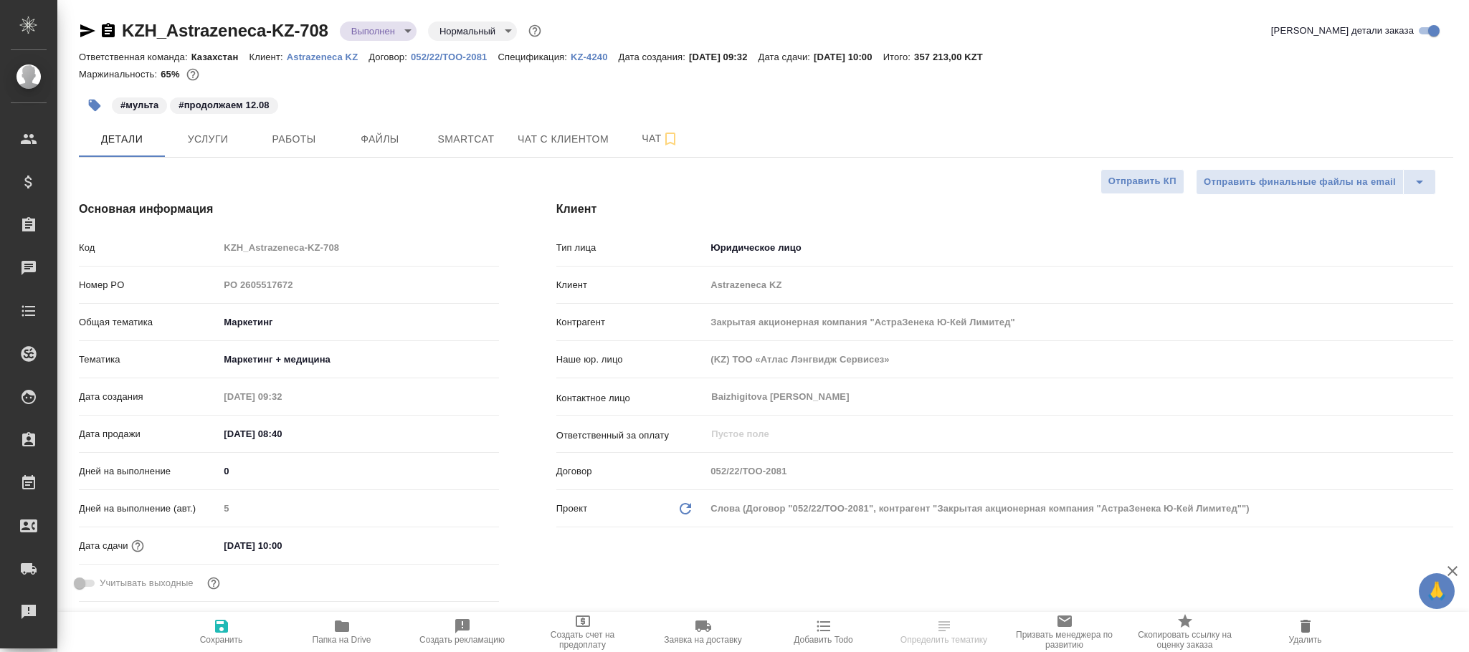
type textarea "x"
drag, startPoint x: 217, startPoint y: 634, endPoint x: 237, endPoint y: 28, distance: 606.8
click at [217, 632] on icon "button" at bounding box center [221, 626] width 17 height 17
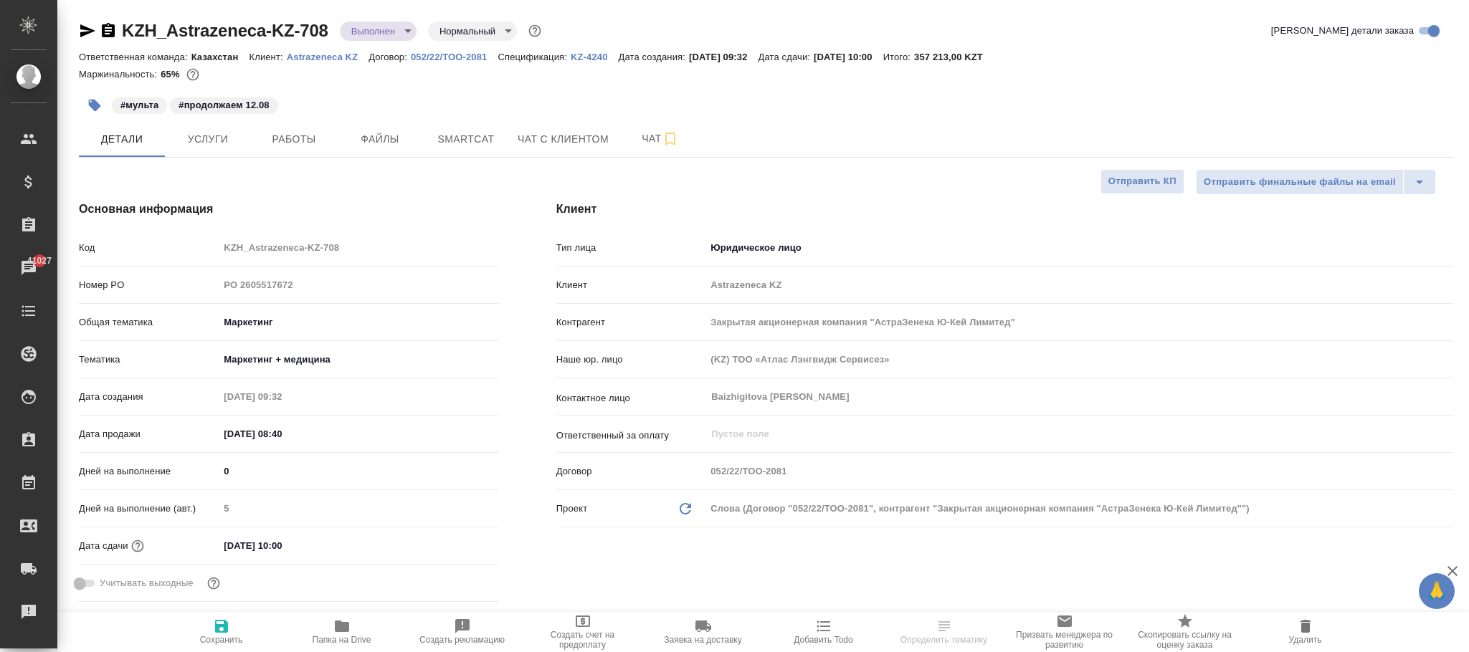
type textarea "x"
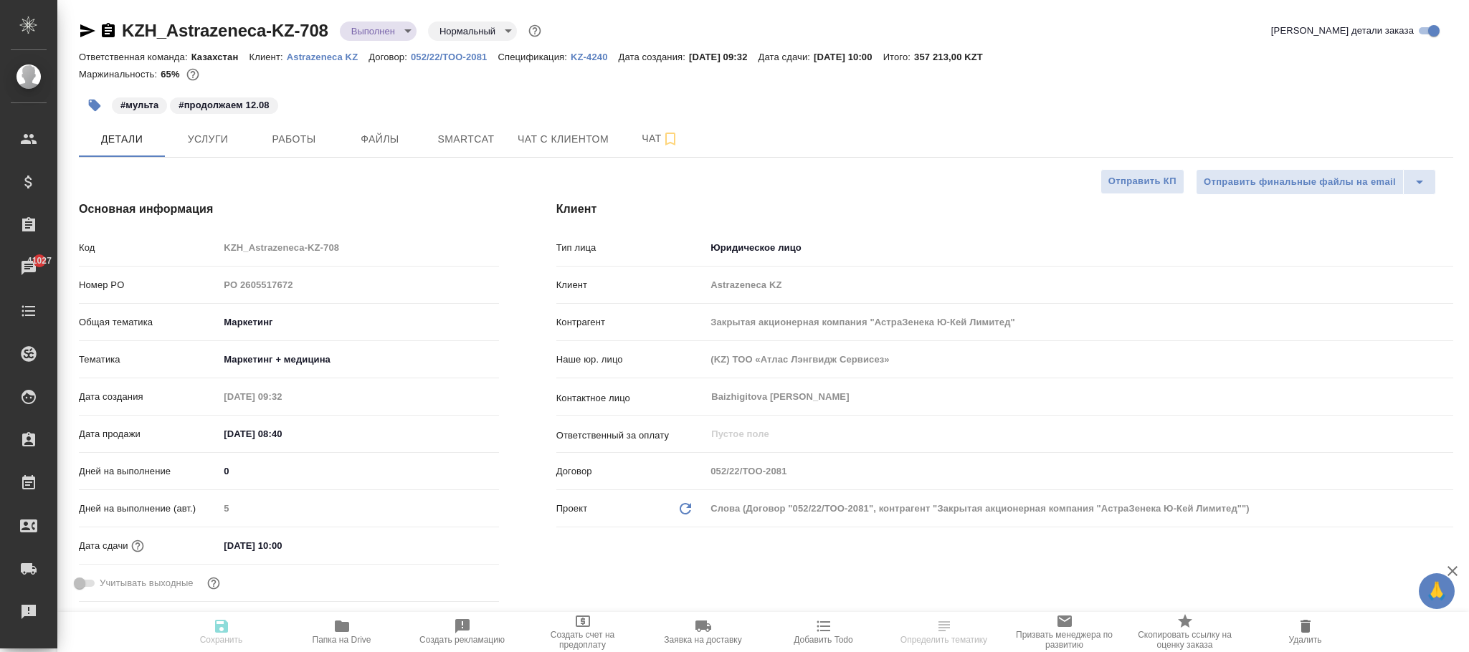
type textarea "x"
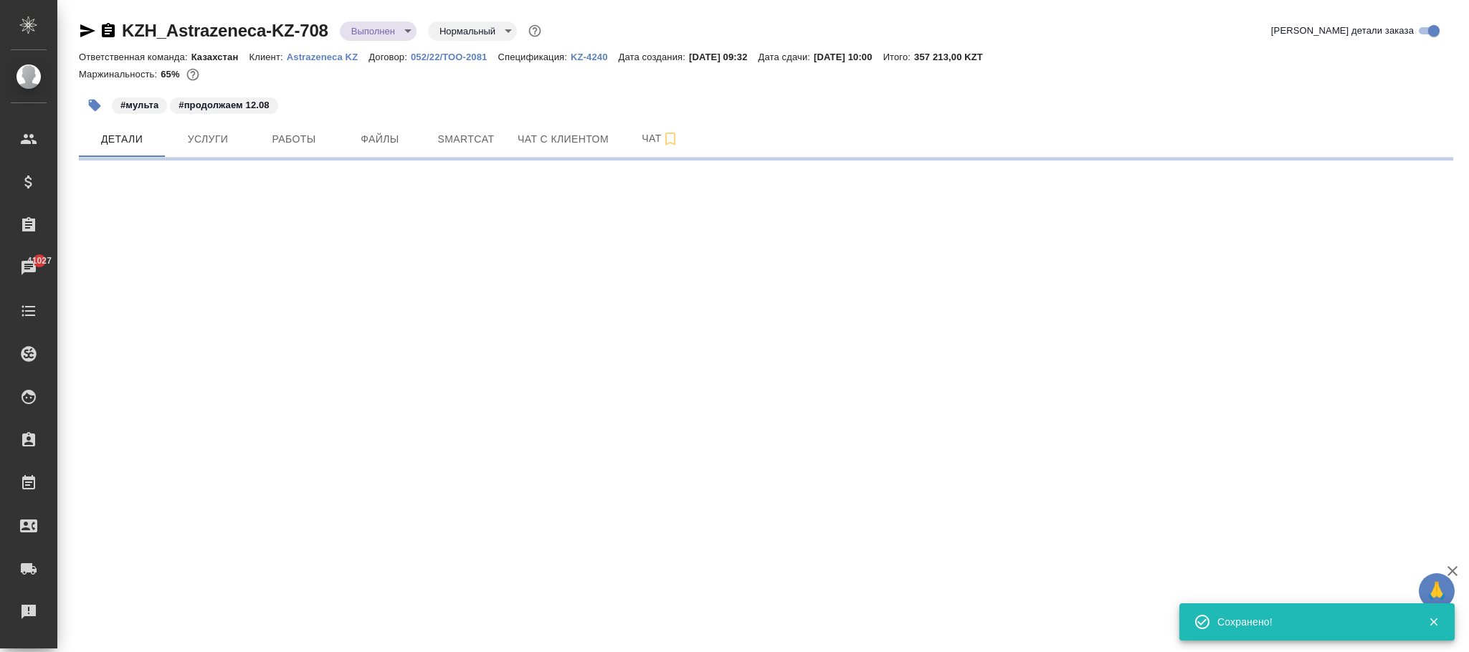
select select "RU"
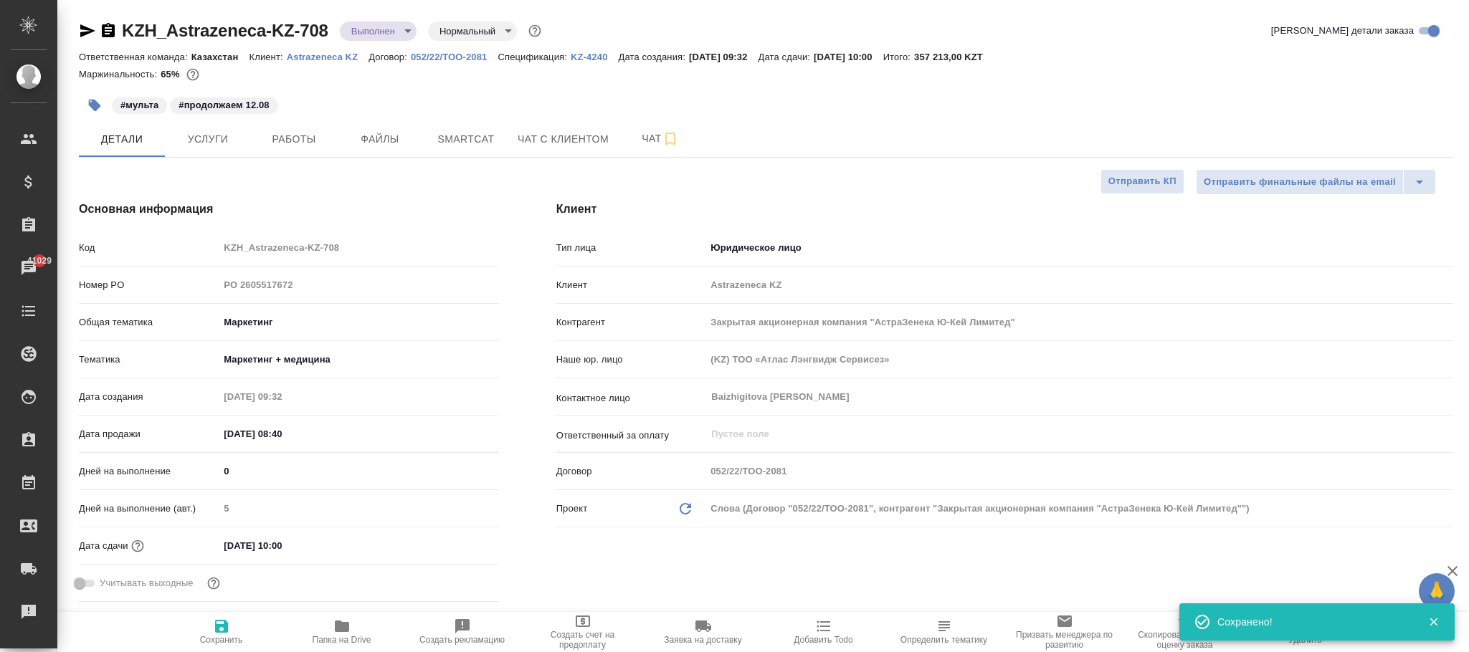
type textarea "x"
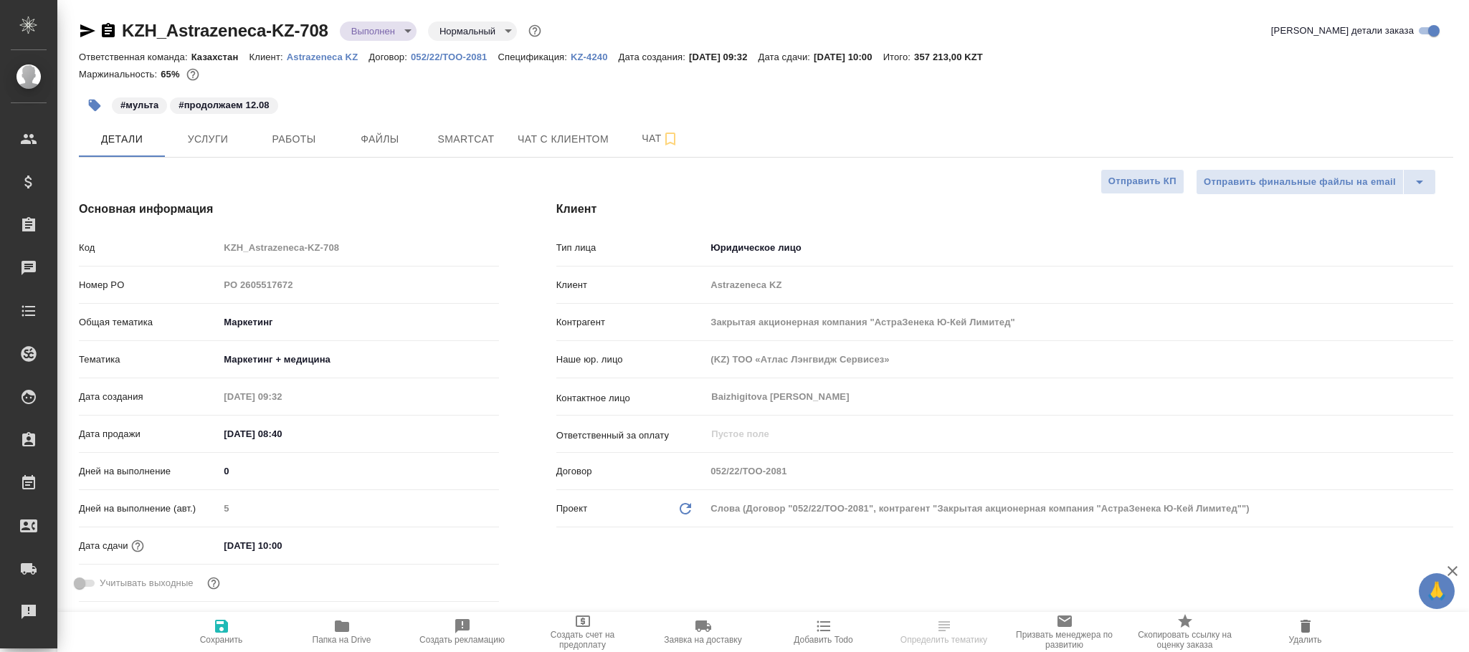
select select "RU"
click at [224, 138] on span "Услуги" at bounding box center [207, 139] width 69 height 18
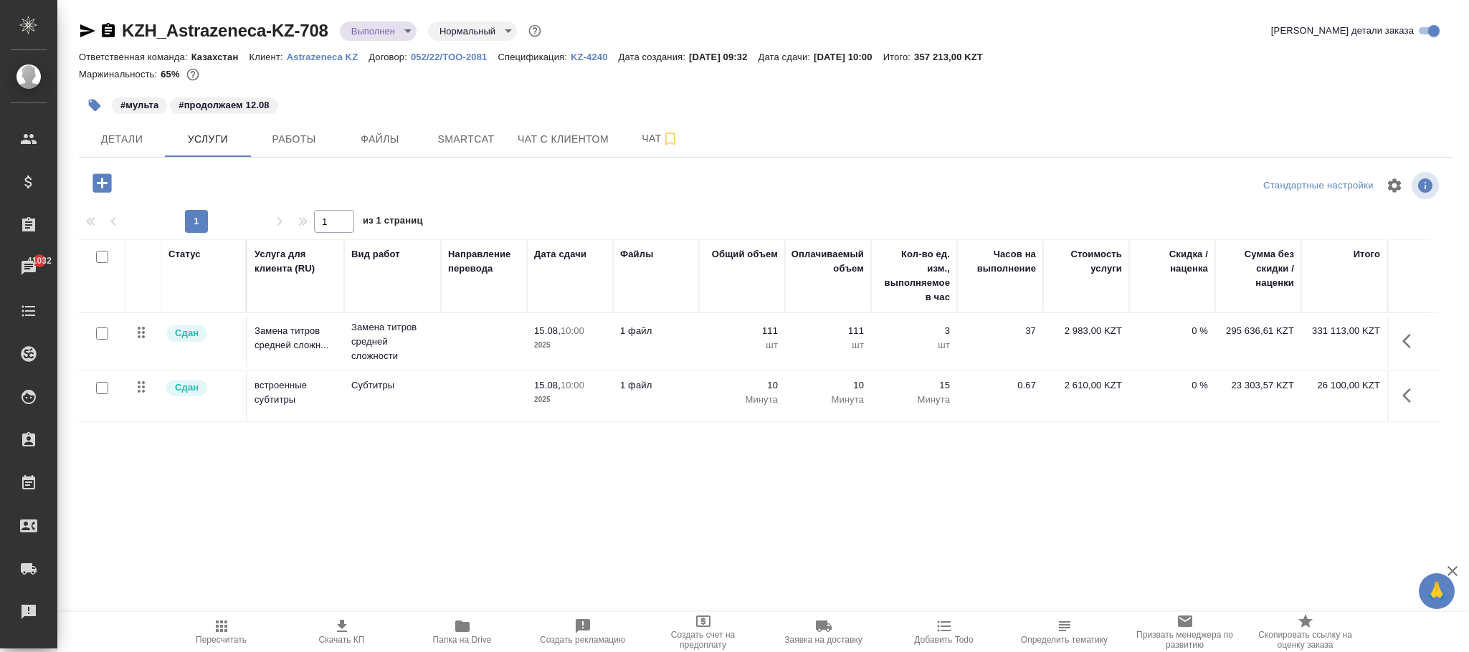
click at [110, 183] on icon "button" at bounding box center [101, 182] width 19 height 19
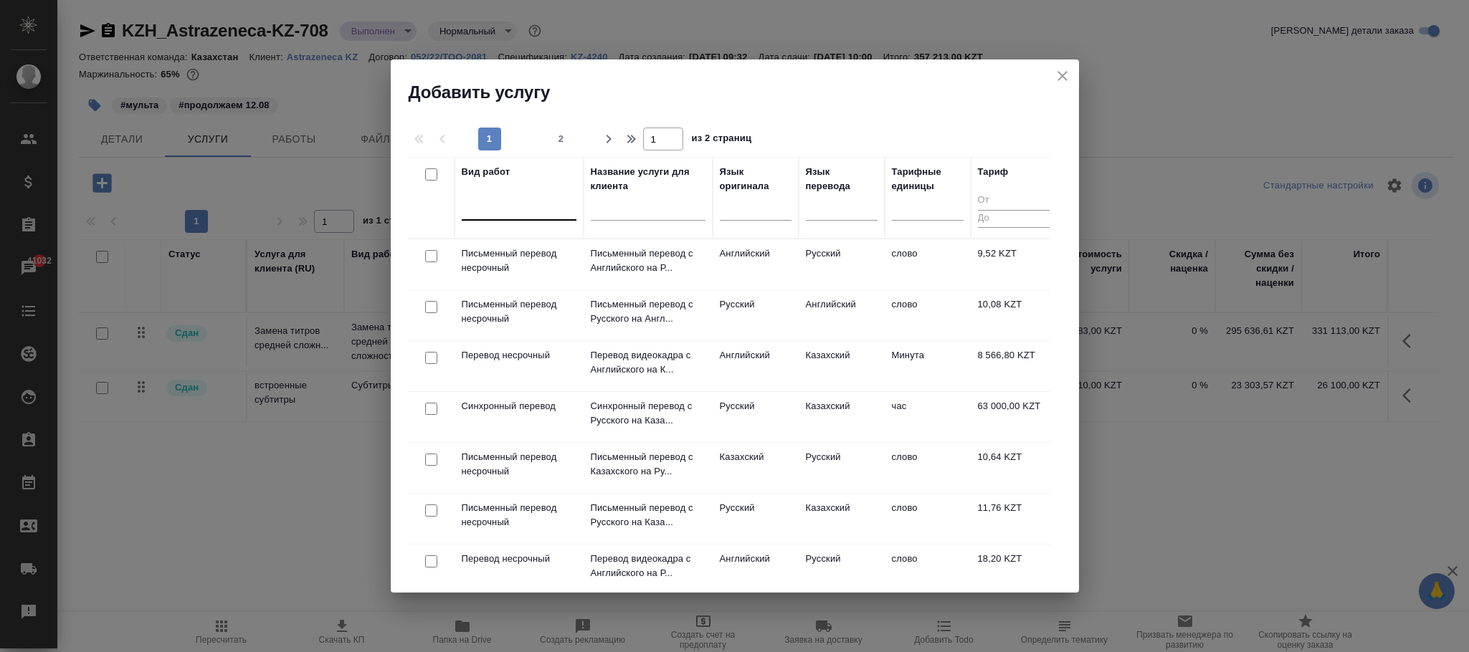
click at [503, 209] on div at bounding box center [519, 206] width 115 height 21
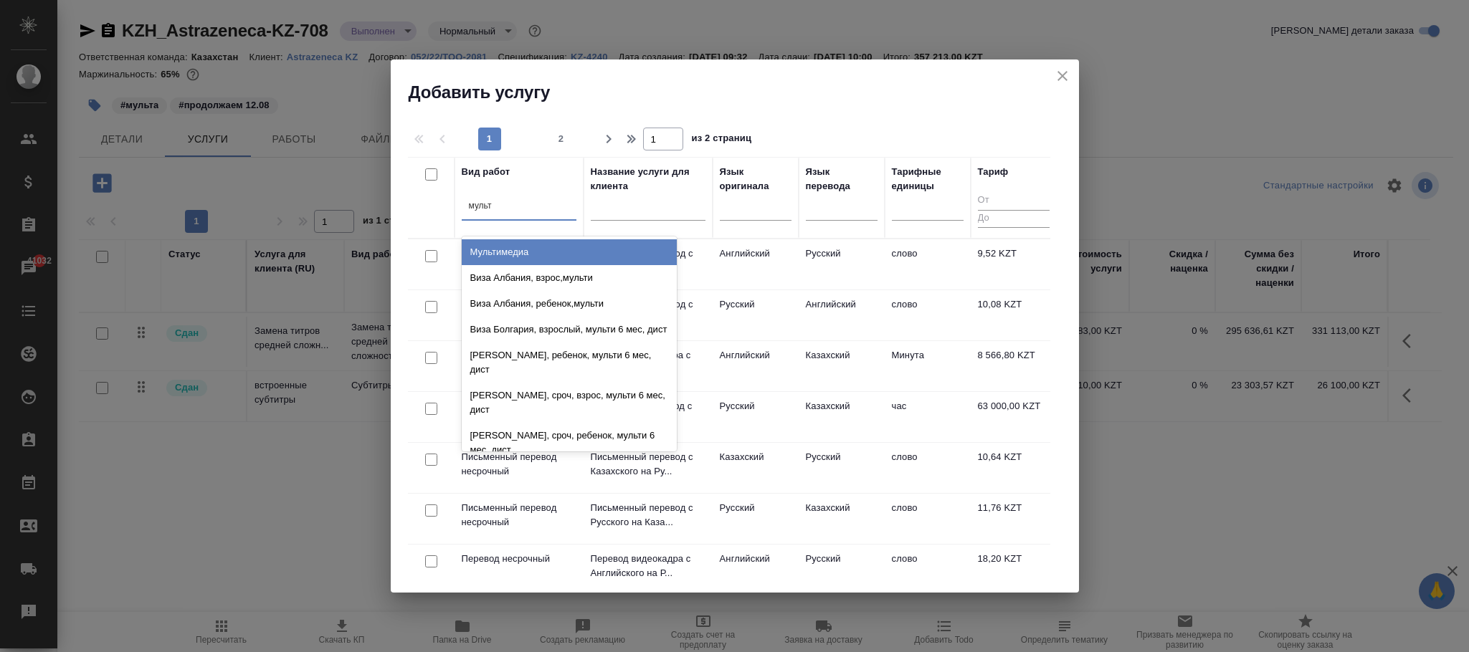
type input "мульти"
click at [508, 250] on div "Мультимедиа" at bounding box center [569, 252] width 215 height 26
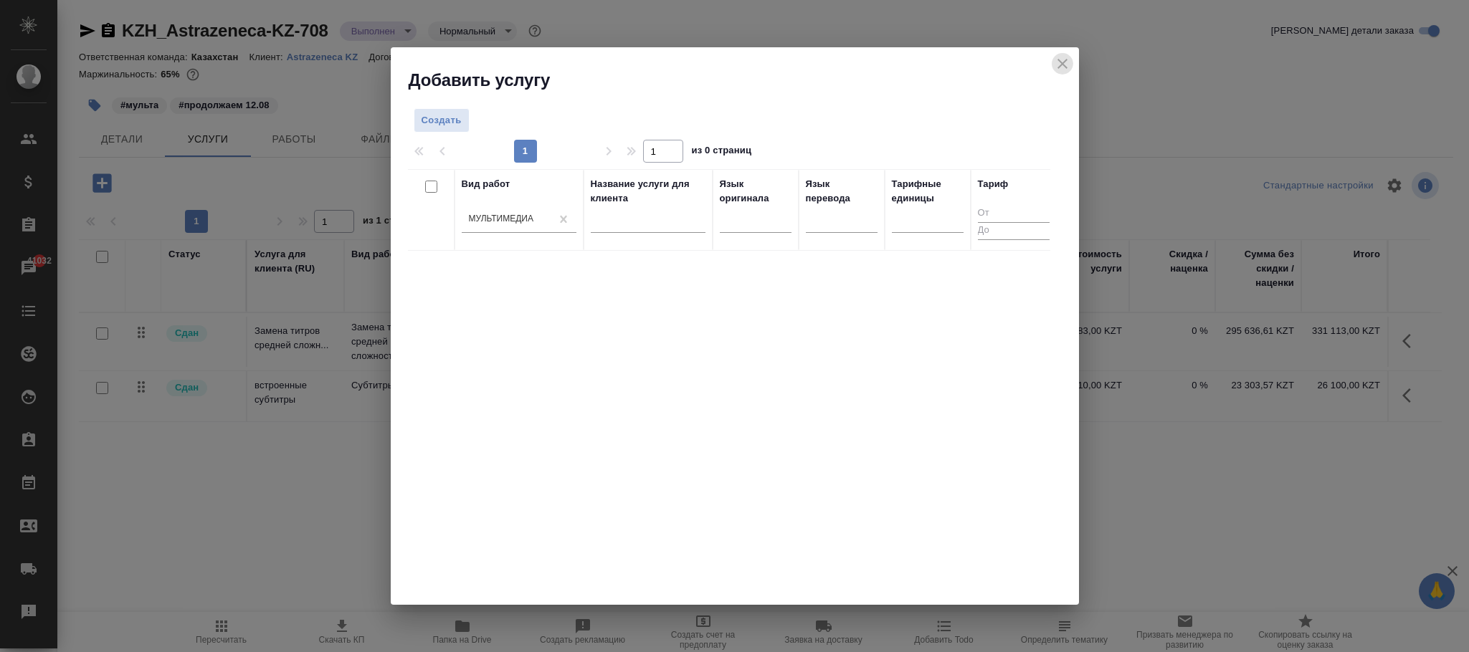
click at [1057, 58] on icon "close" at bounding box center [1062, 63] width 17 height 17
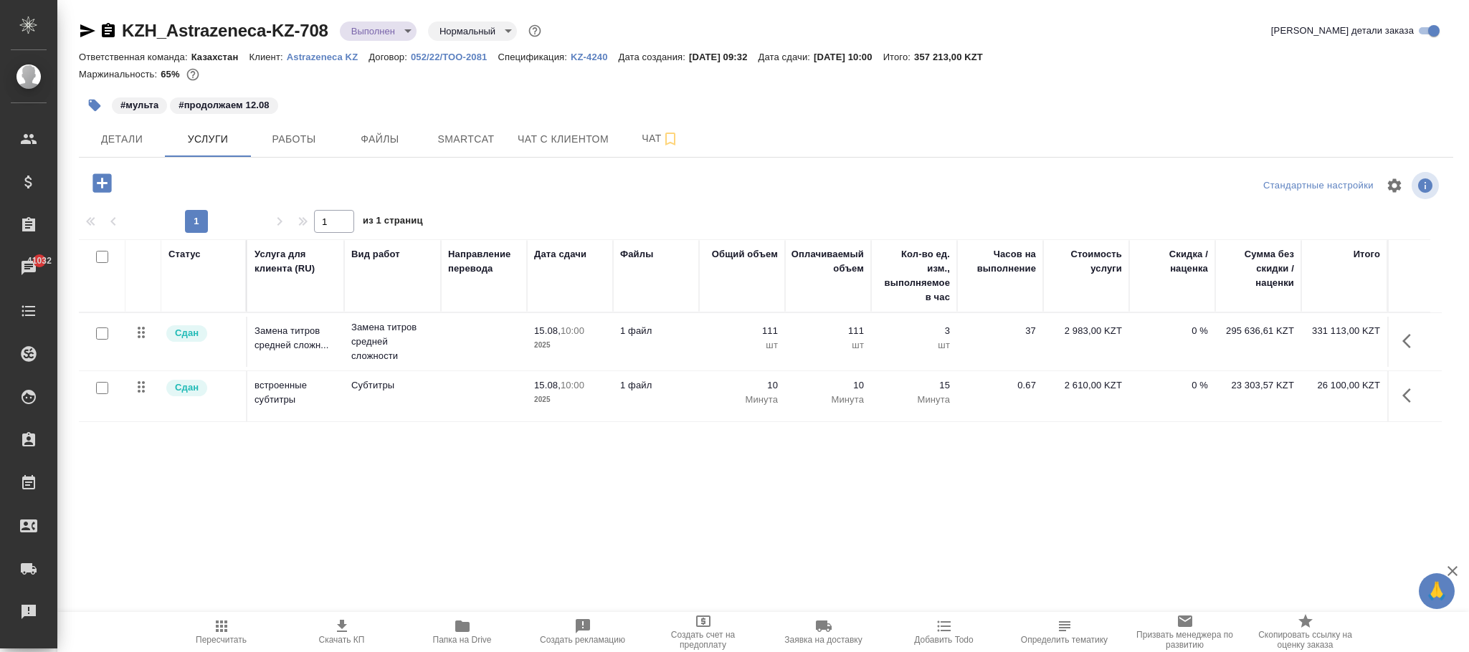
click at [454, 52] on p "052/22/ТОО-2081" at bounding box center [454, 57] width 87 height 11
click at [115, 186] on button "button" at bounding box center [101, 182] width 39 height 29
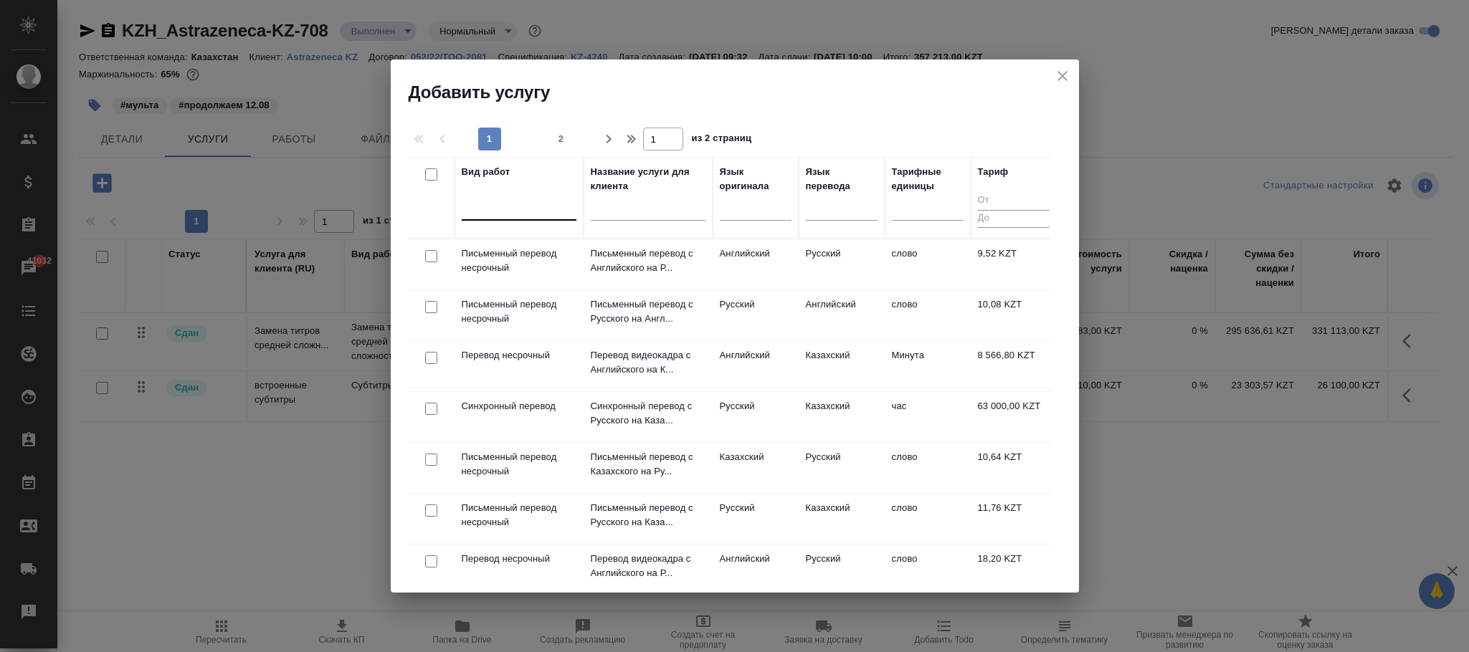
click at [542, 205] on div at bounding box center [519, 206] width 115 height 21
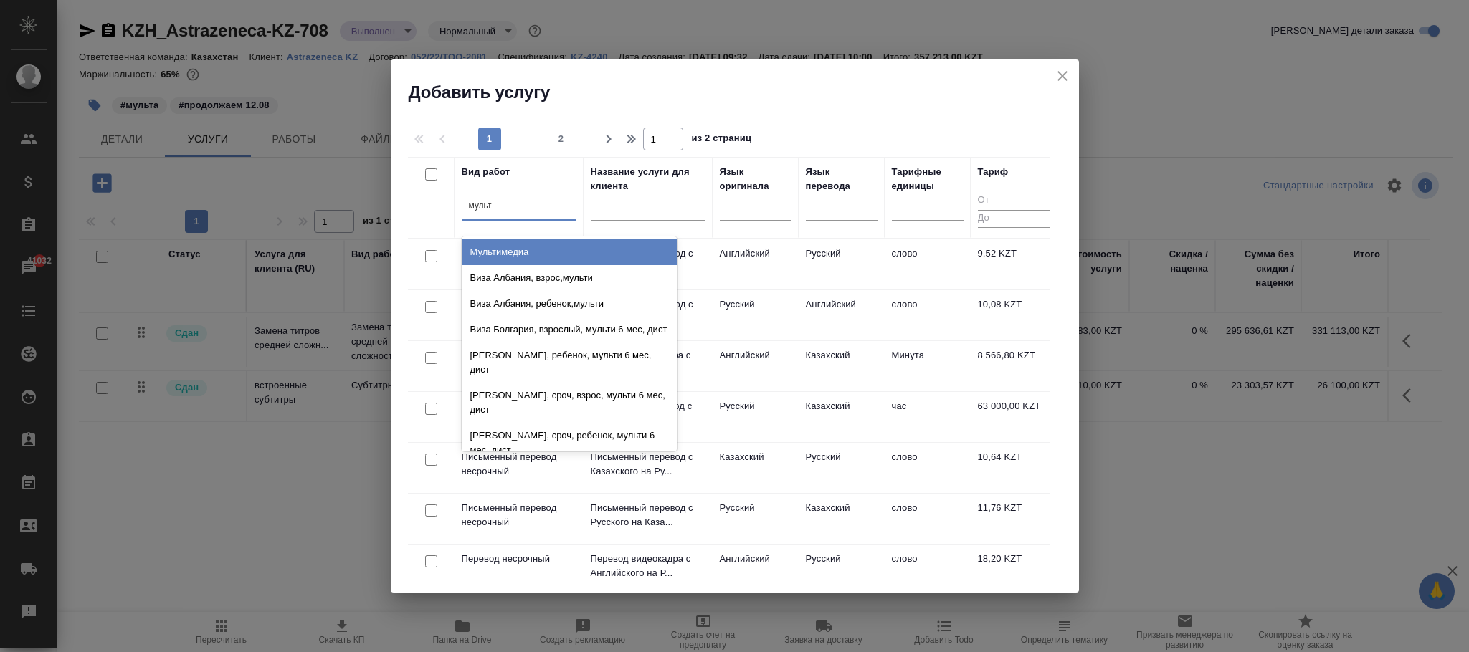
type input "мульти"
click at [545, 257] on div "Мультимедиа" at bounding box center [569, 252] width 215 height 26
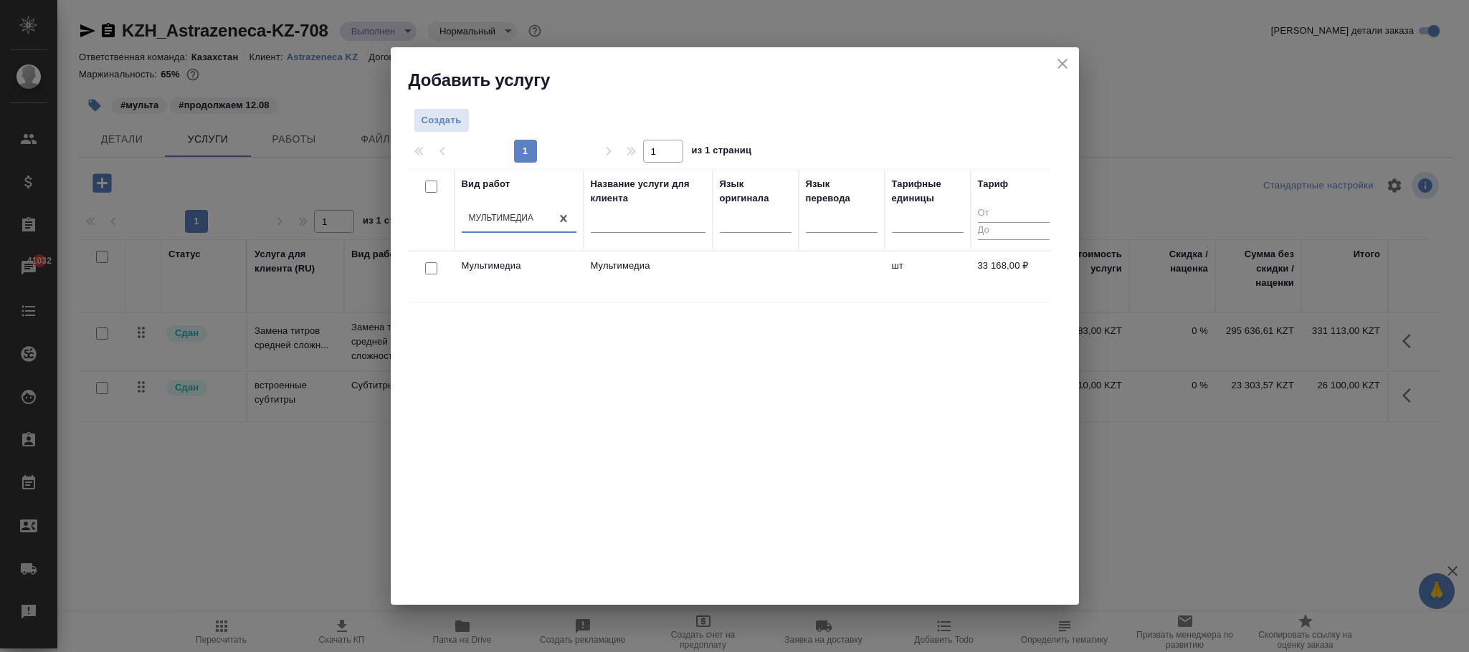
click at [753, 291] on td at bounding box center [756, 277] width 86 height 50
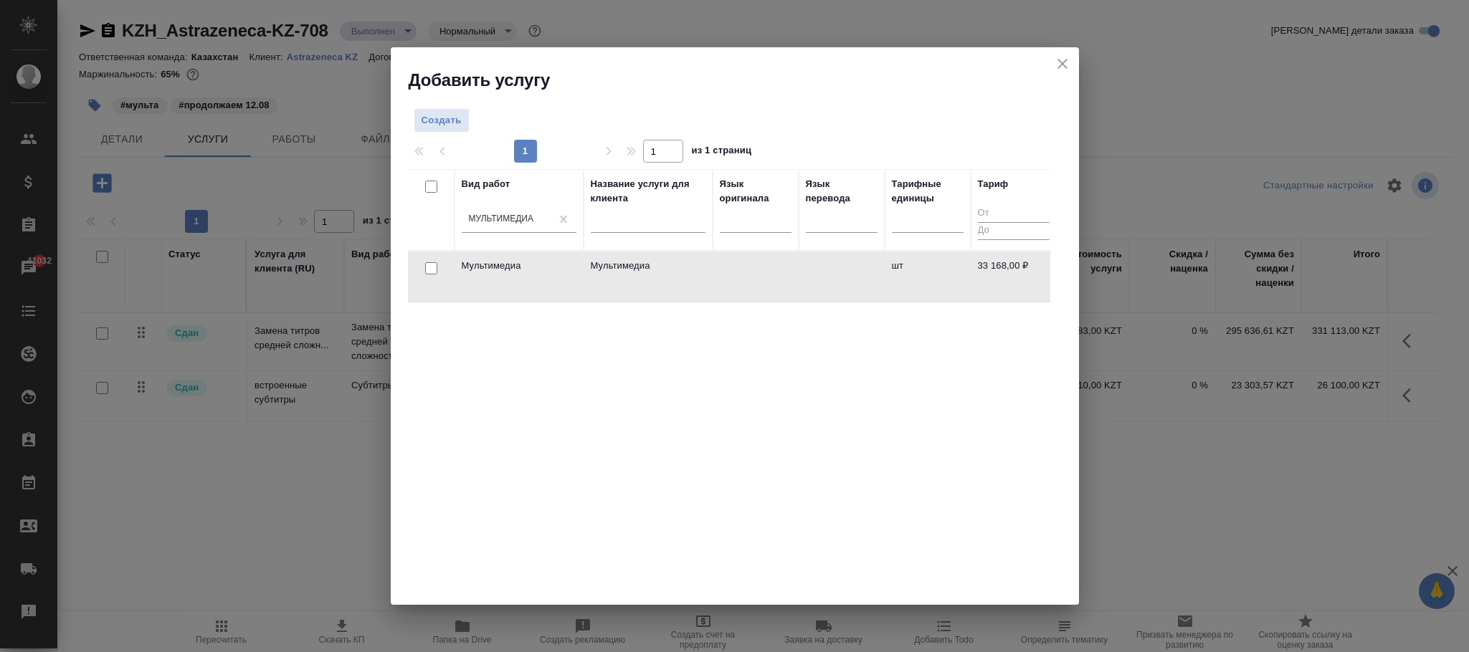
click at [753, 291] on td at bounding box center [756, 277] width 86 height 50
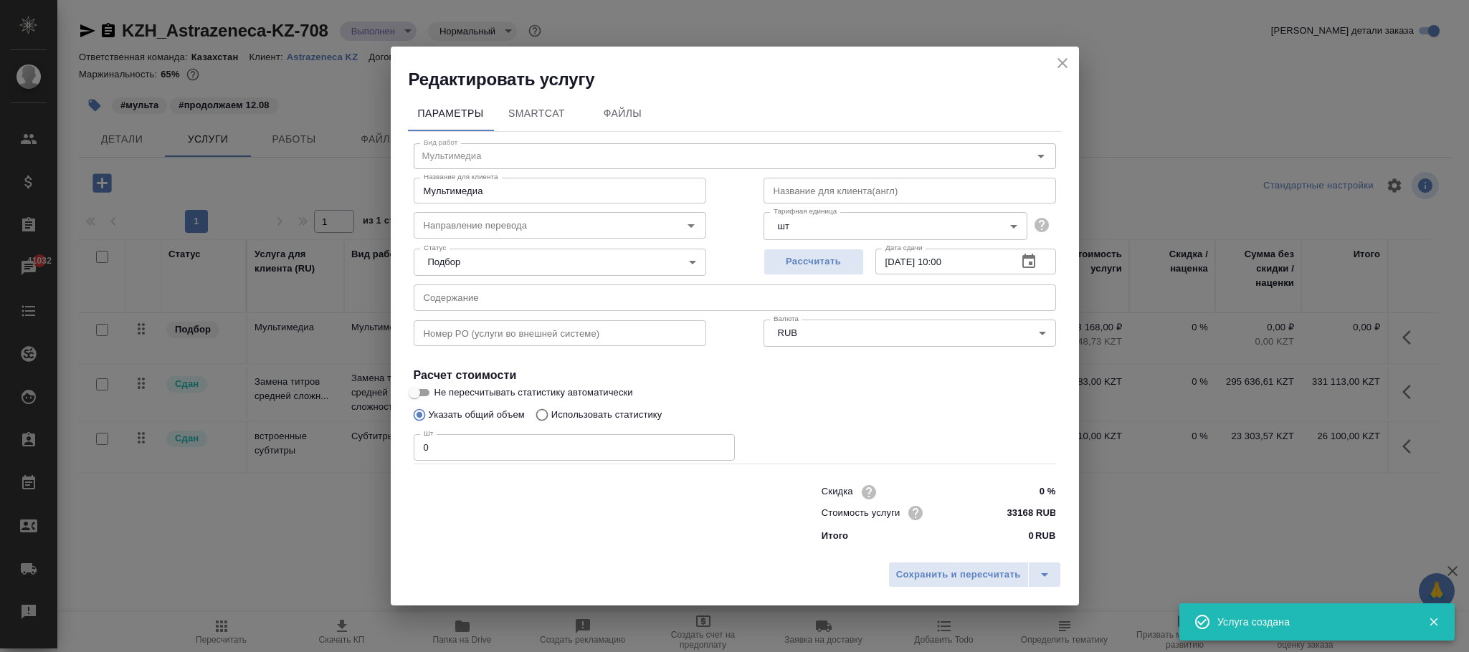
drag, startPoint x: 495, startPoint y: 444, endPoint x: 416, endPoint y: 444, distance: 79.6
click at [416, 444] on input "0" at bounding box center [574, 447] width 321 height 26
type input "1"
click at [943, 579] on span "Сохранить и пересчитать" at bounding box center [958, 575] width 125 height 16
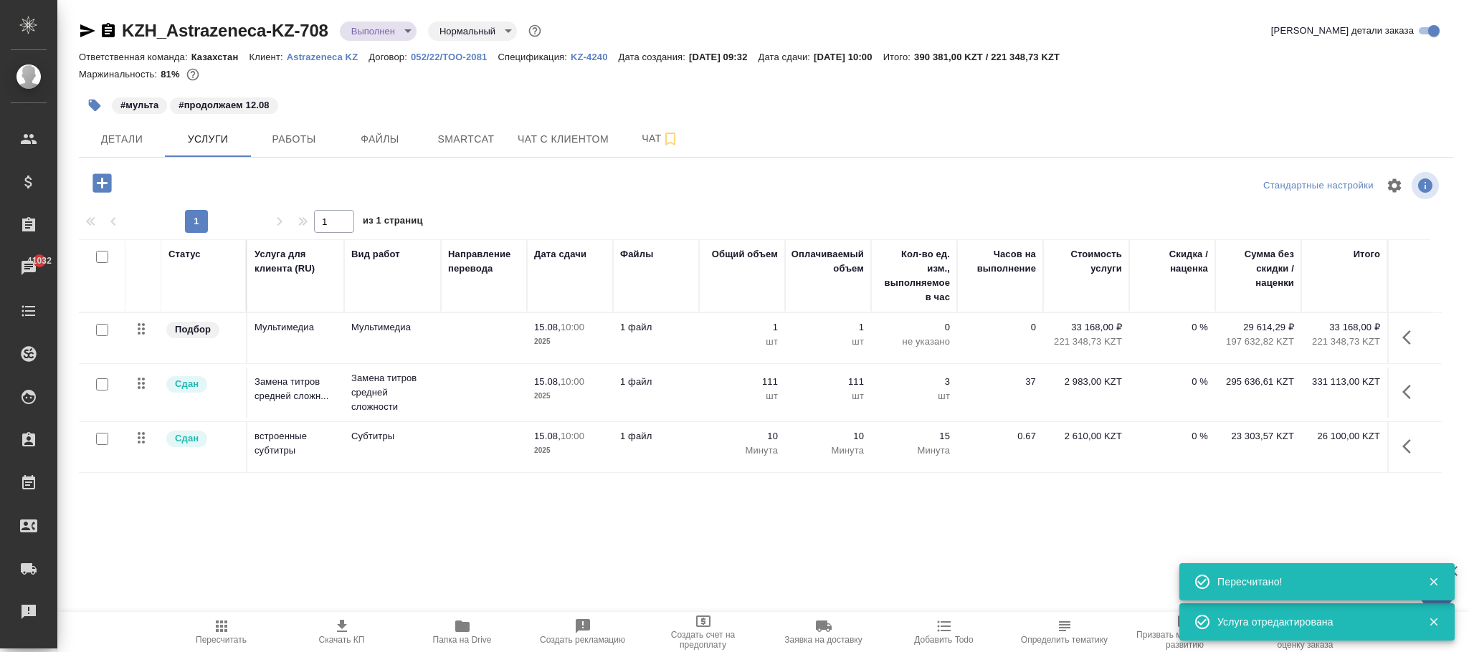
click at [218, 629] on icon "button" at bounding box center [221, 626] width 17 height 17
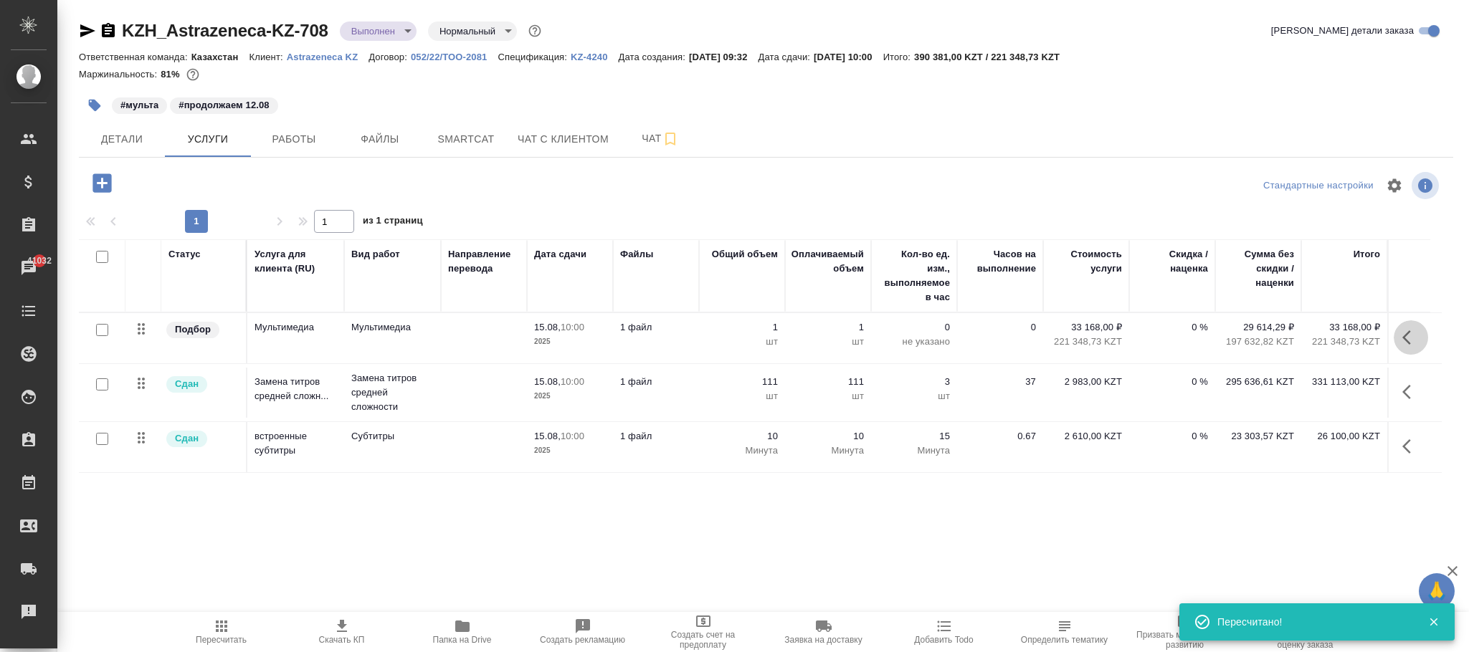
drag, startPoint x: 1405, startPoint y: 341, endPoint x: 1396, endPoint y: 356, distance: 17.7
click at [1407, 341] on icon "button" at bounding box center [1410, 337] width 17 height 17
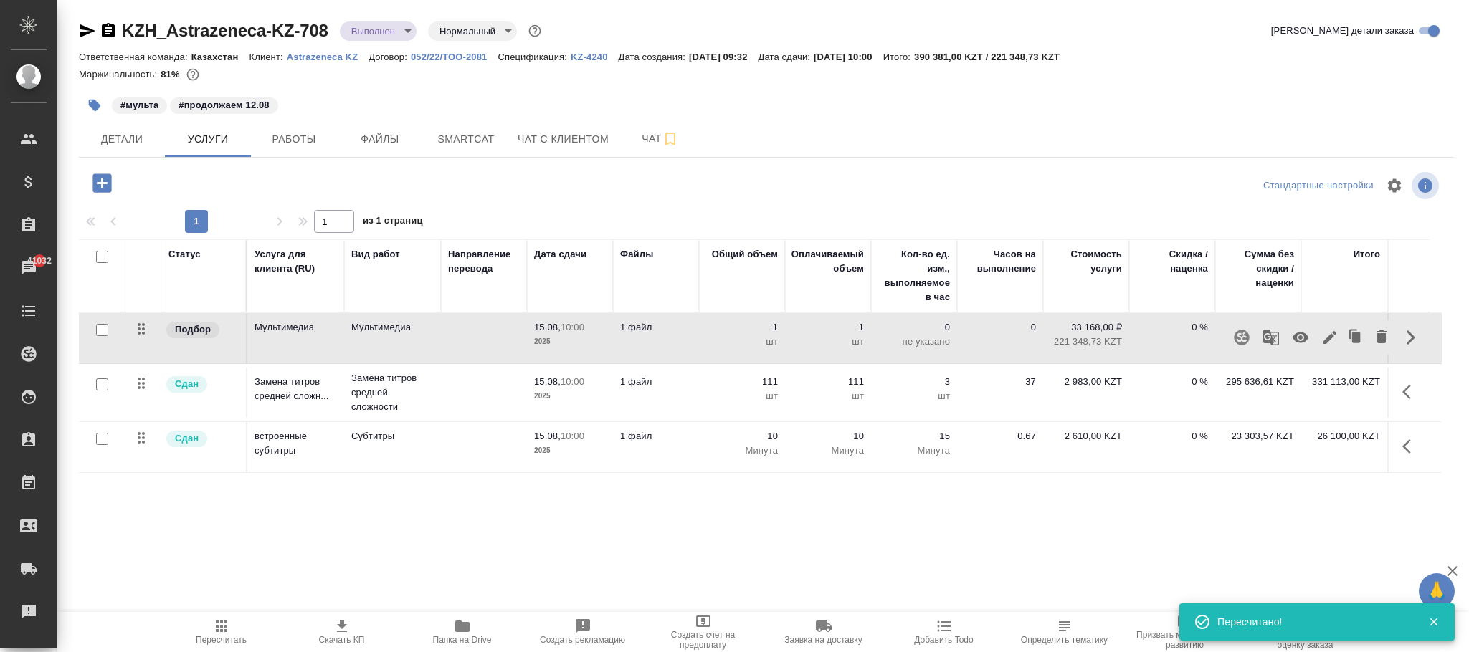
click at [1332, 333] on icon "button" at bounding box center [1329, 337] width 17 height 17
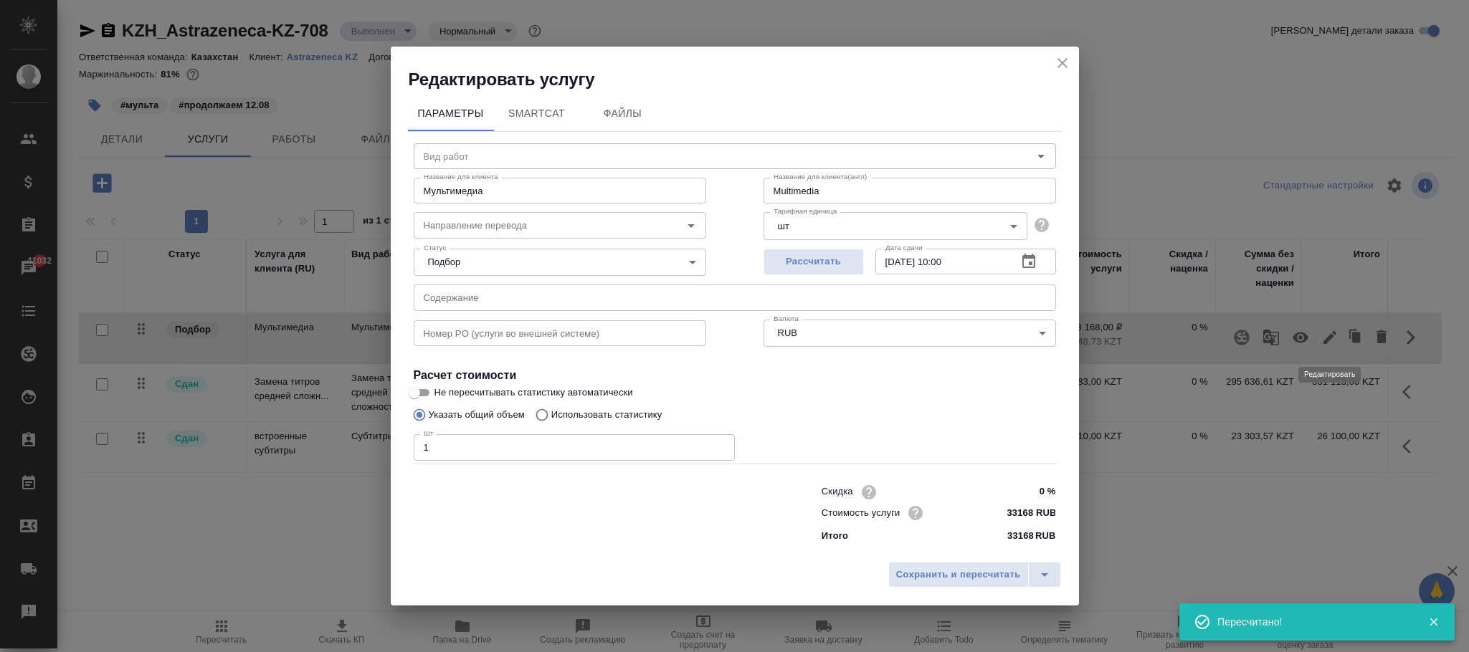
type input "Мультимедиа"
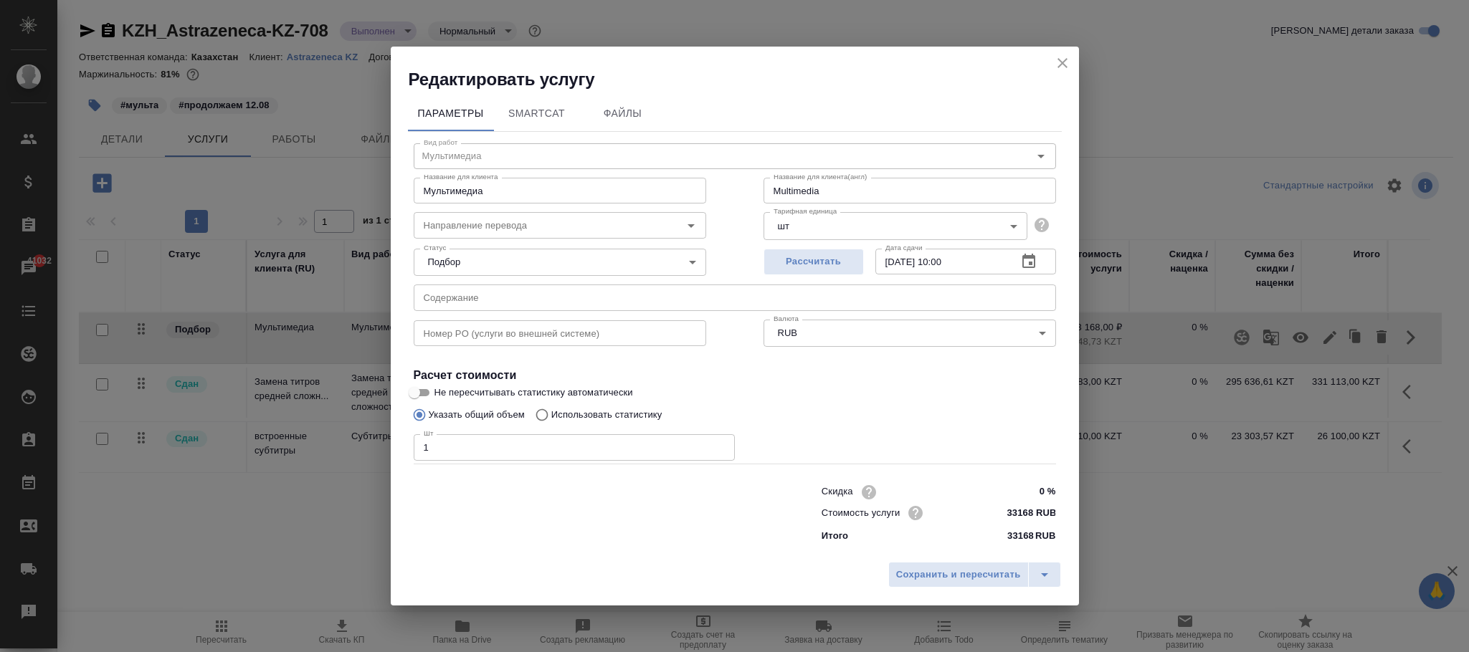
click at [796, 334] on body "🙏 .cls-1 fill:#fff; AWATERA Фокина Наталья n.fokina Клиенты Спецификации Заказы…" at bounding box center [734, 326] width 1469 height 652
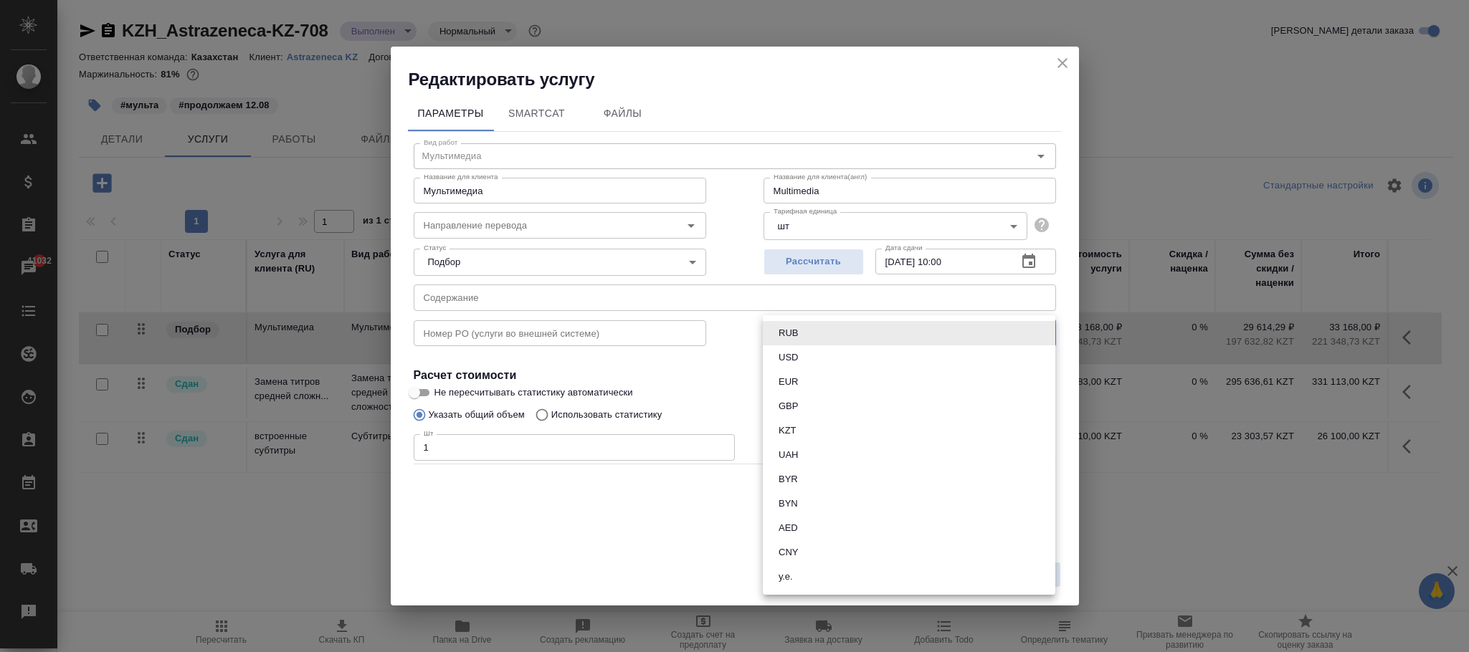
click at [800, 429] on button "KZT" at bounding box center [787, 431] width 27 height 16
type input "KZT"
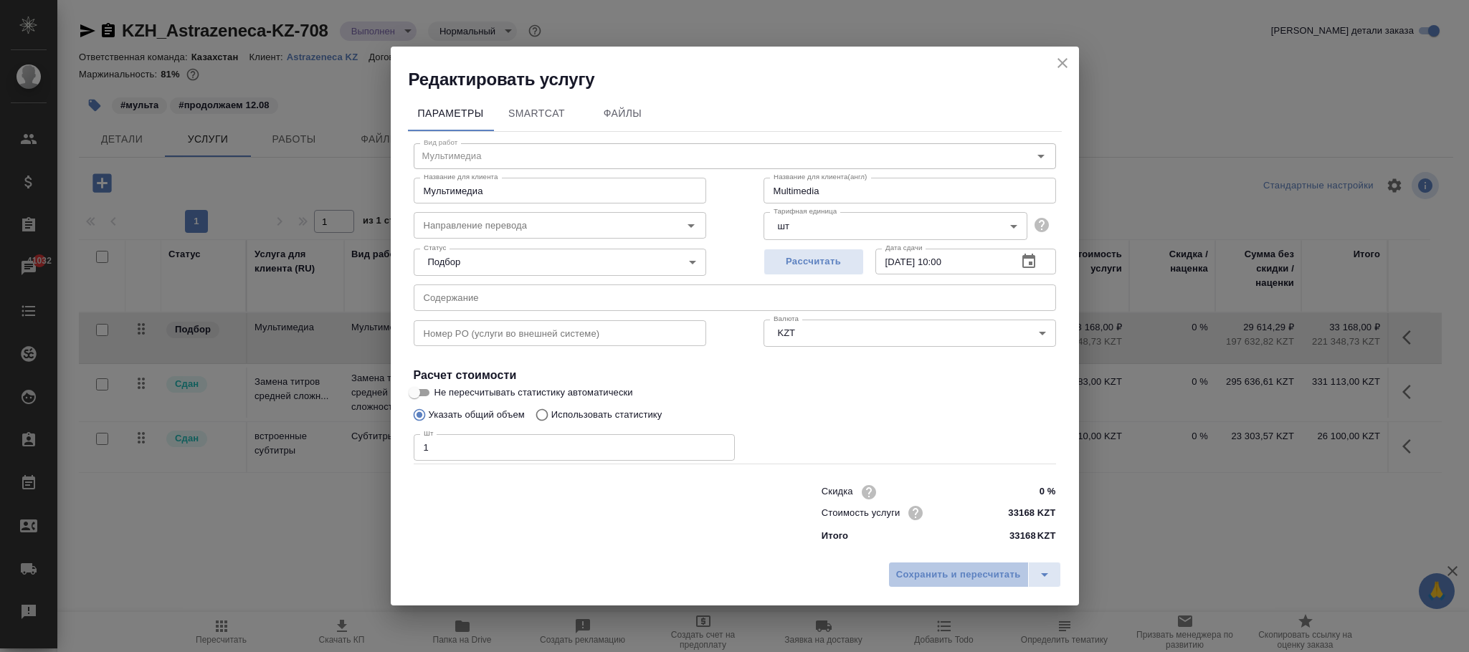
drag, startPoint x: 958, startPoint y: 571, endPoint x: 905, endPoint y: 485, distance: 100.7
click at [958, 572] on span "Сохранить и пересчитать" at bounding box center [958, 575] width 125 height 16
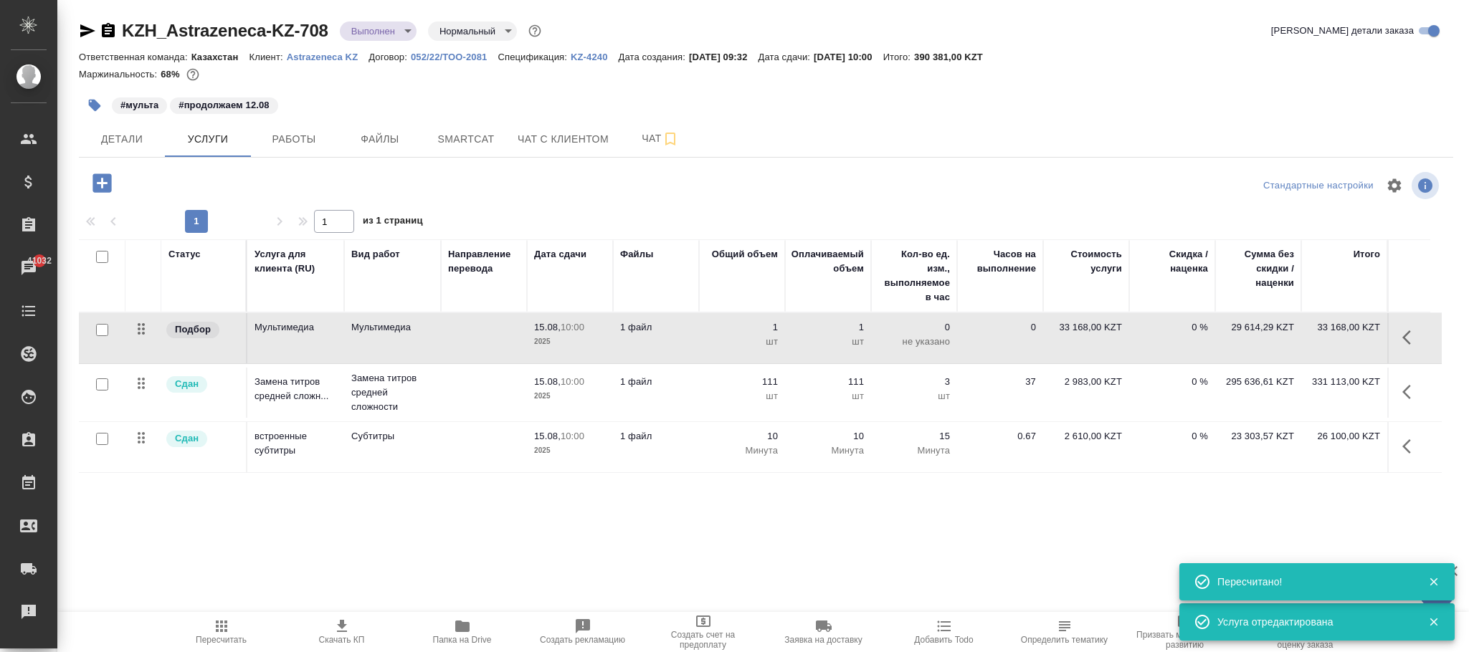
click at [215, 637] on span "Пересчитать" at bounding box center [221, 640] width 51 height 10
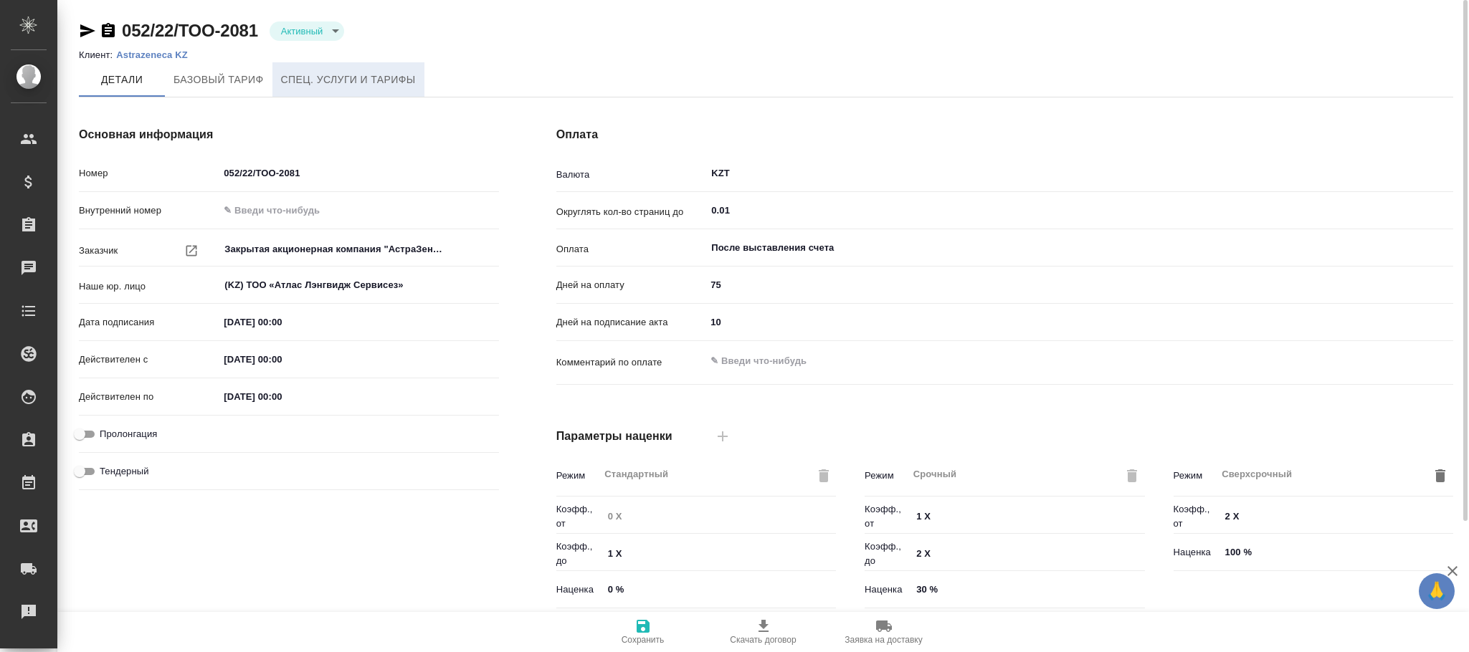
click at [356, 69] on button "Спец. услуги и тарифы" at bounding box center [348, 79] width 152 height 34
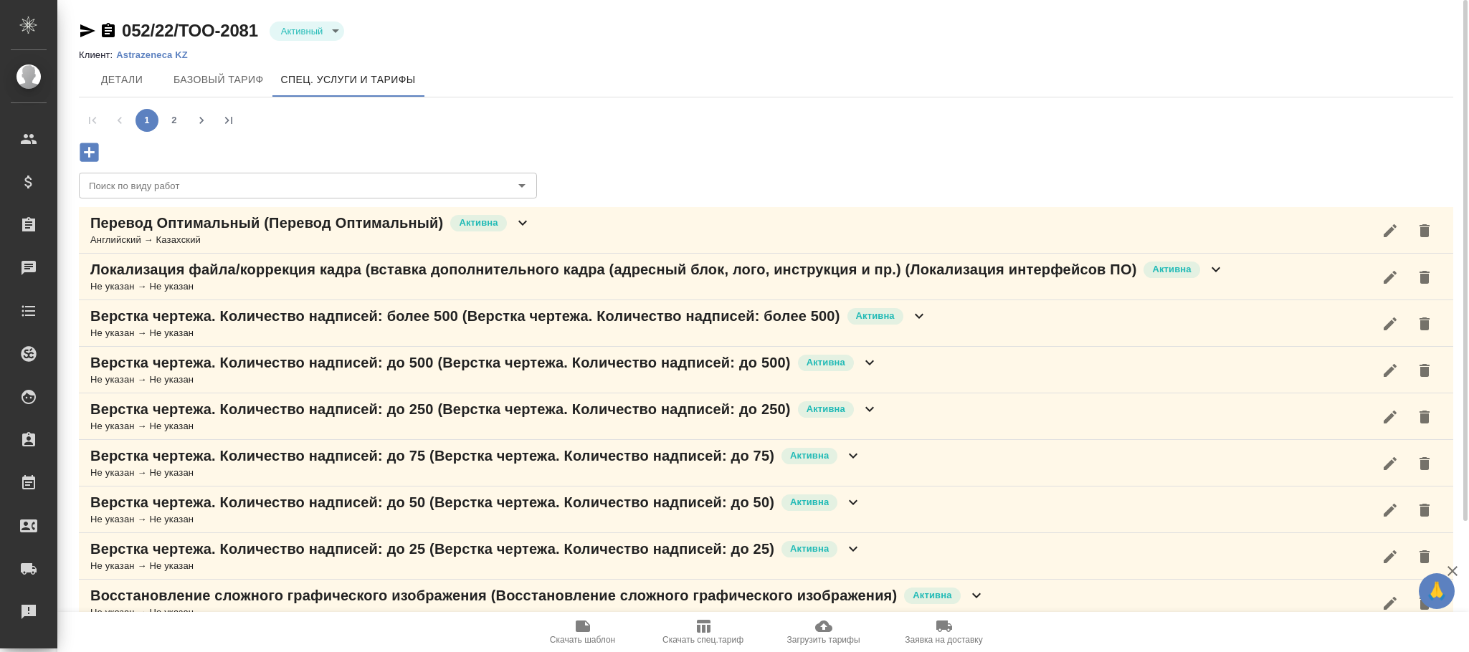
click at [92, 153] on icon "button" at bounding box center [89, 152] width 19 height 19
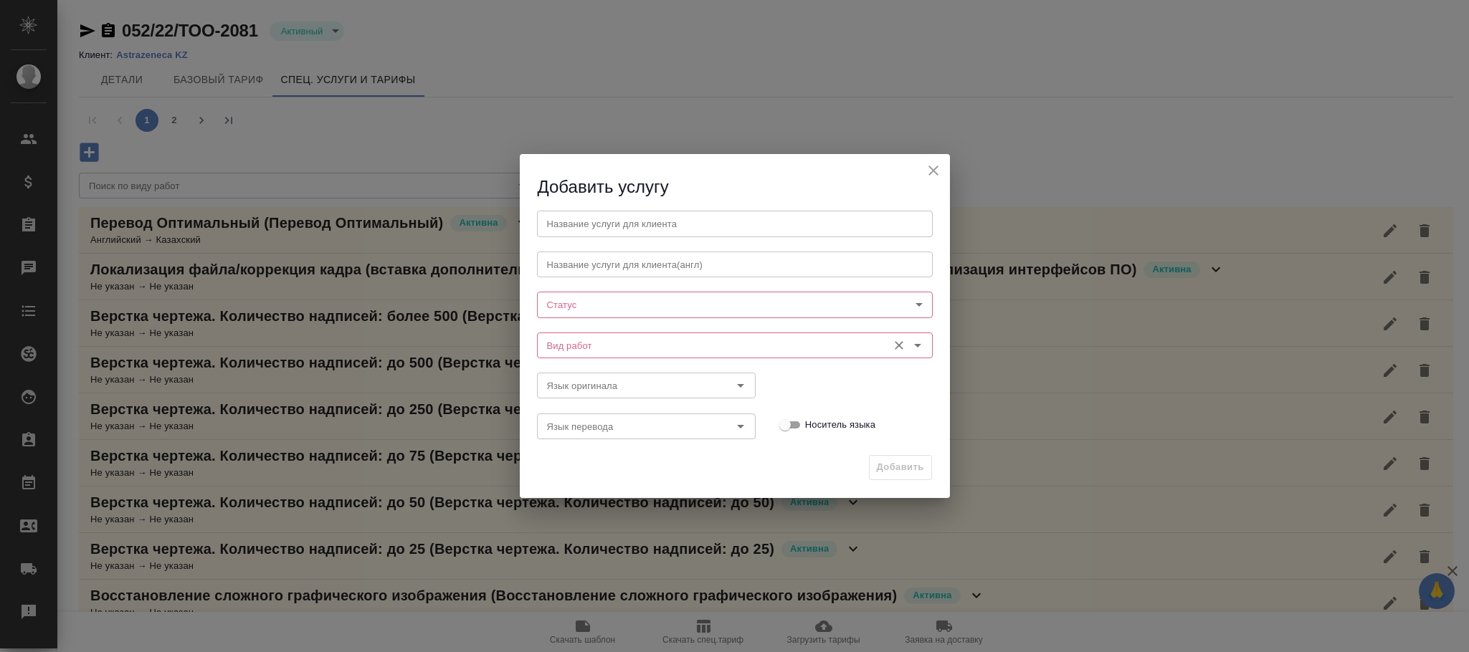
click at [573, 347] on input "Вид работ" at bounding box center [710, 345] width 339 height 17
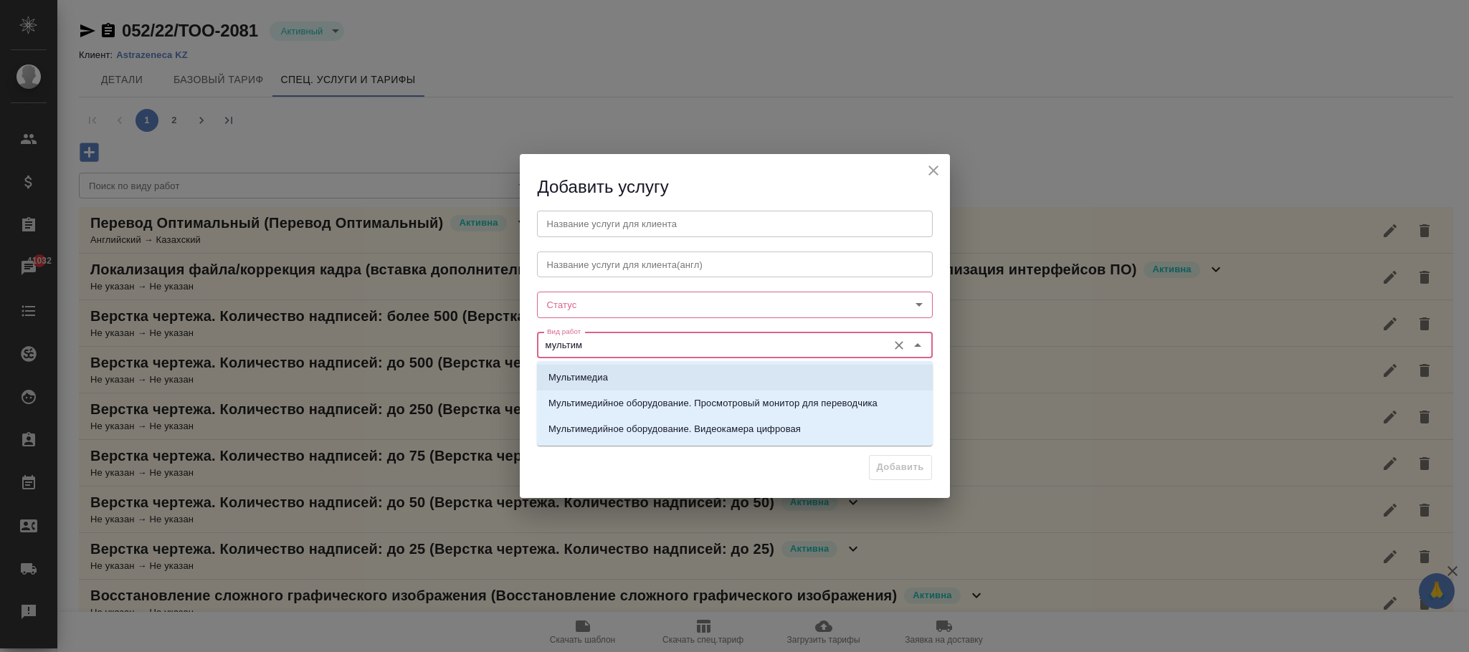
drag, startPoint x: 609, startPoint y: 375, endPoint x: 622, endPoint y: 379, distance: 12.7
click at [611, 376] on li "Мультимедиа" at bounding box center [735, 378] width 396 height 26
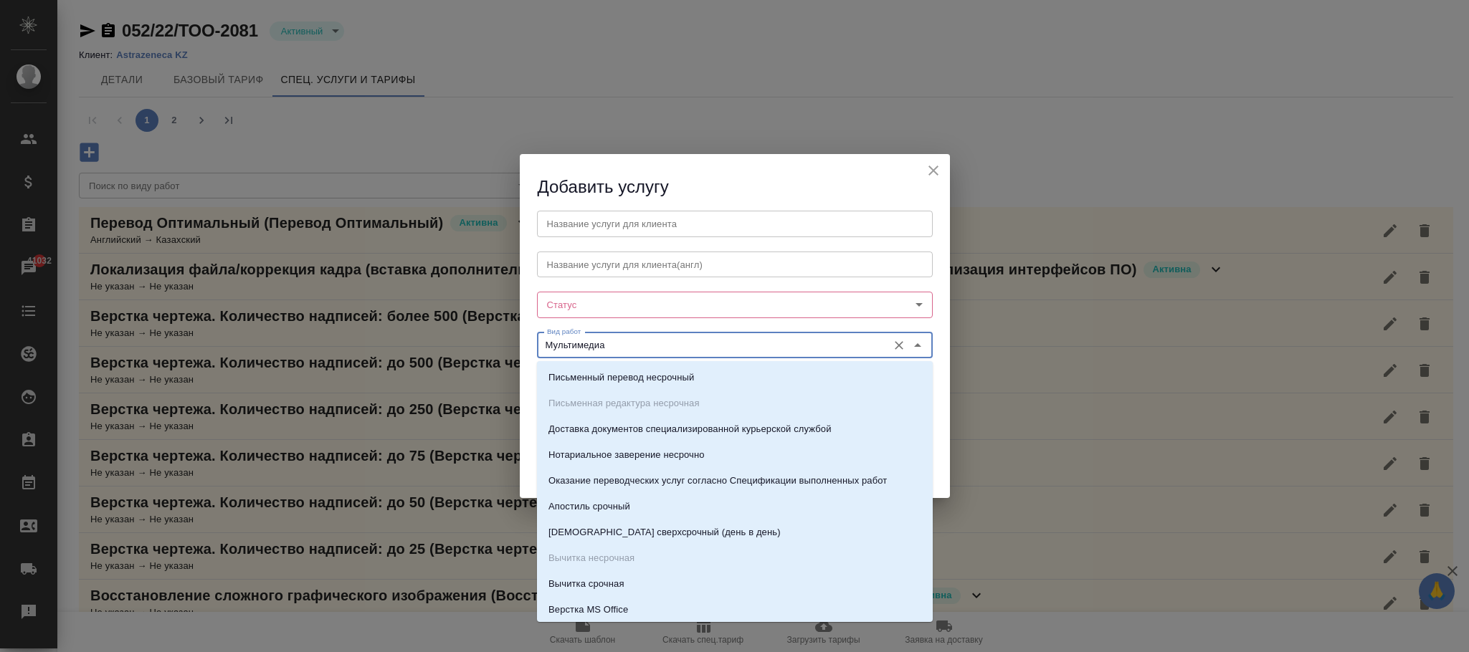
drag, startPoint x: 647, startPoint y: 348, endPoint x: 519, endPoint y: 338, distance: 128.7
click at [520, 338] on div "Название услуги для клиента Название услуги для клиента Название услуги для кли…" at bounding box center [735, 323] width 430 height 249
type input "Мультимедиа"
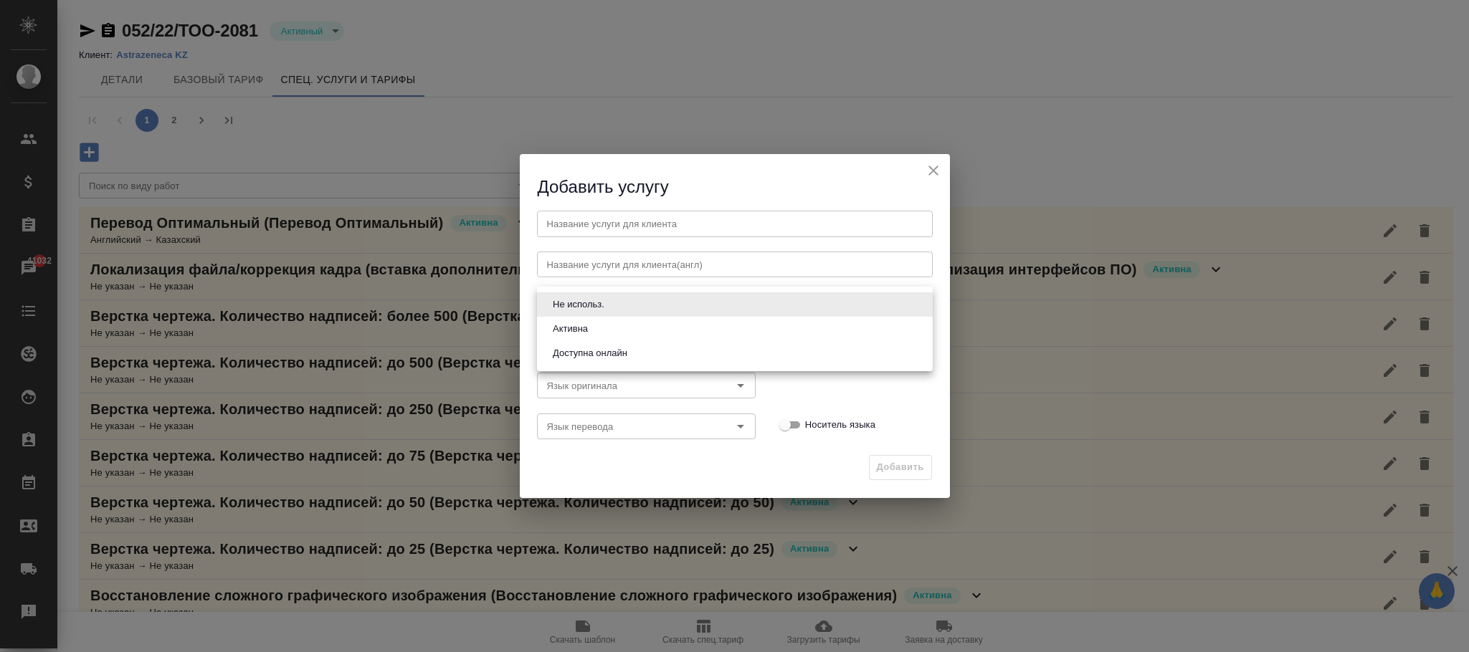
click at [611, 304] on body "🙏 .cls-1 fill:#fff; AWATERA [PERSON_NAME]fokina Клиенты Спецификации Заказы 410…" at bounding box center [734, 326] width 1469 height 652
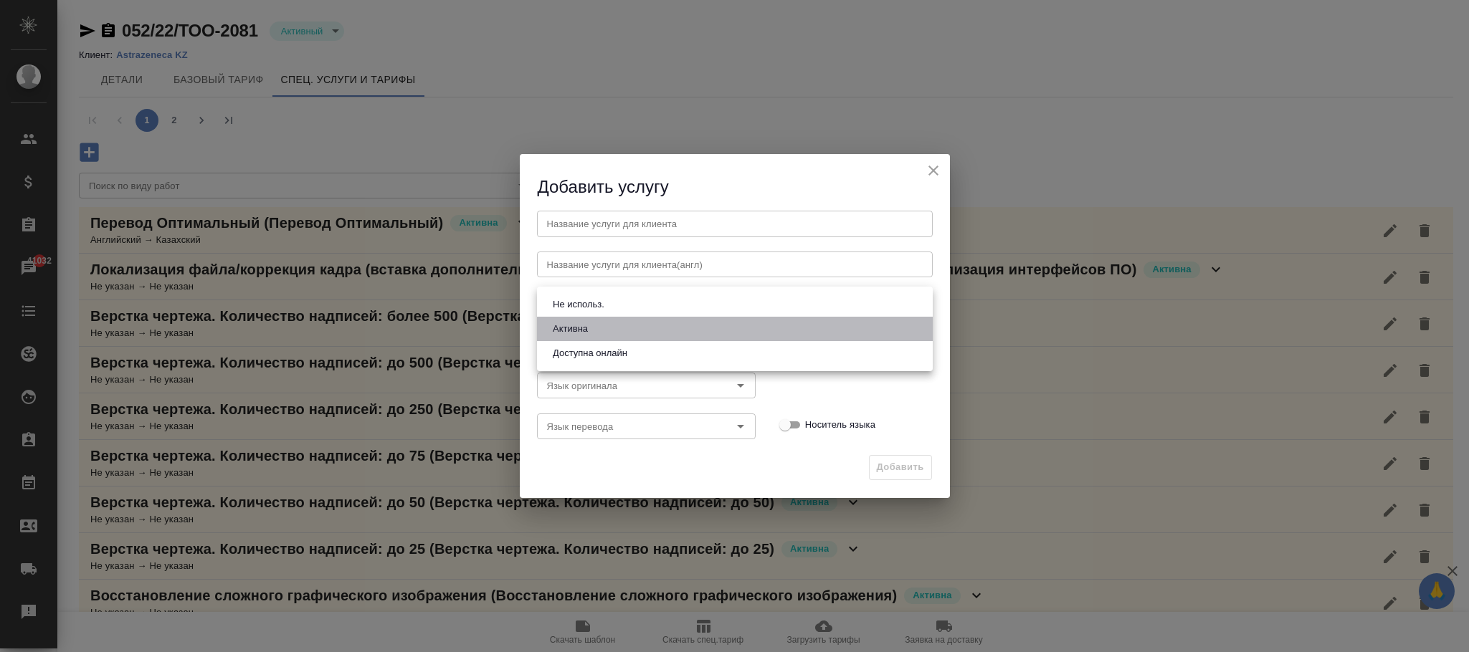
click at [581, 327] on button "Активна" at bounding box center [570, 329] width 44 height 16
type input "active"
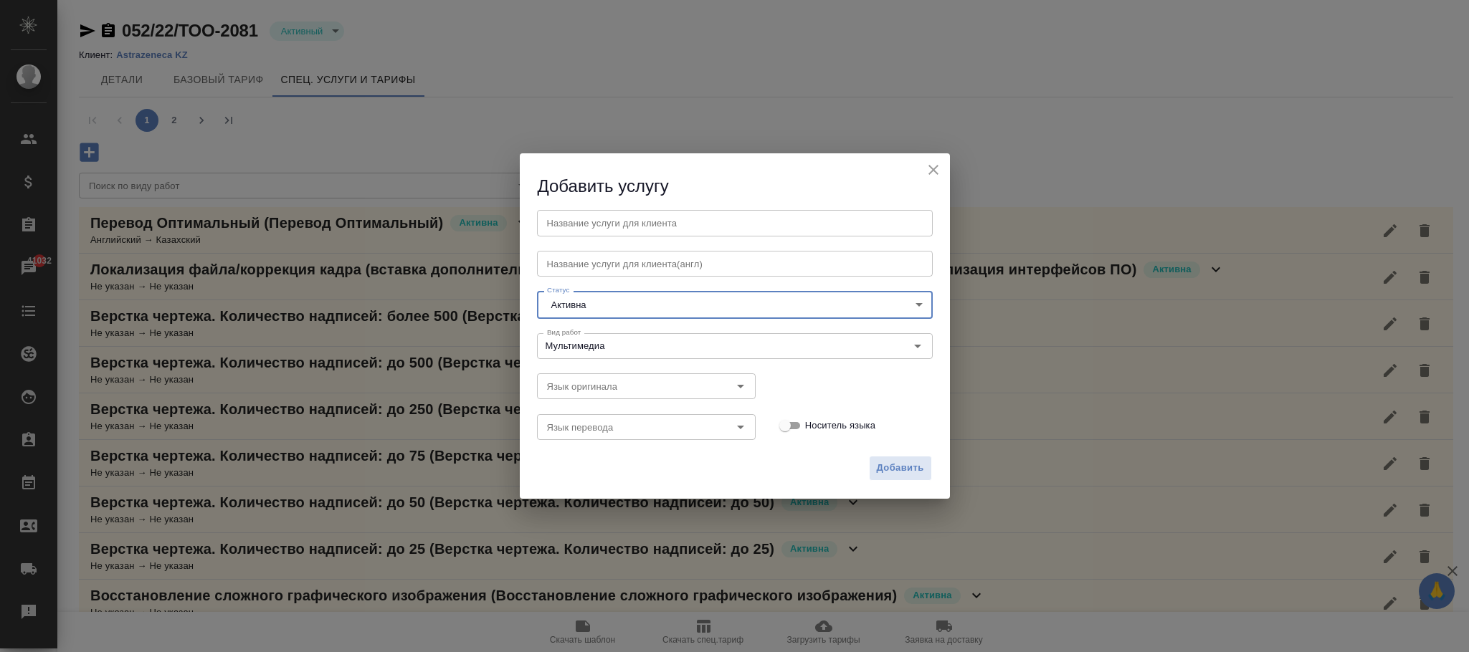
click at [579, 219] on input "text" at bounding box center [735, 223] width 396 height 26
paste input "Мультимедиа"
type input "Мультимедиа"
click at [897, 465] on span "Добавить" at bounding box center [900, 468] width 47 height 16
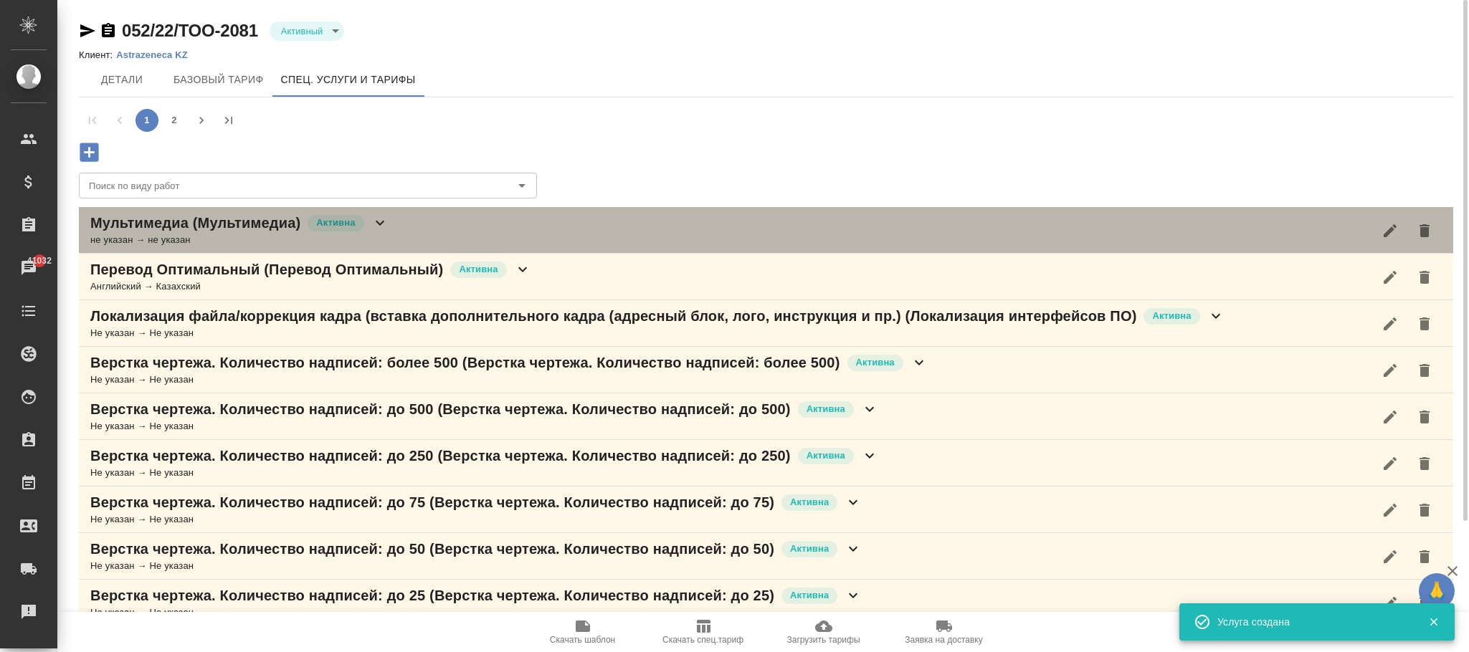
click at [389, 224] on div "Мультимедиа (Мультимедиа) Активна не указан → не указан" at bounding box center [766, 230] width 1374 height 47
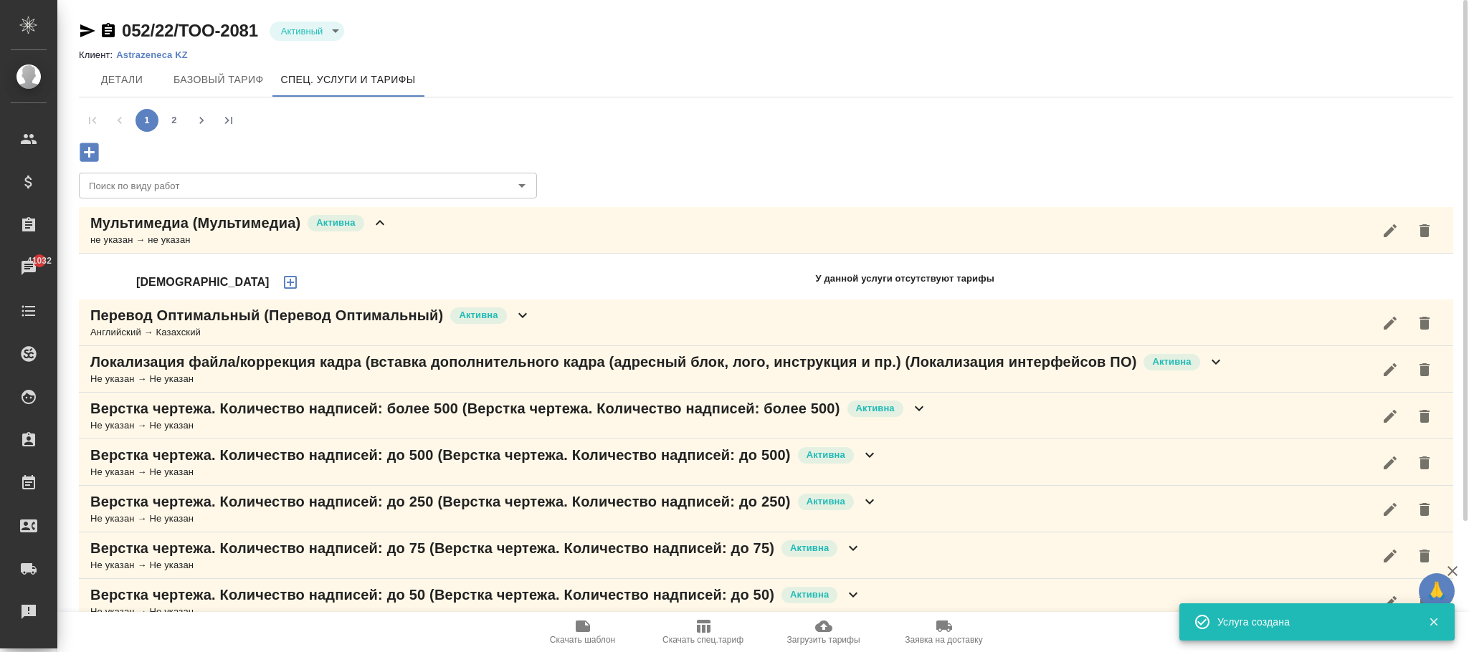
click at [282, 285] on icon "button" at bounding box center [290, 282] width 17 height 17
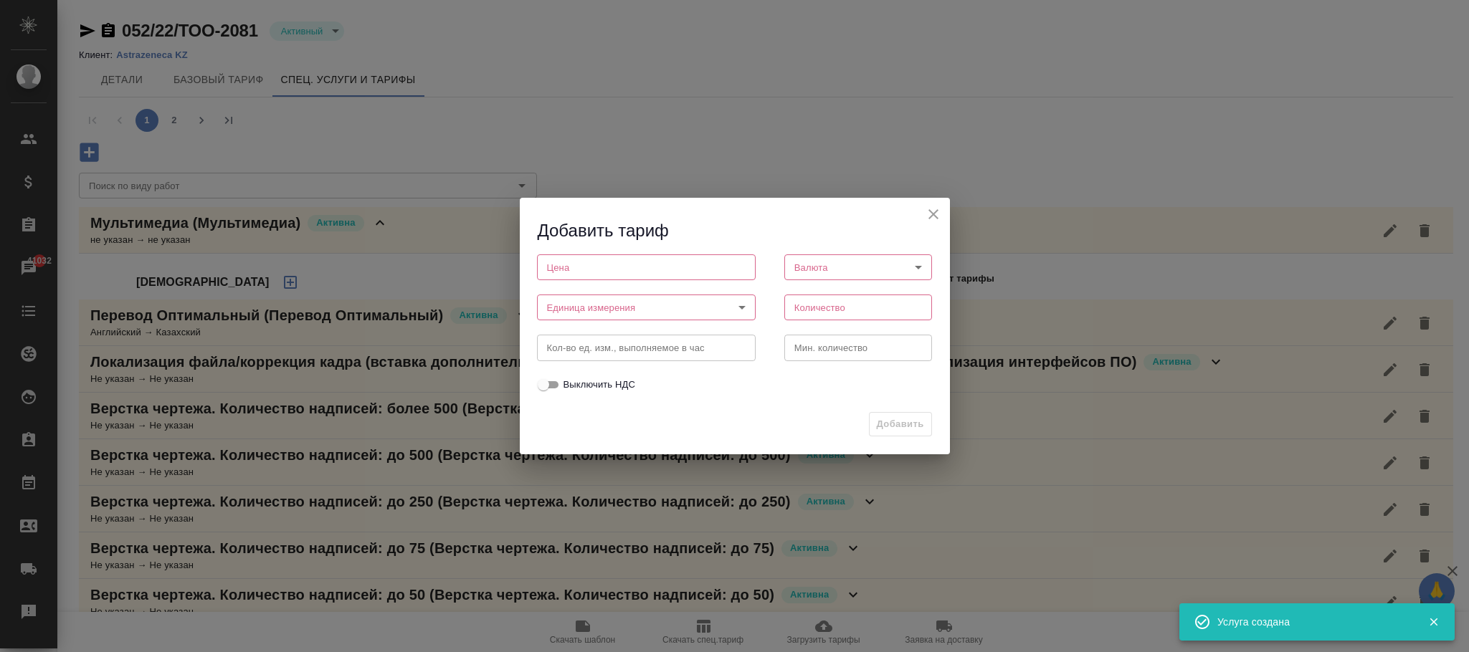
click at [585, 263] on input "number" at bounding box center [646, 267] width 219 height 26
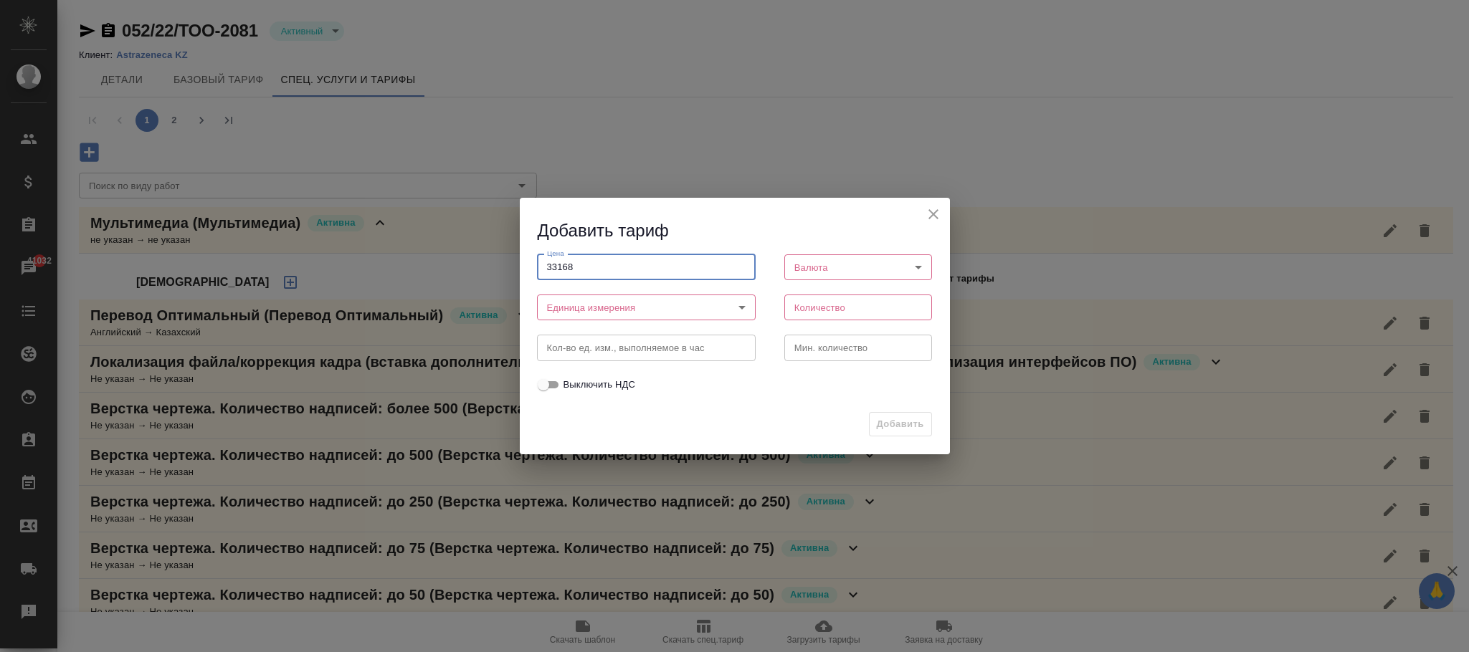
type input "33168"
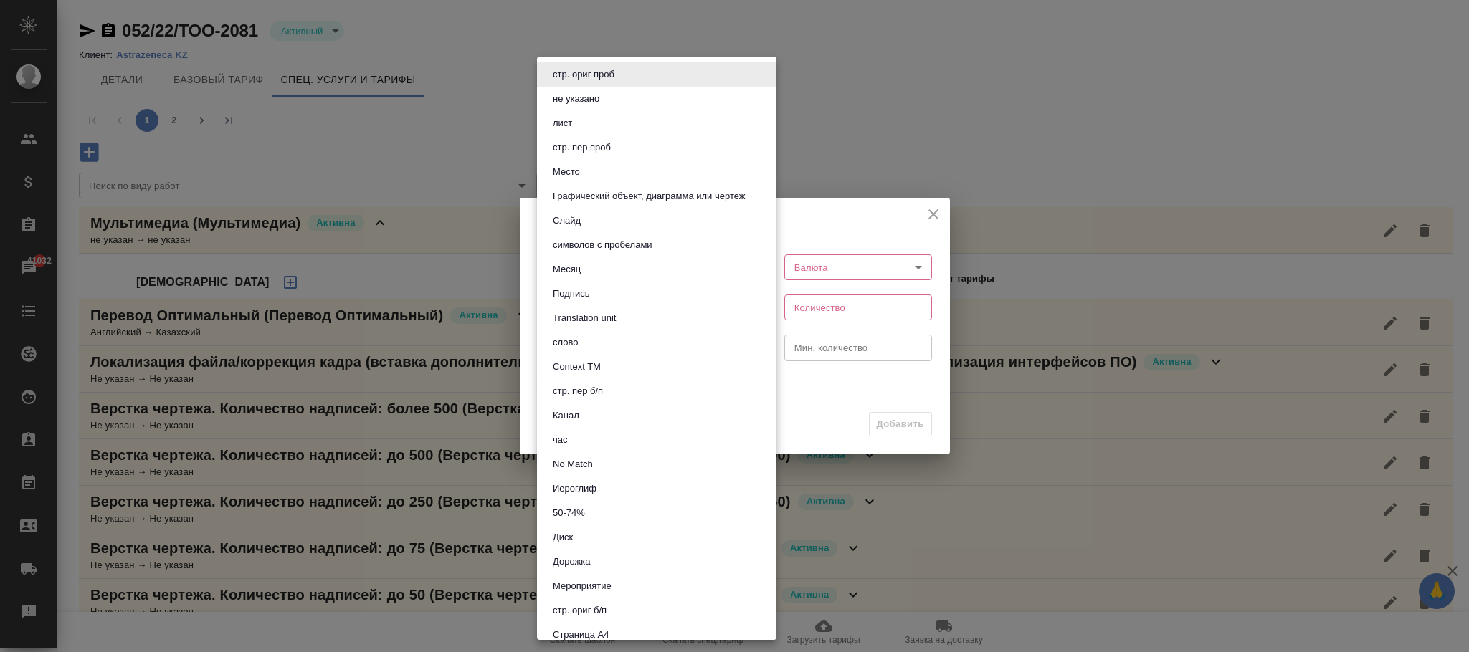
click at [589, 306] on body "🙏 .cls-1 fill:#fff; AWATERA [PERSON_NAME]fokina Клиенты Спецификации Заказы 410…" at bounding box center [734, 326] width 1469 height 652
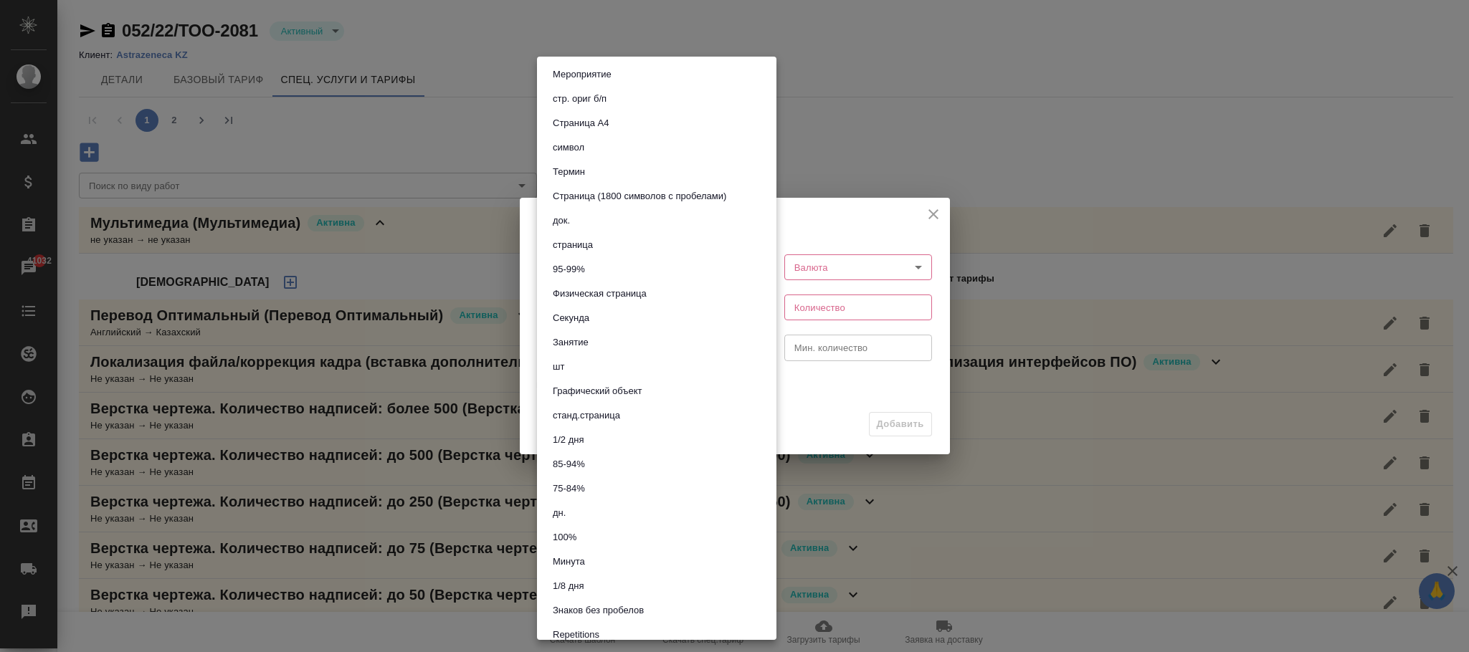
scroll to position [538, 0]
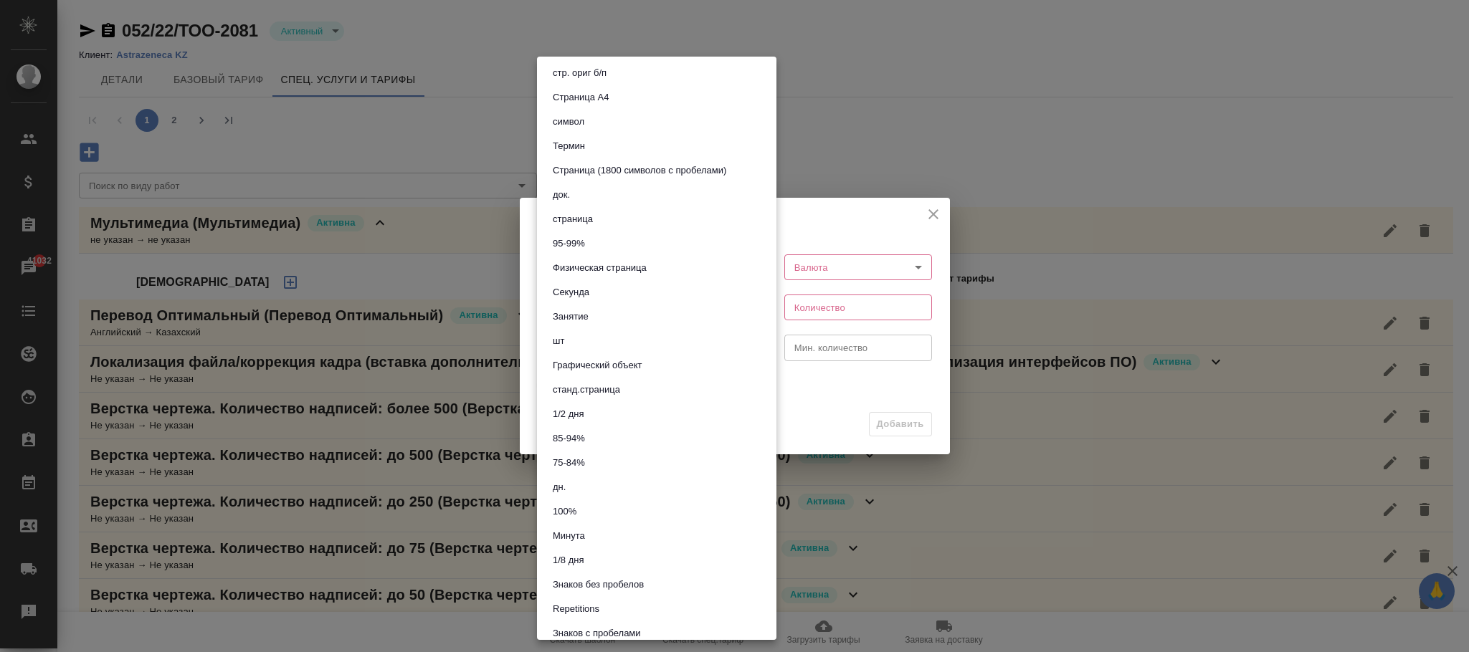
click at [579, 338] on li "шт" at bounding box center [656, 341] width 239 height 24
type input "5a8b1489cc6b4906c91bfdc1"
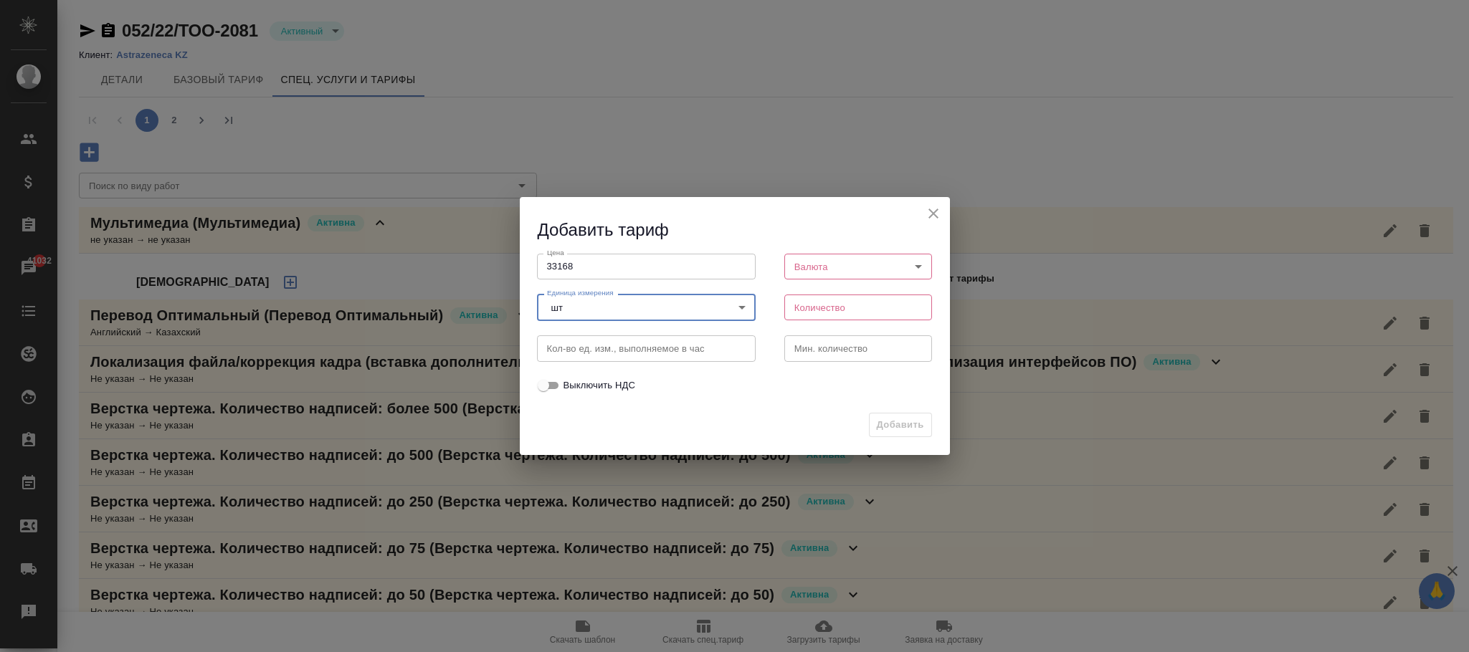
click at [844, 258] on body "🙏 .cls-1 fill:#fff; AWATERA [PERSON_NAME]fokina Клиенты Спецификации Заказы 410…" at bounding box center [734, 326] width 1469 height 652
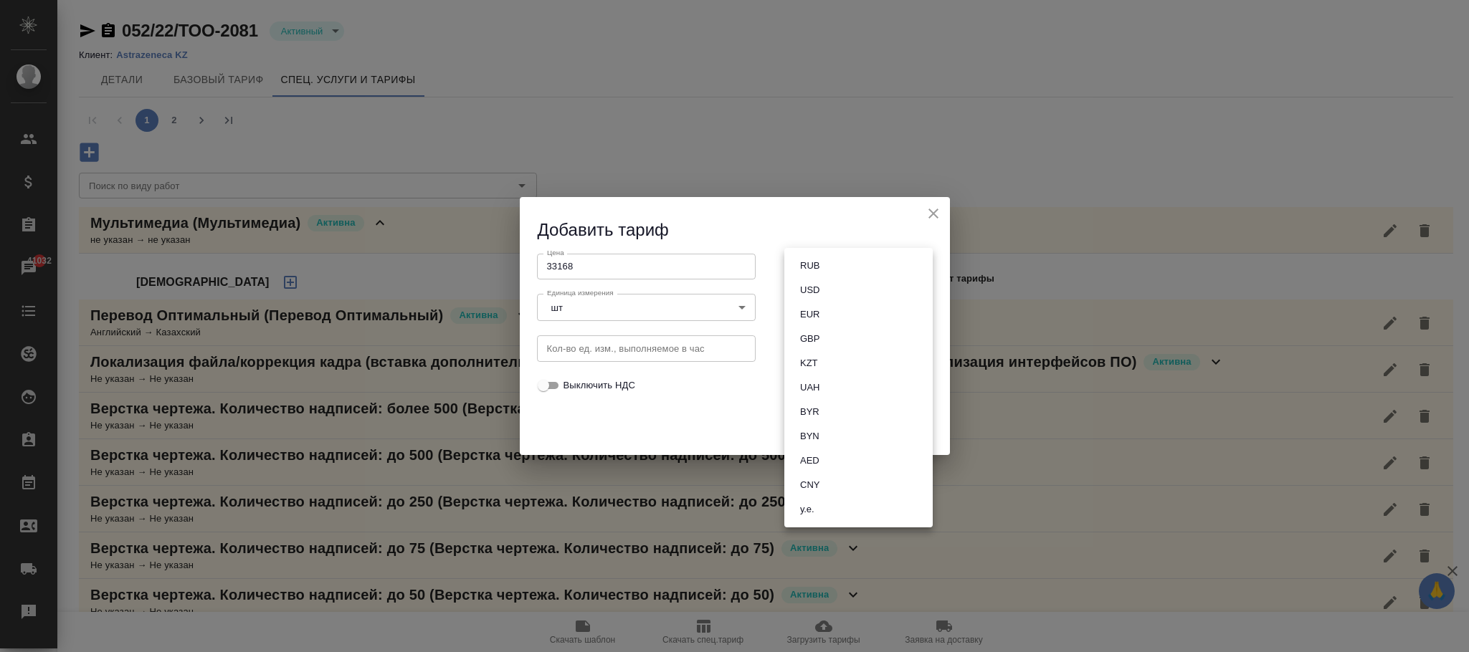
click at [834, 258] on li "RUB" at bounding box center [858, 266] width 148 height 24
type input "RUB"
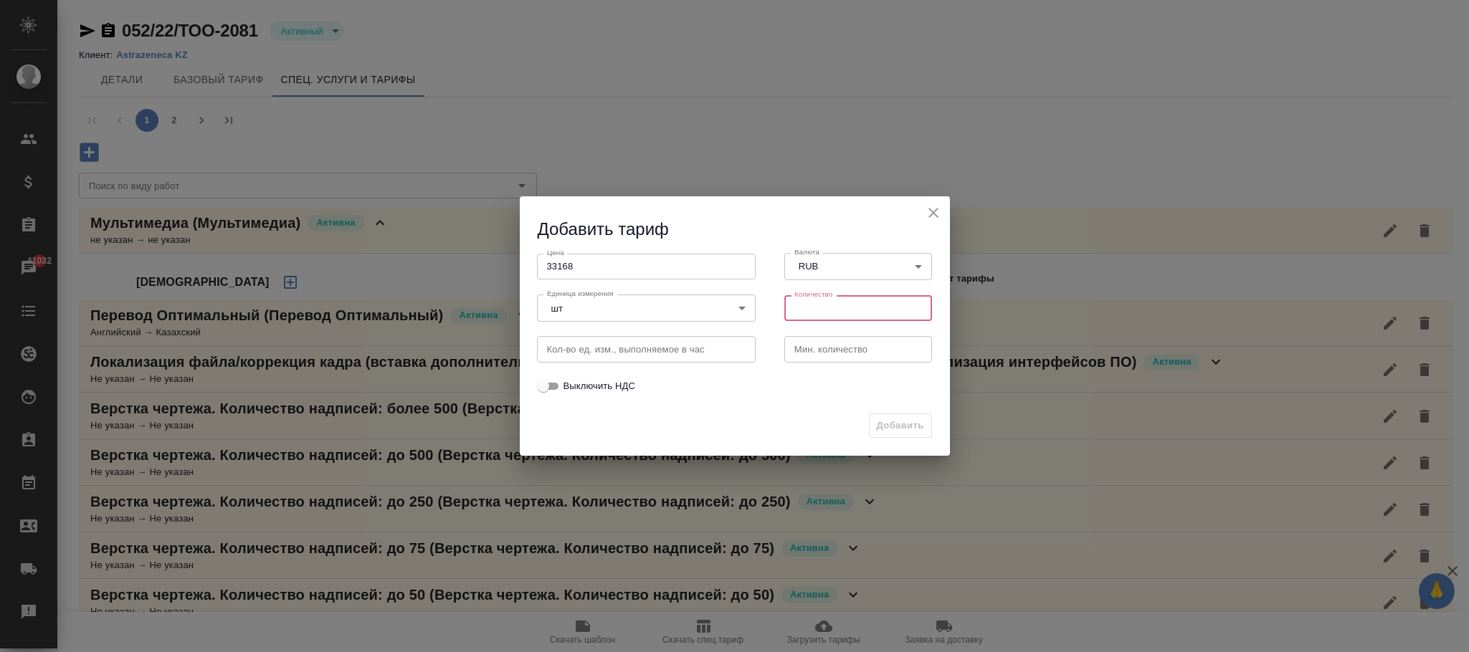
click at [834, 313] on input "number" at bounding box center [858, 308] width 148 height 26
type input "1"
click at [902, 424] on span "Добавить" at bounding box center [900, 426] width 47 height 16
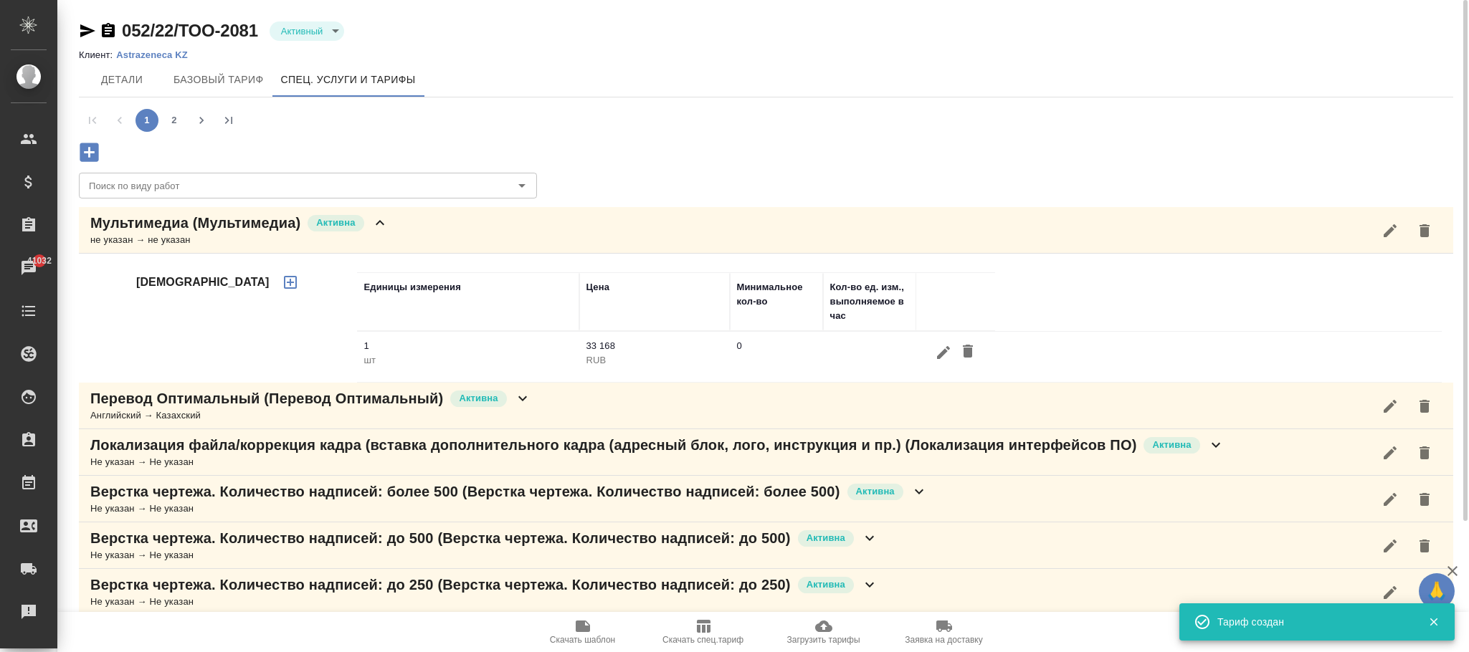
click at [938, 355] on icon "button" at bounding box center [943, 352] width 17 height 17
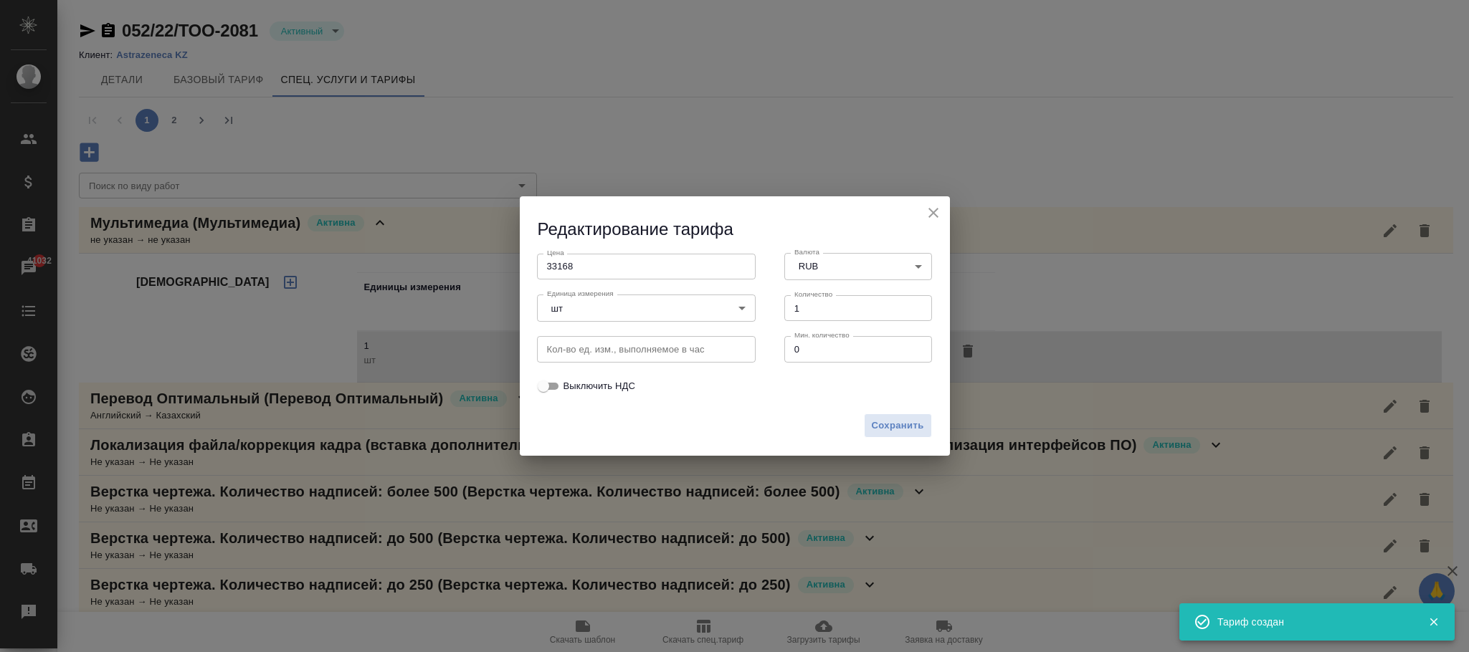
click at [816, 272] on body "🙏 .cls-1 fill:#fff; AWATERA [PERSON_NAME]fokina Клиенты Спецификации Заказы 410…" at bounding box center [734, 326] width 1469 height 652
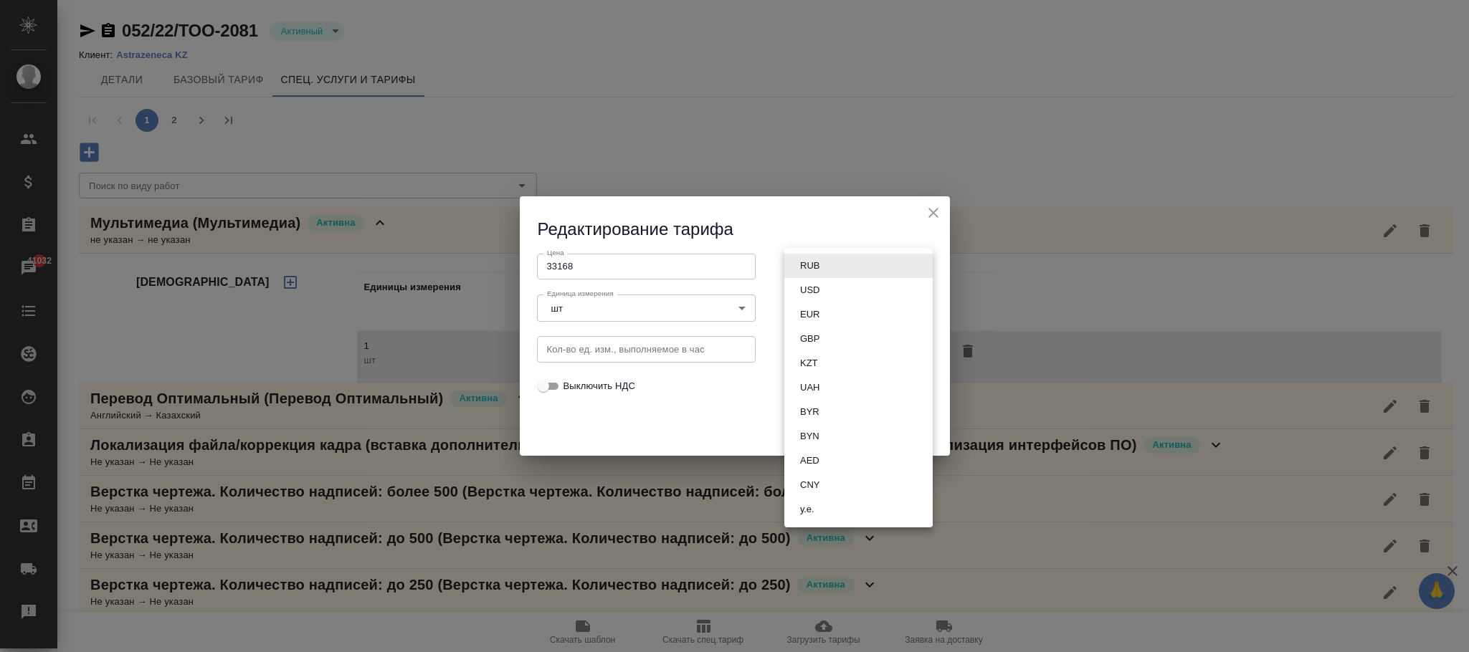
click at [818, 362] on button "KZT" at bounding box center [809, 364] width 27 height 16
type input "KZT"
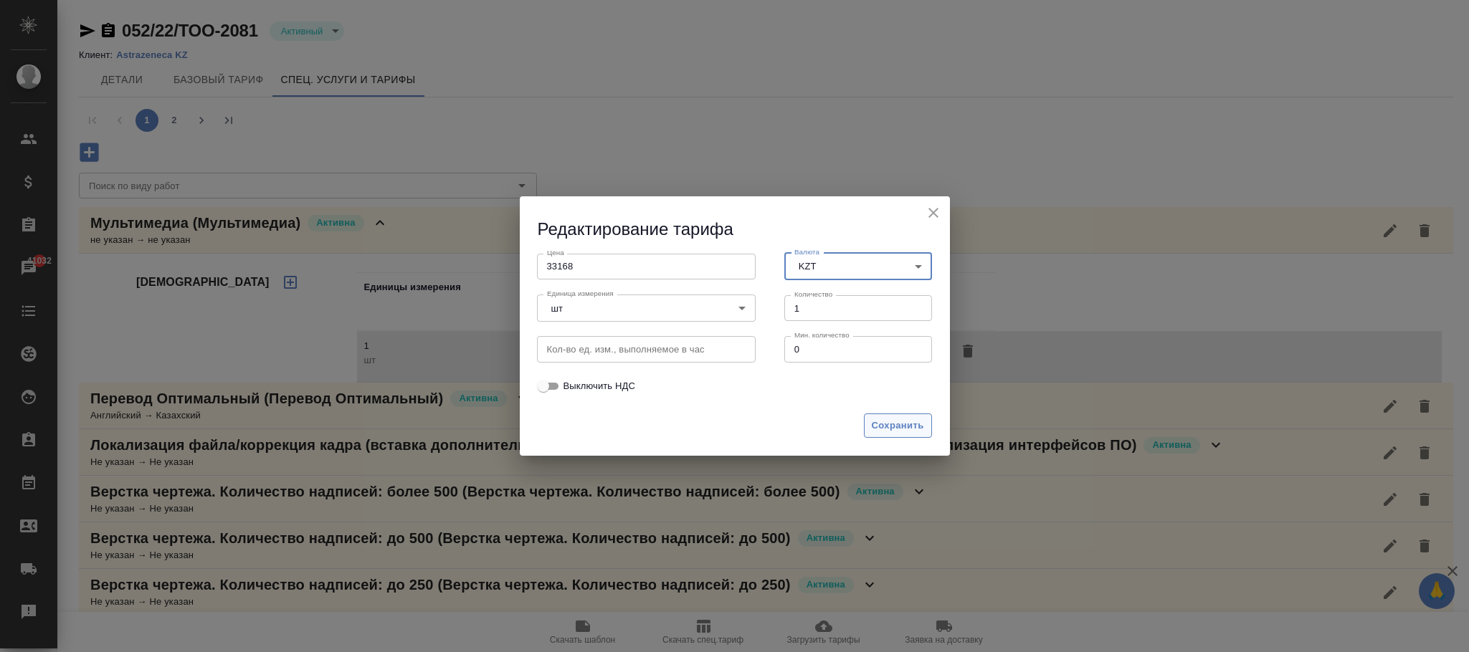
click at [893, 429] on span "Сохранить" at bounding box center [898, 426] width 52 height 16
